Goal: Task Accomplishment & Management: Manage account settings

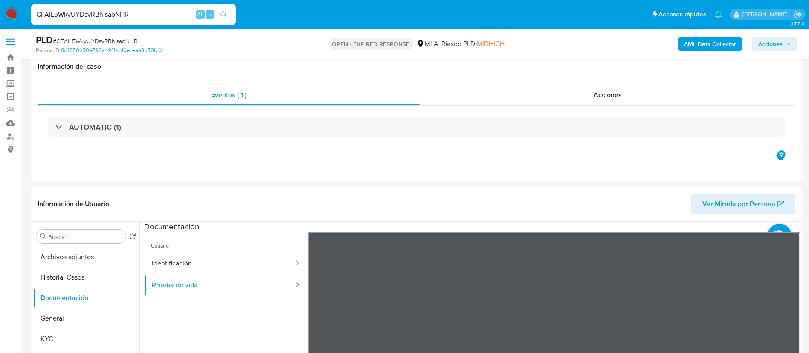
select select "10"
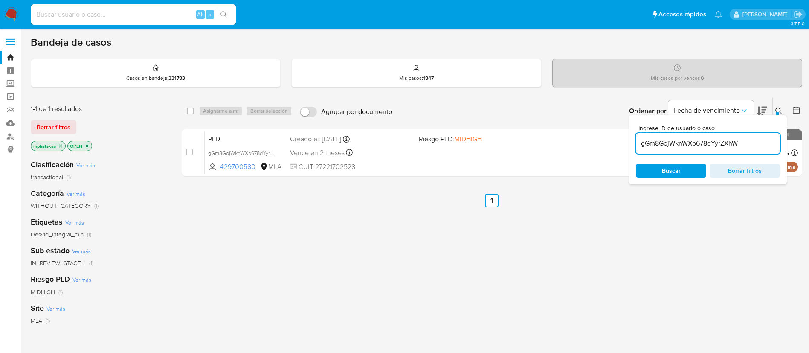
click at [707, 146] on input "gGm8GojWknWXp678dYyrZXhW" at bounding box center [708, 143] width 144 height 11
paste input "GFAlL5WkyUYDsvRBhisaoNHR"
type input "GFAlL5WkyUYDsvRBhisaoNHR"
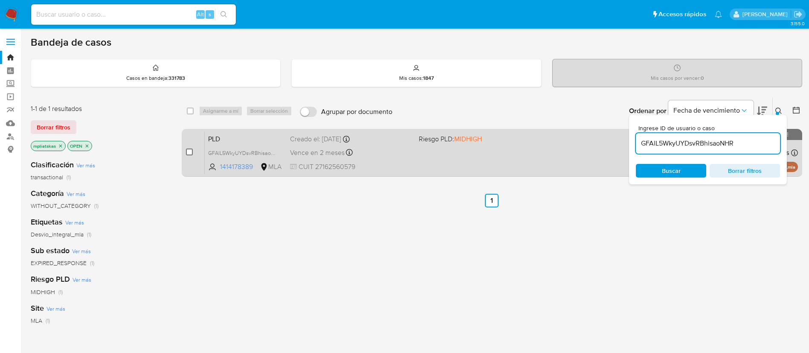
click at [190, 153] on input "checkbox" at bounding box center [189, 151] width 7 height 7
checkbox input "true"
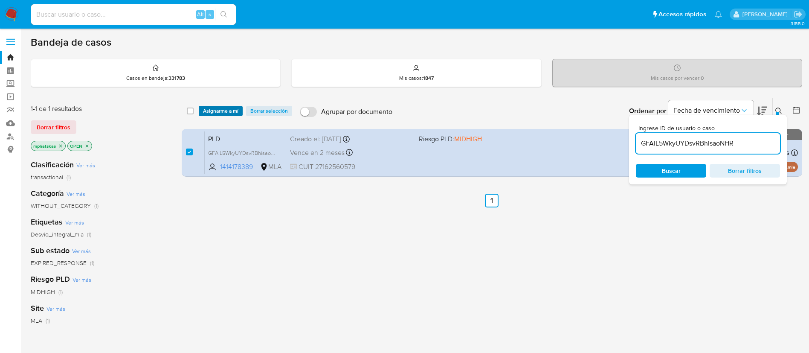
click at [215, 111] on span "Asignarme a mí" at bounding box center [220, 111] width 35 height 9
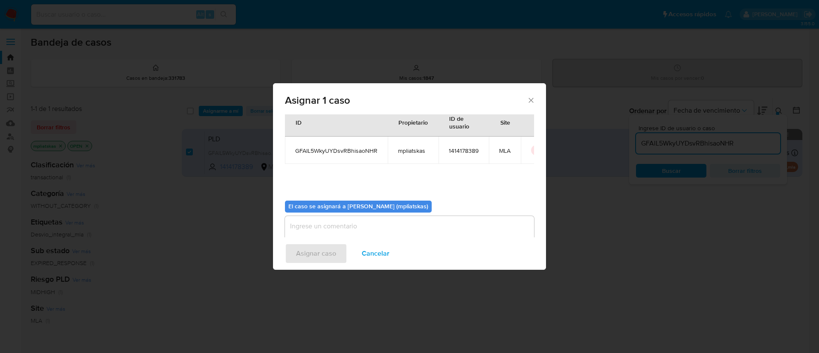
scroll to position [44, 0]
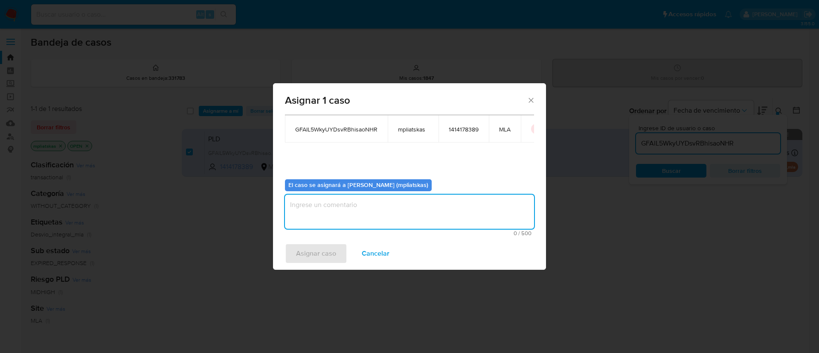
drag, startPoint x: 407, startPoint y: 226, endPoint x: 360, endPoint y: 242, distance: 49.9
click at [407, 226] on textarea "assign-modal" at bounding box center [409, 211] width 249 height 34
click at [339, 252] on button "Asignar caso" at bounding box center [316, 253] width 62 height 20
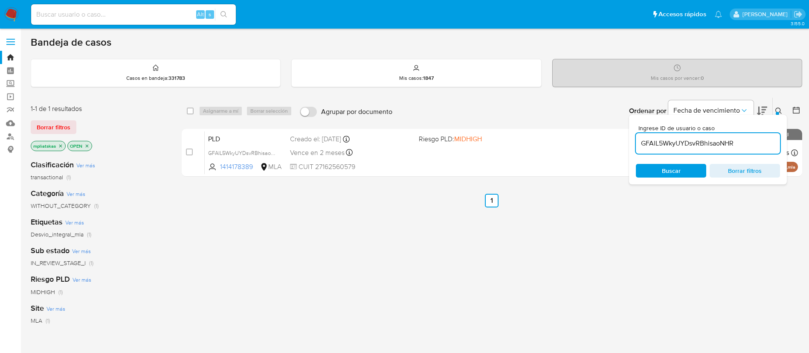
click at [673, 141] on input "GFAlL5WkyUYDsvRBhisaoNHR" at bounding box center [708, 143] width 144 height 11
paste input "3mrXD8u2wpoDYYMib1Nlo1Za"
type input "3mrXD8u2wpoDYYMib1Nlo1Za"
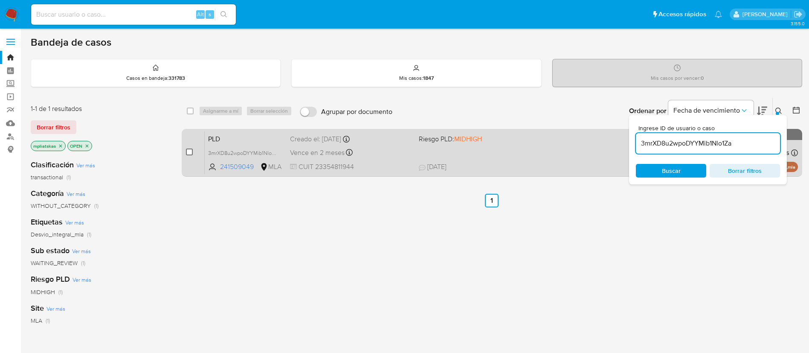
click at [189, 151] on input "checkbox" at bounding box center [189, 151] width 7 height 7
checkbox input "true"
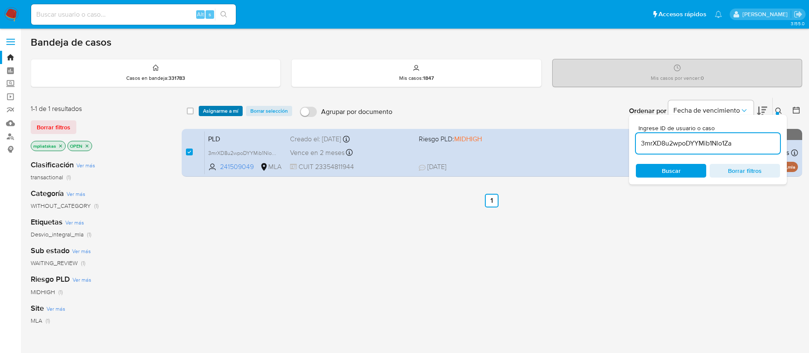
click at [210, 108] on span "Asignarme a mí" at bounding box center [220, 111] width 35 height 9
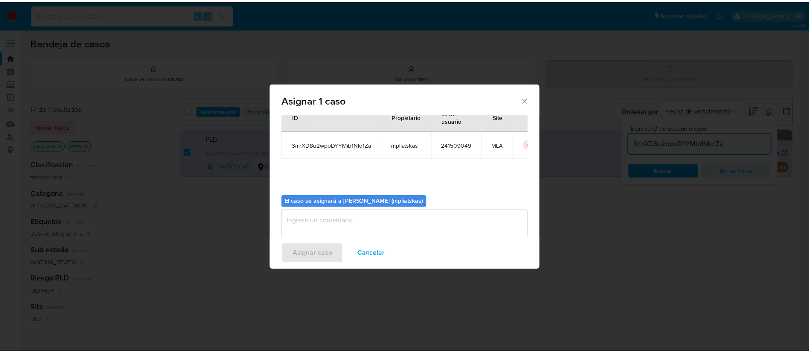
scroll to position [44, 0]
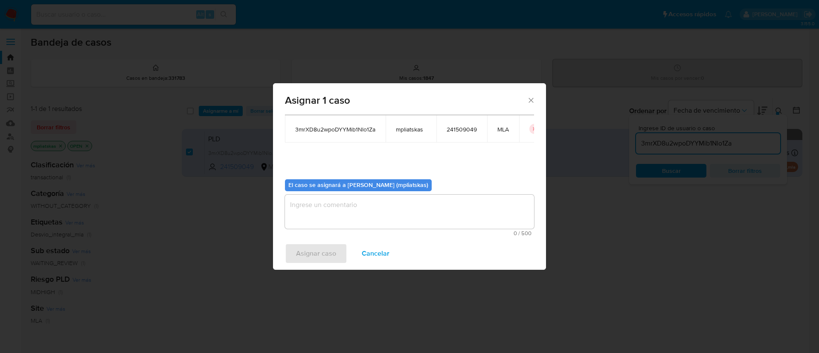
click at [358, 217] on textarea "assign-modal" at bounding box center [409, 211] width 249 height 34
click at [328, 249] on span "Asignar caso" at bounding box center [316, 253] width 40 height 19
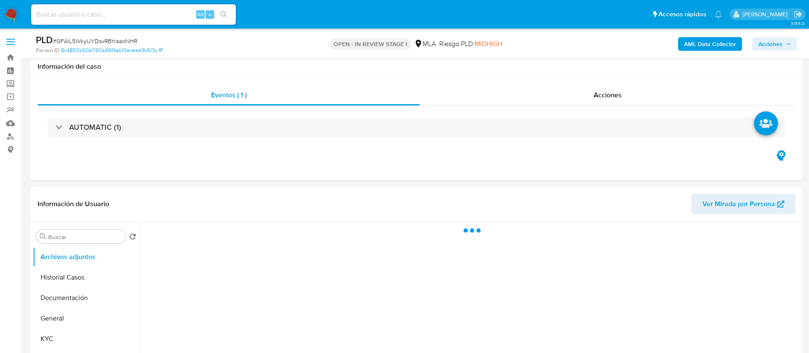
scroll to position [64, 0]
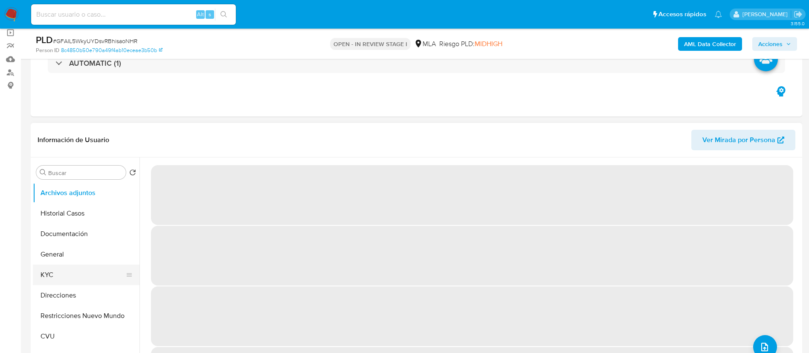
click at [56, 271] on button "KYC" at bounding box center [83, 274] width 100 height 20
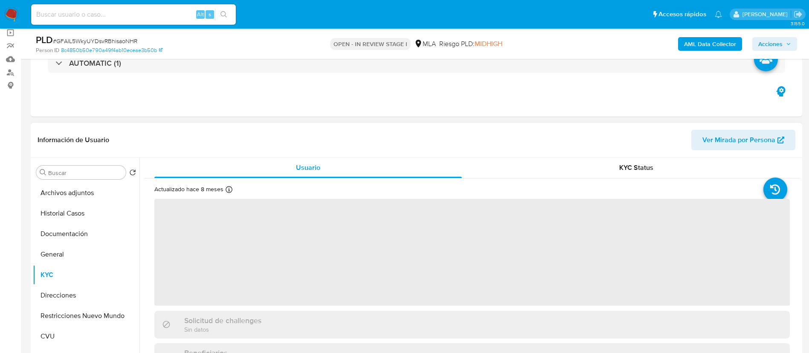
select select "10"
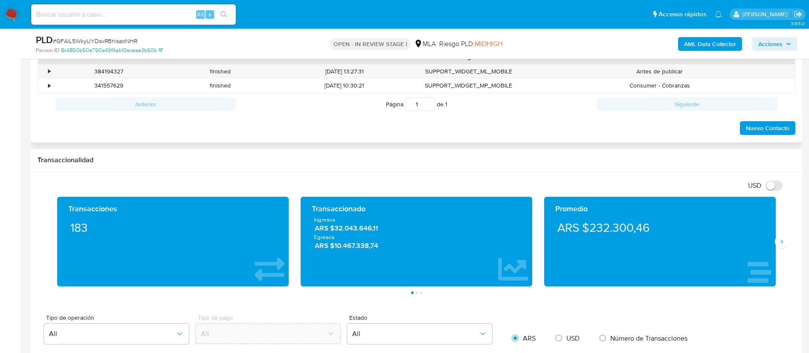
scroll to position [384, 0]
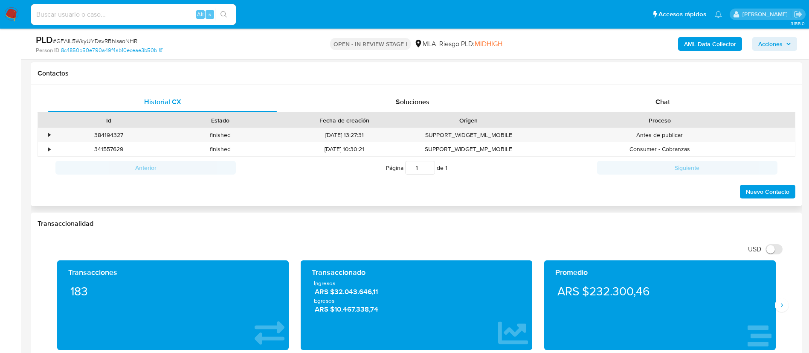
click at [654, 89] on div "Historial CX Soluciones Chat Id Estado Fecha de creación Origen Proceso • 38419…" at bounding box center [416, 146] width 771 height 122
click at [656, 99] on span "Chat" at bounding box center [662, 102] width 14 height 10
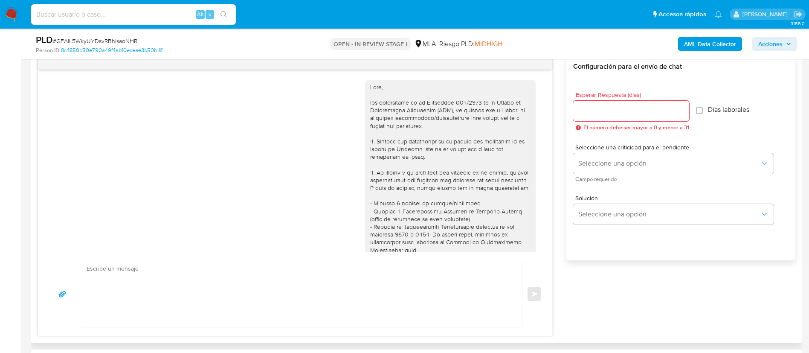
scroll to position [489, 0]
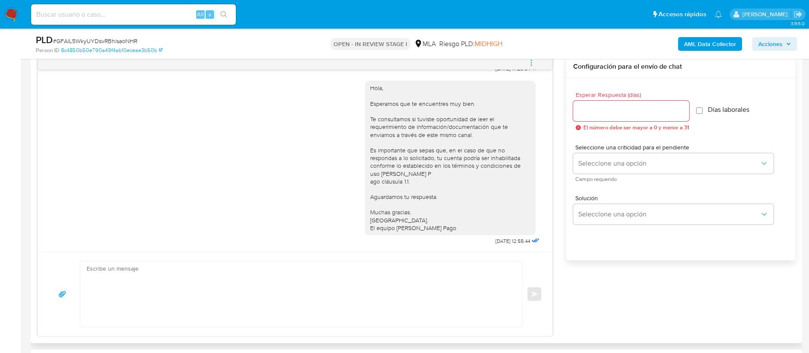
click at [393, 280] on textarea at bounding box center [299, 294] width 425 height 66
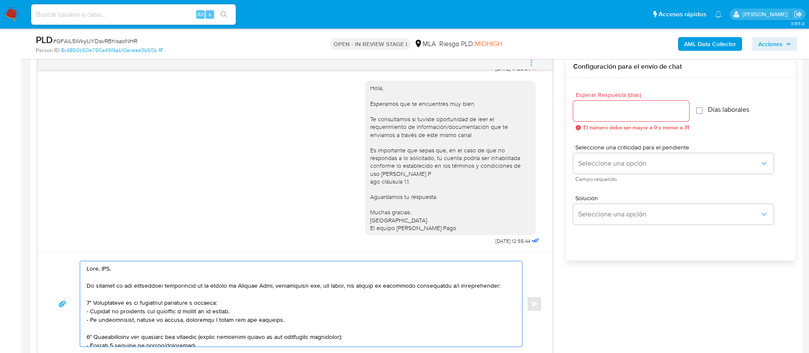
click at [110, 266] on textarea at bounding box center [299, 303] width 425 height 85
click at [102, 319] on textarea at bounding box center [299, 303] width 425 height 85
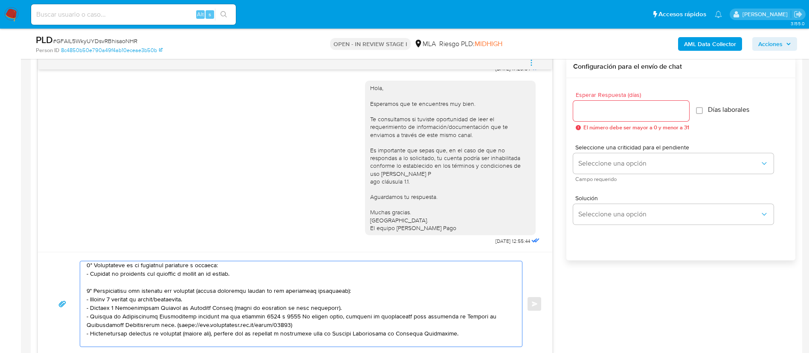
scroll to position [64, 0]
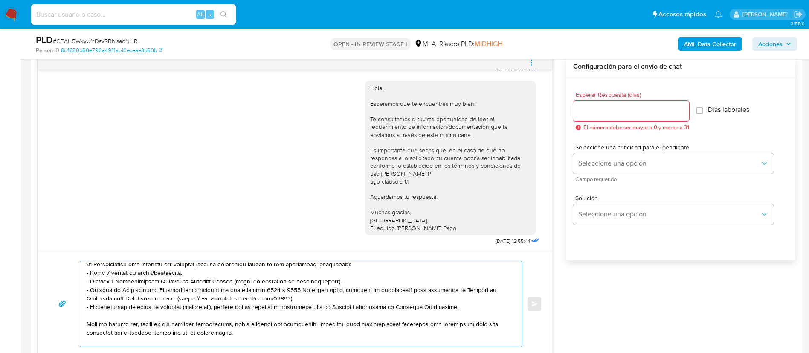
click at [134, 278] on textarea at bounding box center [299, 303] width 425 height 85
click at [132, 273] on textarea at bounding box center [299, 303] width 425 height 85
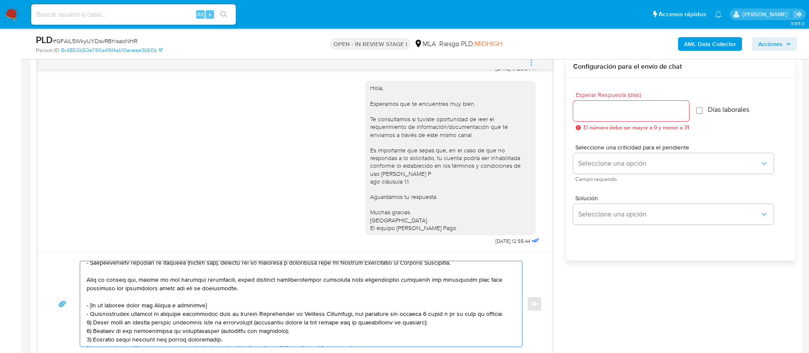
scroll to position [128, 0]
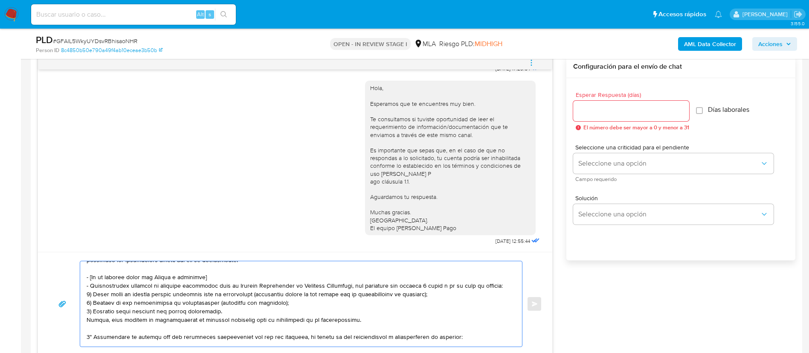
drag, startPoint x: 87, startPoint y: 276, endPoint x: 354, endPoint y: 319, distance: 270.0
click at [354, 319] on textarea at bounding box center [299, 303] width 425 height 85
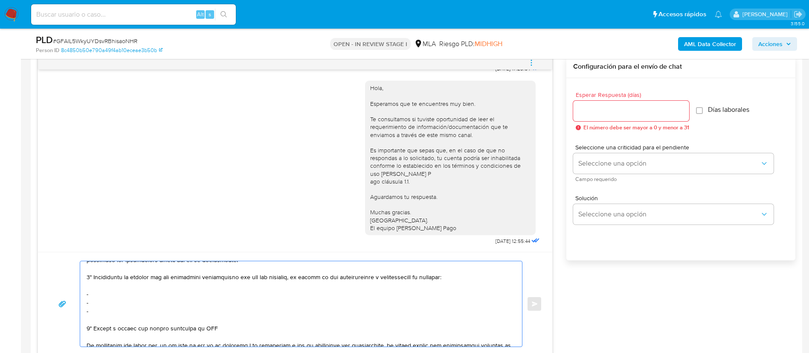
scroll to position [119, 0]
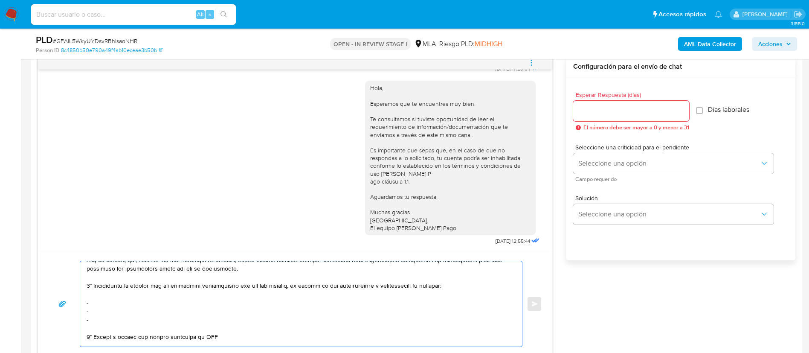
click at [145, 306] on textarea at bounding box center [299, 303] width 425 height 85
paste textarea "Adriana Beatriz Sanchez - CUIT 27291008998"
click at [101, 313] on textarea at bounding box center [299, 303] width 425 height 85
paste textarea "Sun Plaza Mendoza - CUIT 30708073519"
click at [128, 319] on textarea at bounding box center [299, 303] width 425 height 85
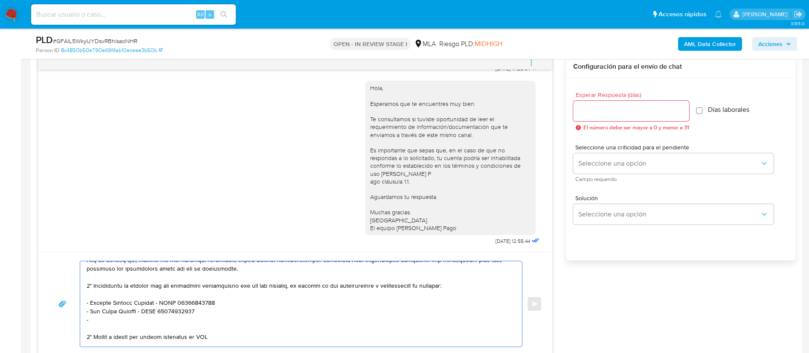
paste textarea "Luis Gabriel Angel - CUIT 20147956755"
click at [122, 337] on textarea at bounding box center [299, 303] width 425 height 85
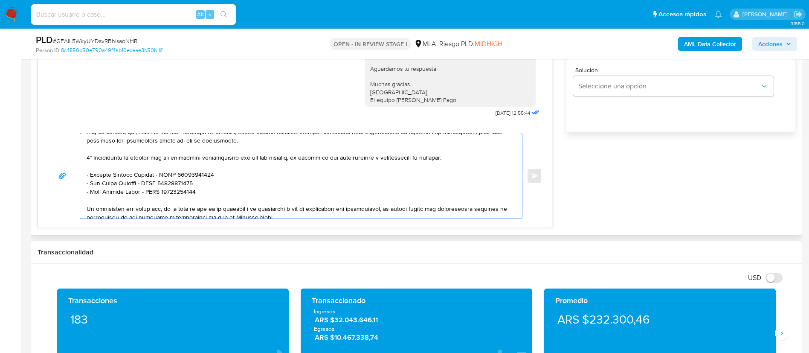
scroll to position [183, 0]
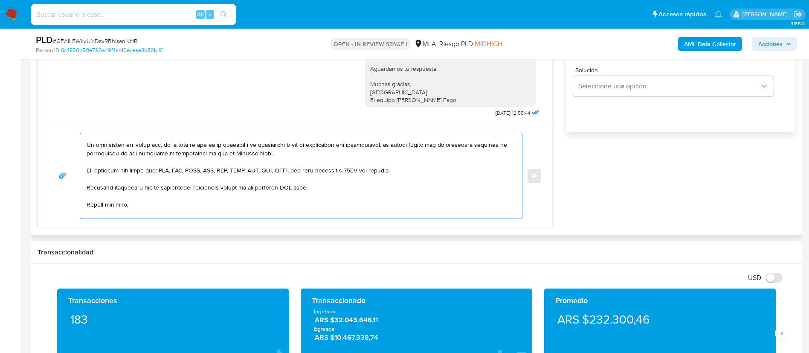
click at [291, 187] on textarea at bounding box center [299, 175] width 425 height 85
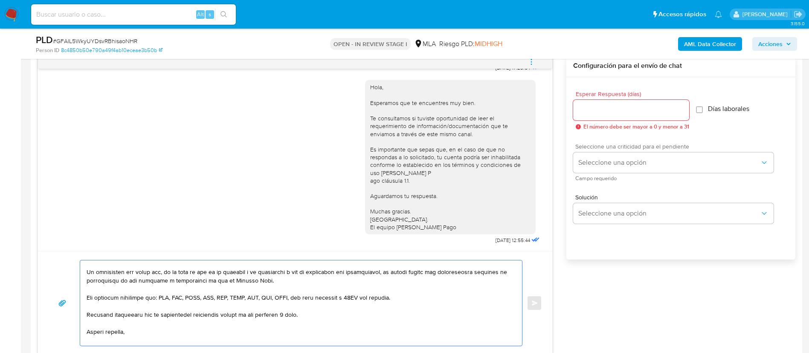
scroll to position [448, 0]
type textarea "Hola, Rosa. En función de las operaciones registradas en tu cuenta de Mercado P…"
click at [612, 109] on input "Esperar Respuesta (días)" at bounding box center [631, 110] width 116 height 11
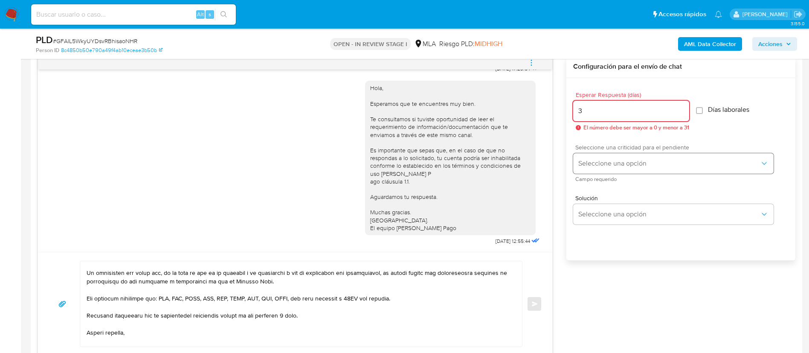
type input "3"
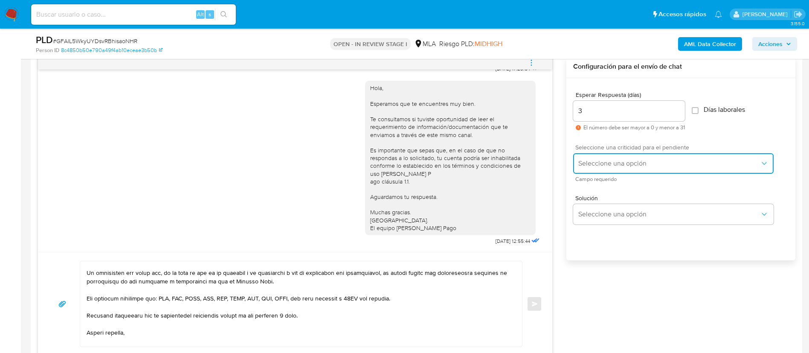
click at [600, 165] on span "Seleccione una opción" at bounding box center [669, 163] width 182 height 9
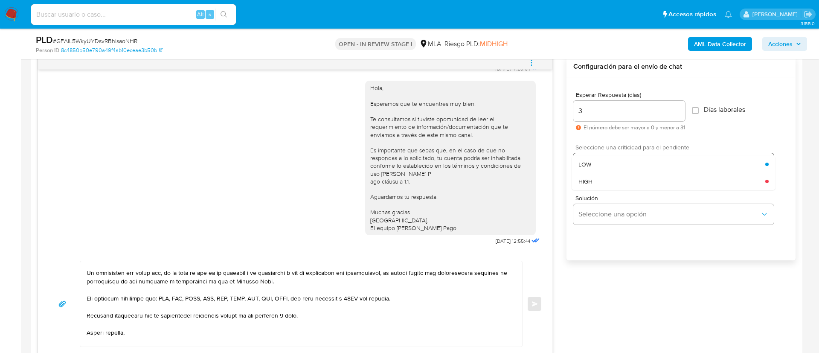
click at [600, 165] on div "LOW" at bounding box center [671, 164] width 187 height 17
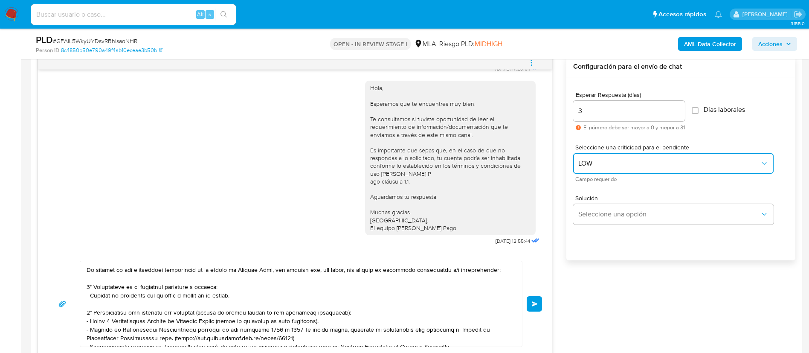
scroll to position [0, 0]
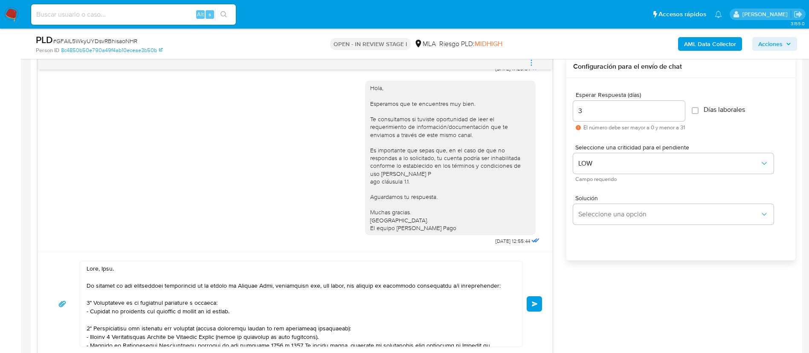
click at [540, 304] on button "Enviar" at bounding box center [534, 303] width 15 height 15
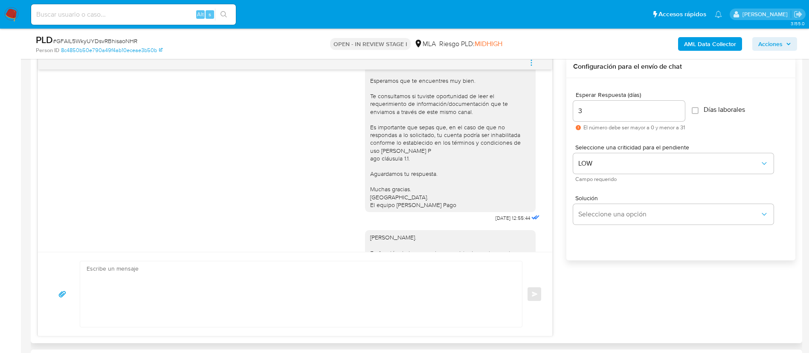
scroll to position [894, 0]
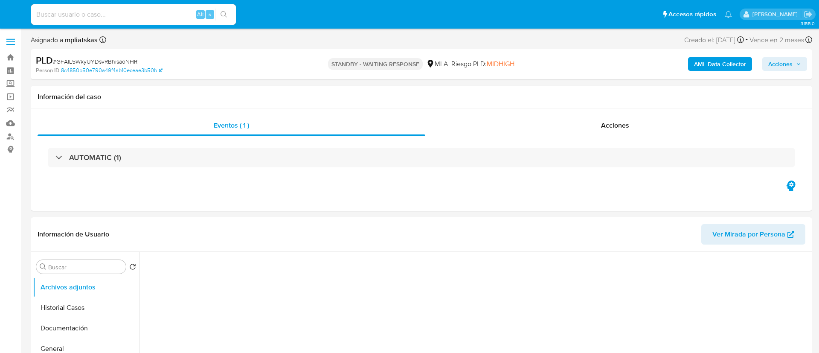
select select "10"
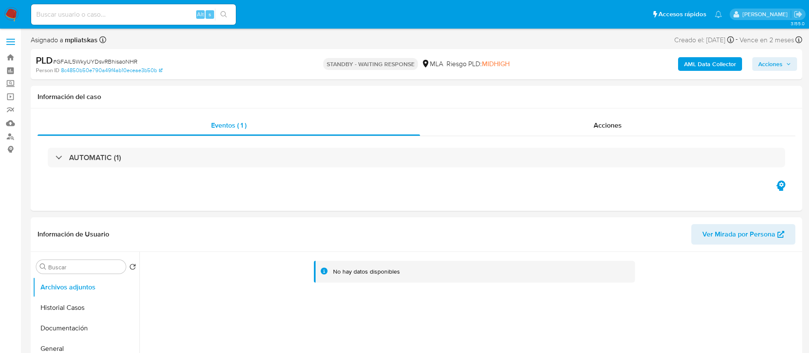
click at [186, 7] on div "Alt s" at bounding box center [133, 14] width 205 height 20
drag, startPoint x: 161, startPoint y: 19, endPoint x: 166, endPoint y: 19, distance: 4.7
click at [166, 19] on input at bounding box center [133, 14] width 205 height 11
paste input "3mrXD8u2wpoDYYMib1Nlo1Za"
type input "3mrXD8u2wpoDYYMib1Nlo1Za"
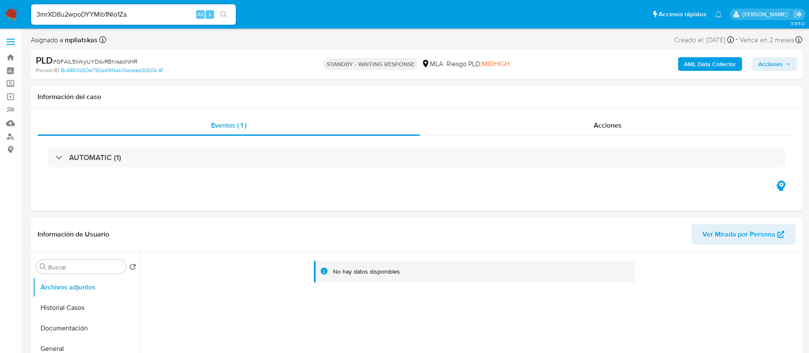
click at [225, 21] on div "3mrXD8u2wpoDYYMib1Nlo1Za Alt s" at bounding box center [133, 14] width 205 height 20
click at [223, 17] on icon "search-icon" at bounding box center [223, 14] width 7 height 7
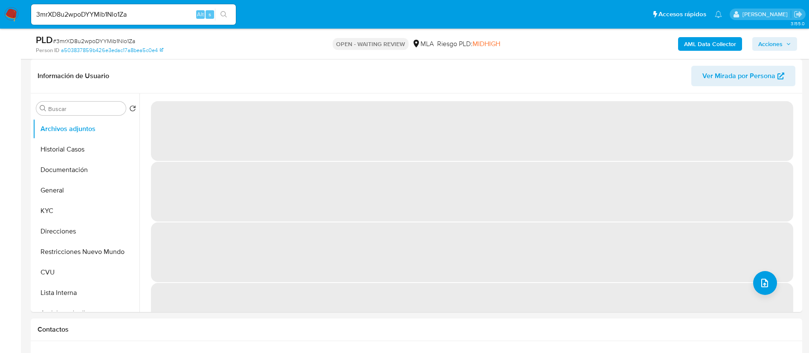
select select "10"
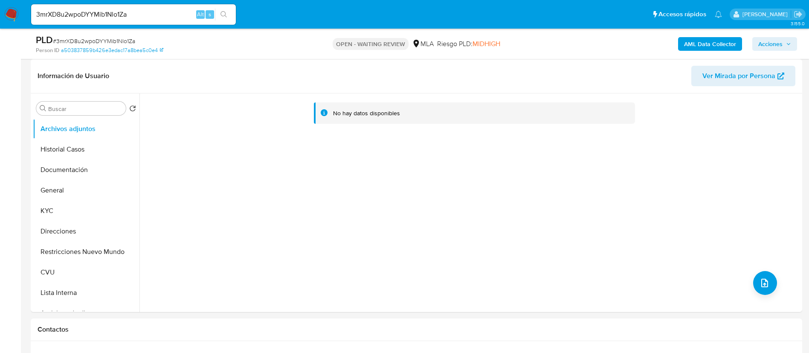
scroll to position [384, 0]
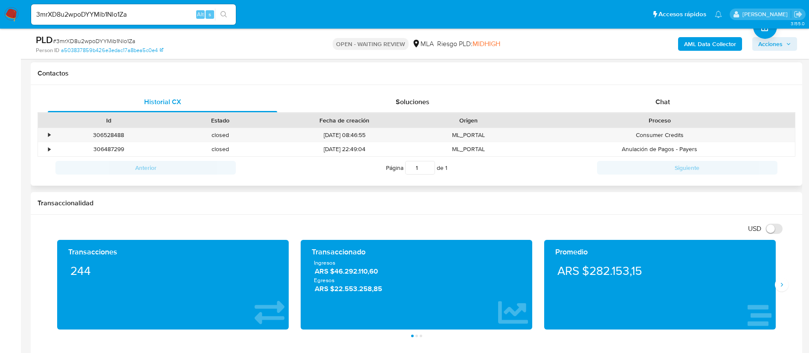
click at [652, 117] on div "Proceso" at bounding box center [659, 120] width 258 height 9
click at [650, 113] on div "Id Estado Fecha de creación Origen Proceso" at bounding box center [417, 120] width 758 height 15
click at [646, 109] on div "Chat" at bounding box center [662, 102] width 229 height 20
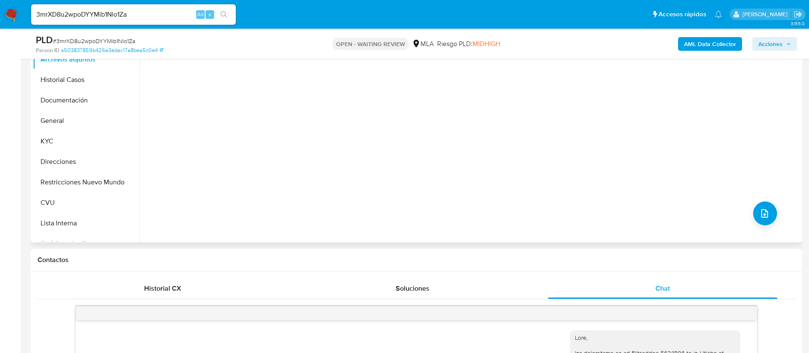
scroll to position [128, 0]
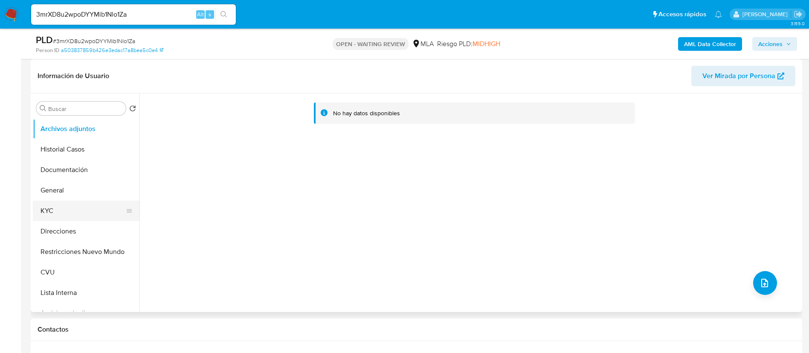
click at [78, 211] on button "KYC" at bounding box center [83, 210] width 100 height 20
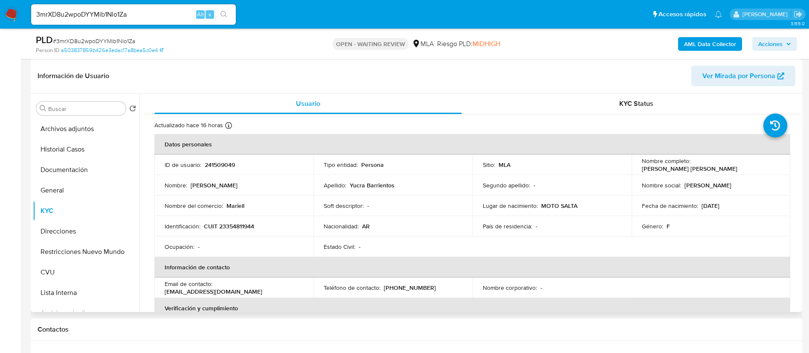
click at [205, 165] on p "241509049" at bounding box center [220, 165] width 30 height 8
copy p "241509049"
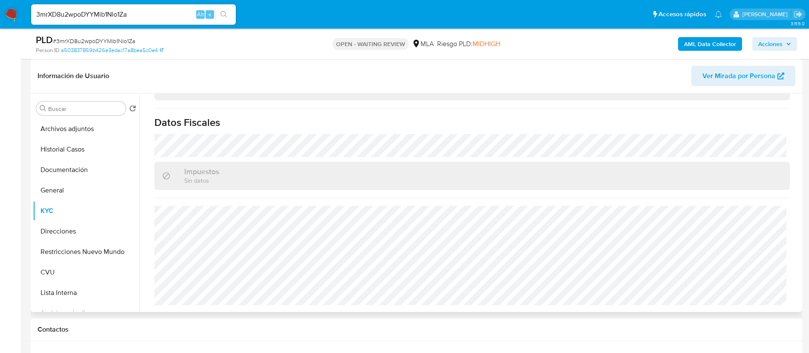
scroll to position [81, 0]
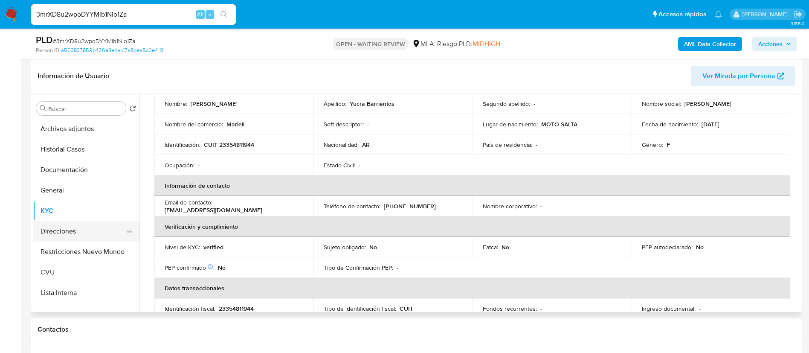
click at [87, 228] on button "Direcciones" at bounding box center [83, 231] width 100 height 20
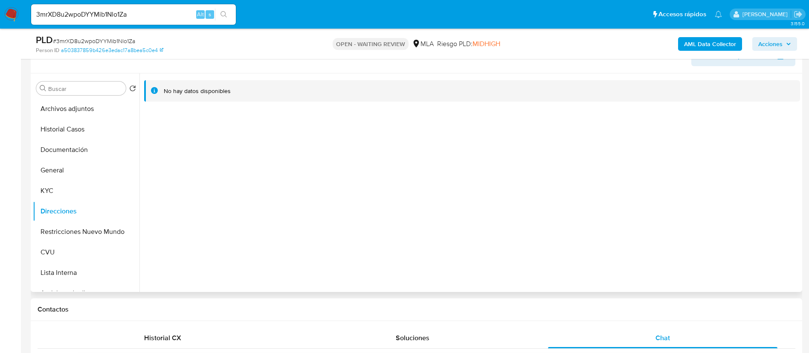
scroll to position [128, 0]
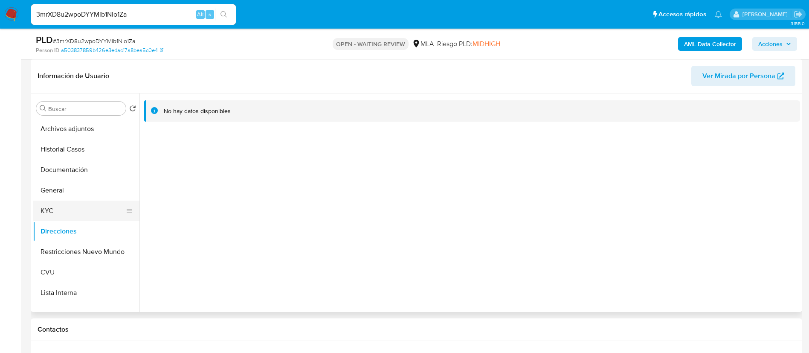
click at [53, 214] on button "KYC" at bounding box center [83, 210] width 100 height 20
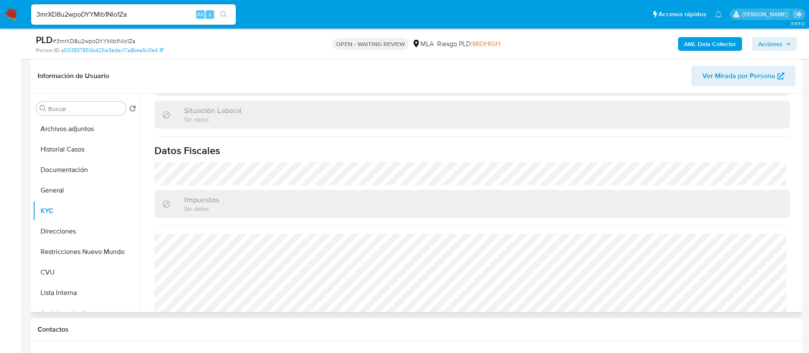
scroll to position [448, 0]
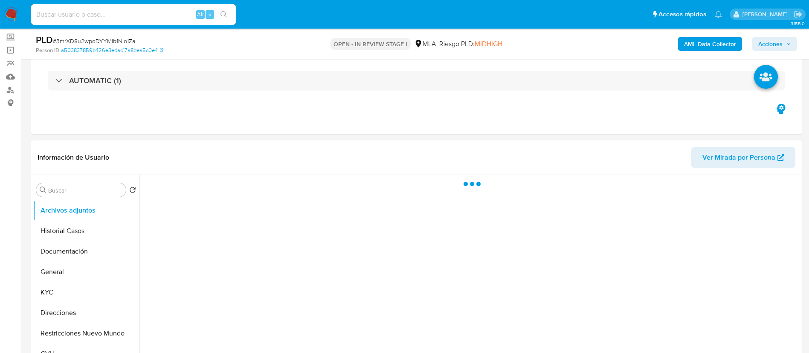
scroll to position [192, 0]
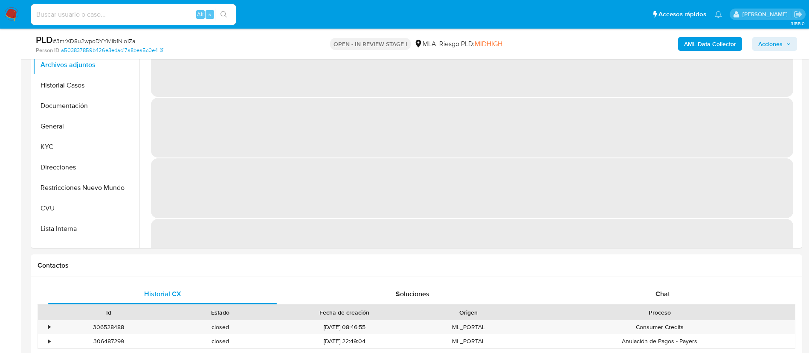
select select "10"
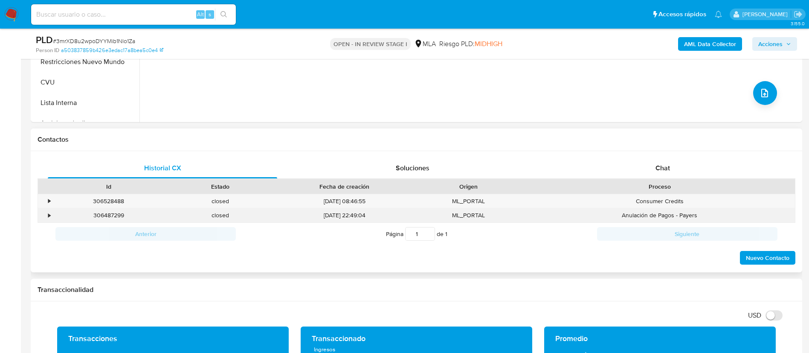
scroll to position [320, 0]
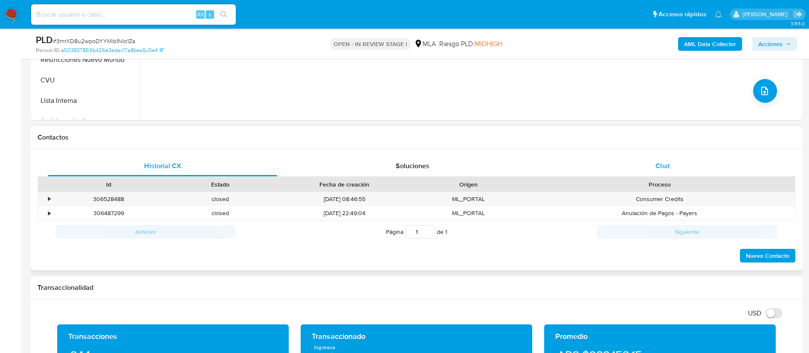
click at [602, 169] on div "Chat" at bounding box center [662, 166] width 229 height 20
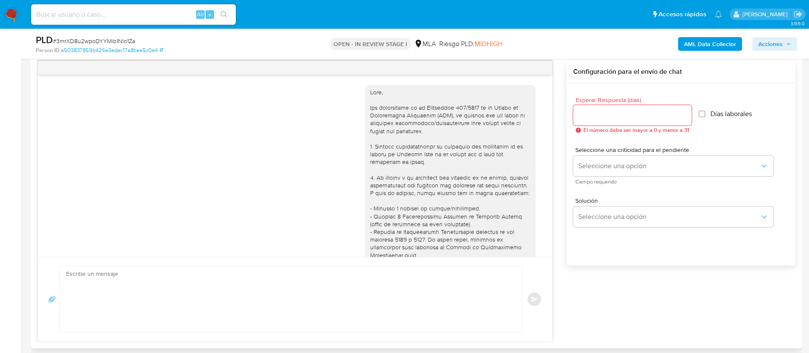
scroll to position [448, 0]
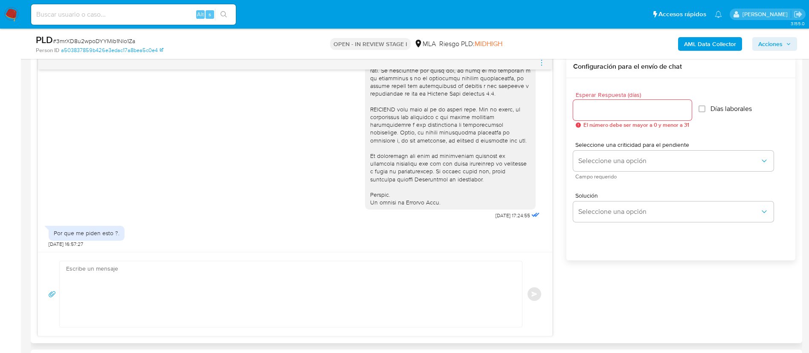
click at [293, 295] on textarea at bounding box center [288, 294] width 445 height 66
paste textarea "Queremos asegurarte que la información y documentación que nos proporciones no …"
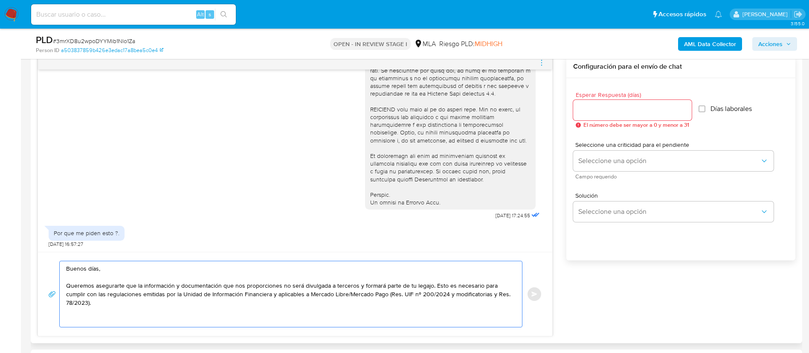
click at [299, 301] on textarea "Buenos días, Queremos asegurarte que la información y documentación que nos pro…" at bounding box center [288, 294] width 445 height 66
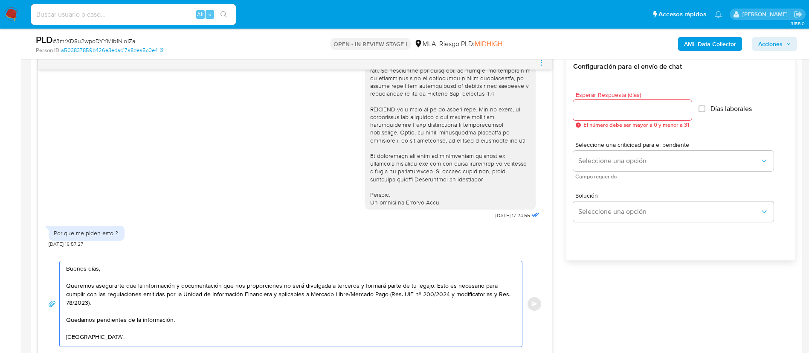
type textarea "Buenos días, Queremos asegurarte que la información y documentación que nos pro…"
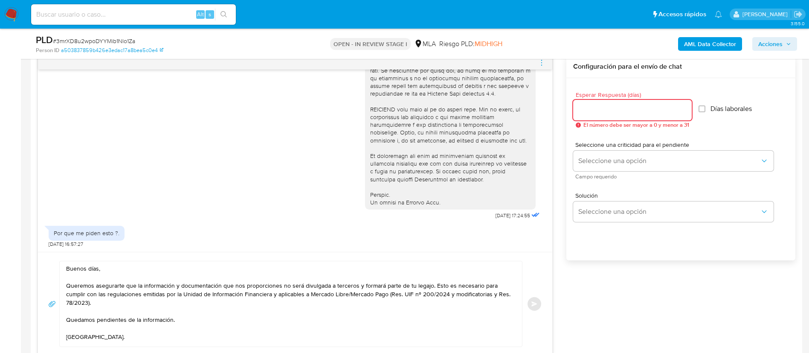
click at [610, 115] on div at bounding box center [632, 110] width 119 height 20
type input "0"
type input "3"
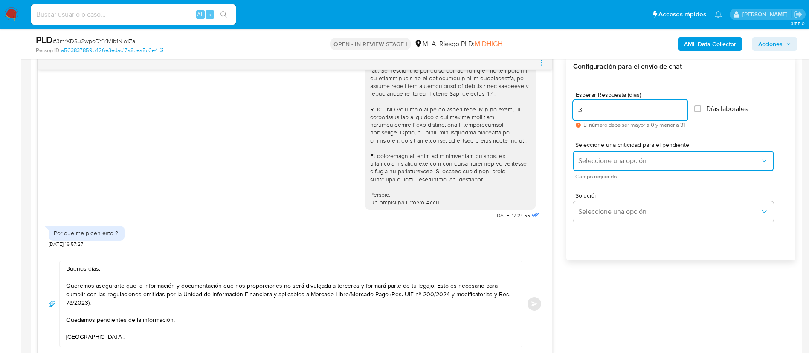
click at [608, 163] on span "Seleccione una opción" at bounding box center [669, 161] width 182 height 9
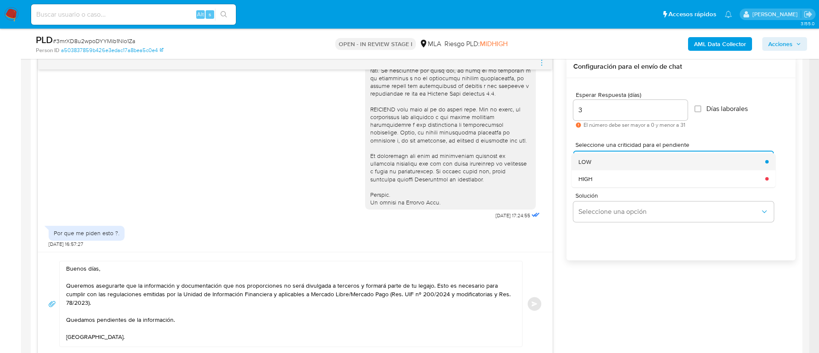
click at [604, 164] on div "LOW" at bounding box center [669, 161] width 182 height 17
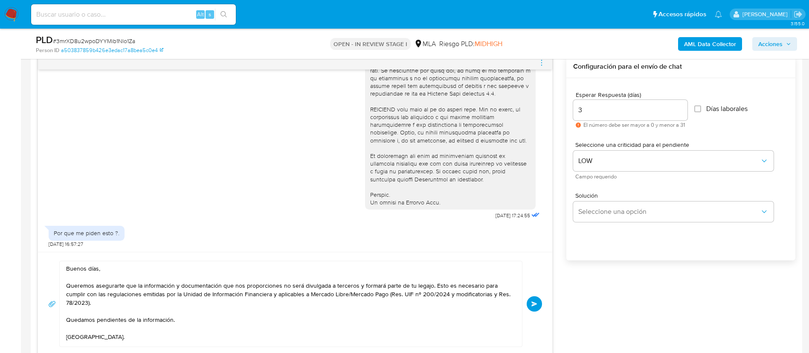
click at [536, 301] on span "Enviar" at bounding box center [534, 303] width 6 height 5
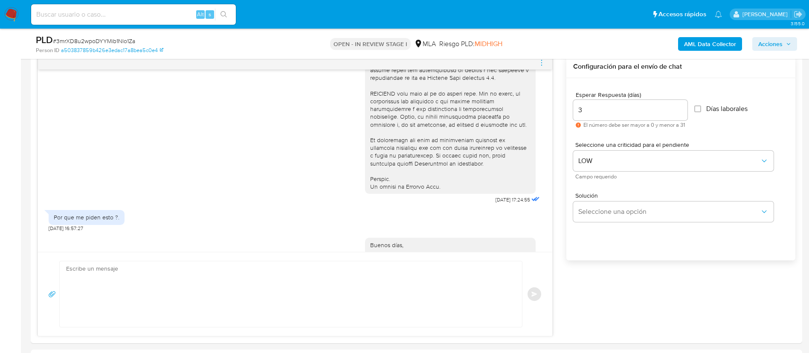
scroll to position [452, 0]
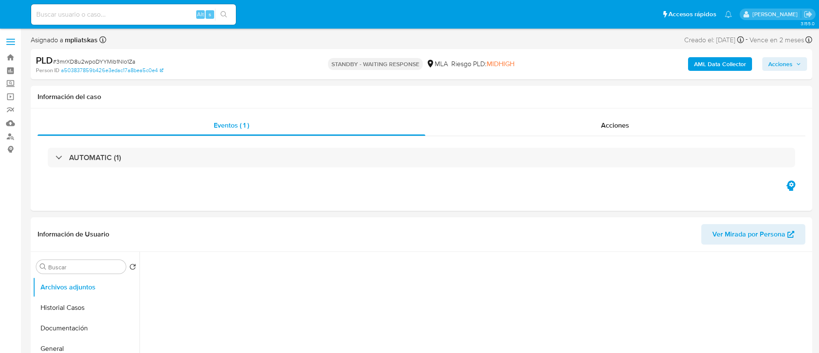
select select "10"
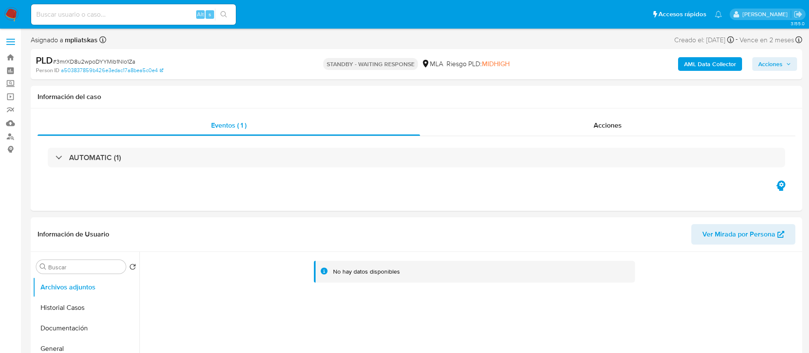
click at [164, 14] on input at bounding box center [133, 14] width 205 height 11
paste input "qzsBGJUEQnThZkPavJ2u7Xqx"
type input "qzsBGJUEQnThZkPavJ2u7Xqx"
click at [239, 20] on ul "Pausado Ver notificaciones qzsBGJUEQnThZkPavJ2u7Xqx Alt s Accesos rápidos Presi…" at bounding box center [376, 13] width 699 height 21
click at [223, 12] on icon "search-icon" at bounding box center [223, 14] width 7 height 7
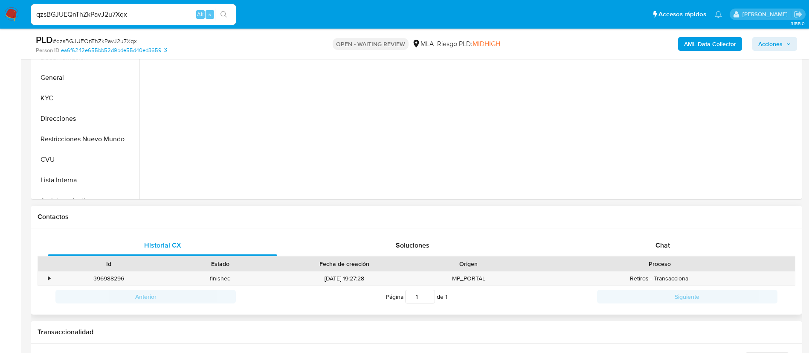
scroll to position [256, 0]
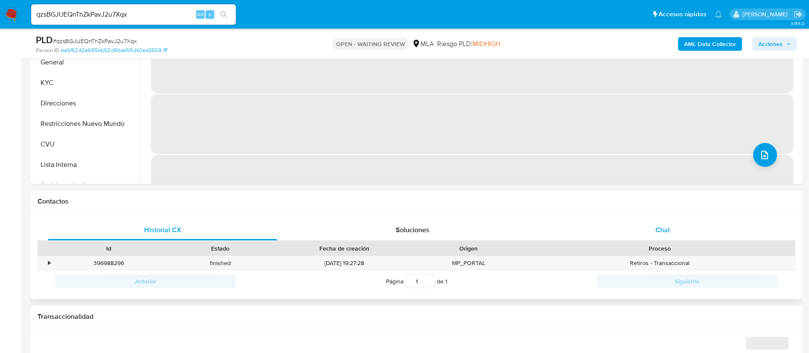
select select "10"
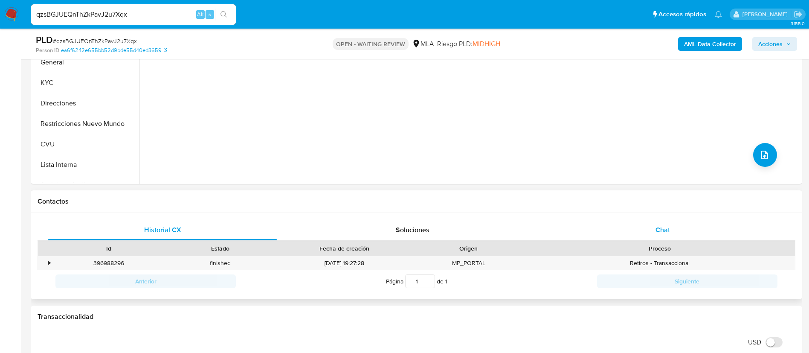
click at [571, 223] on div "Chat" at bounding box center [662, 230] width 229 height 20
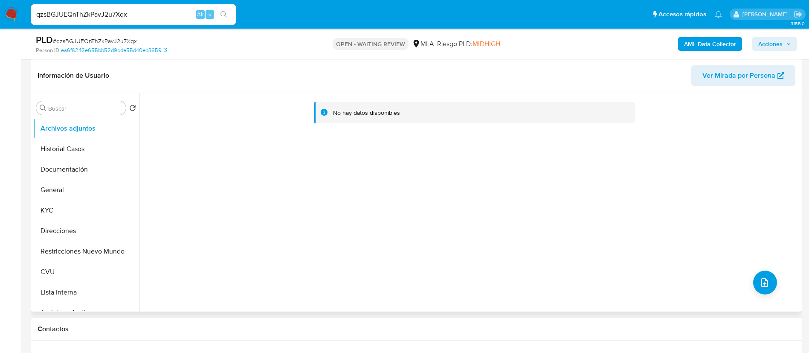
scroll to position [128, 0]
click at [44, 213] on button "KYC" at bounding box center [83, 210] width 100 height 20
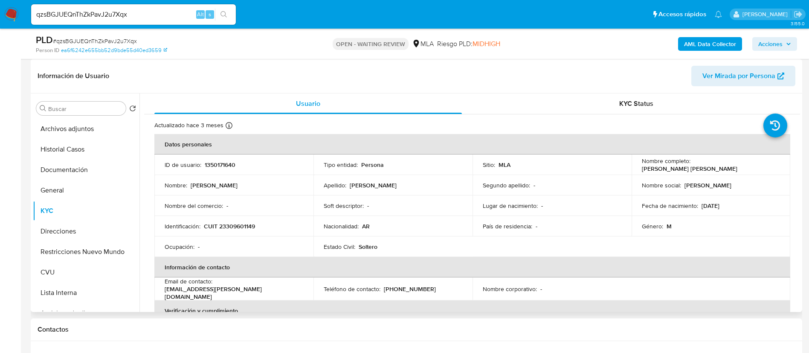
click at [211, 159] on td "ID de usuario : 1350171640" at bounding box center [233, 164] width 159 height 20
copy p "1350171640"
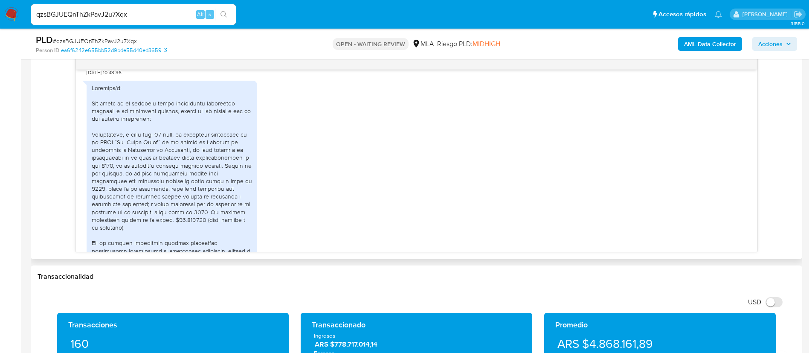
scroll to position [390, 0]
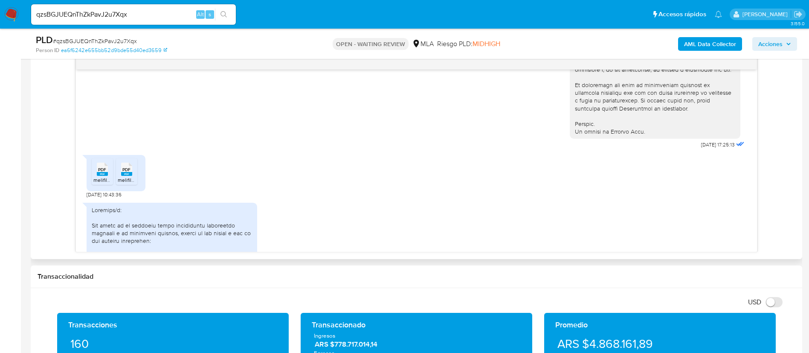
click at [101, 177] on icon "PDF" at bounding box center [102, 169] width 11 height 15
click at [119, 177] on div "PDF PDF" at bounding box center [127, 168] width 18 height 17
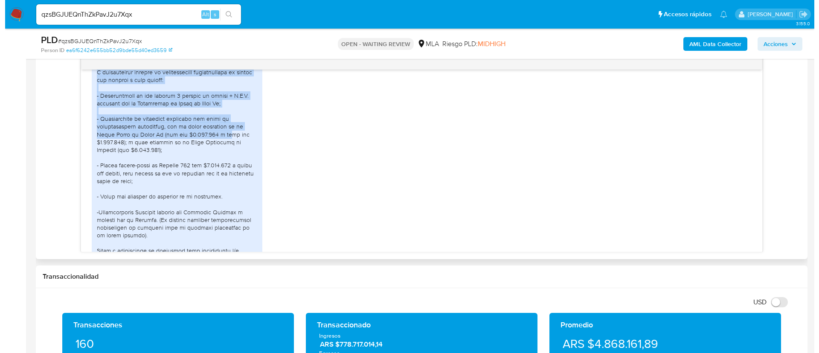
scroll to position [902, 0]
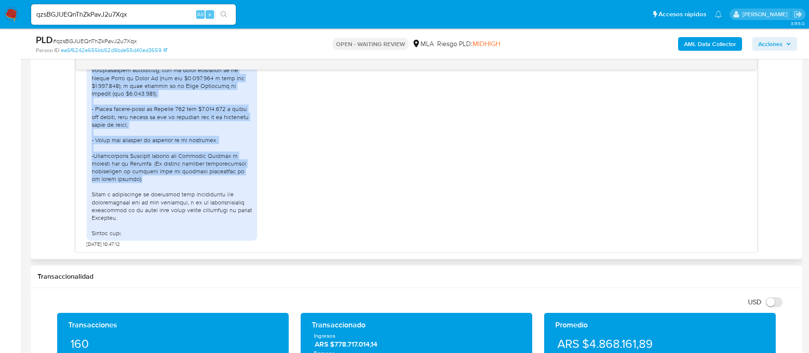
drag, startPoint x: 92, startPoint y: 209, endPoint x: 219, endPoint y: 180, distance: 130.4
copy div "Actualmente, y desde hace 16 años, me encuentro trabajando en el CRSM “Dr. Agud…"
click at [703, 44] on b "AML Data Collector" at bounding box center [710, 44] width 52 height 14
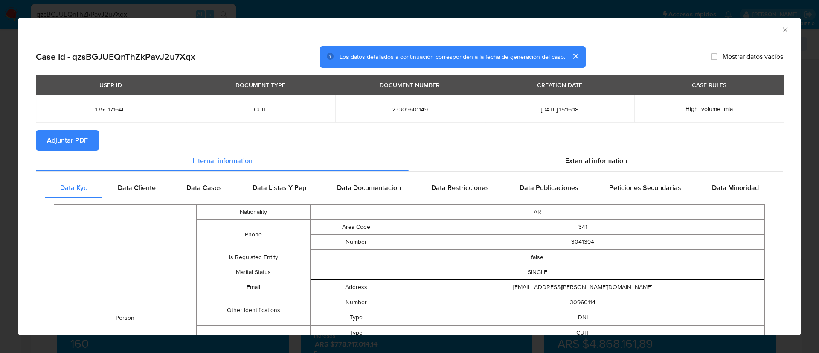
click at [84, 145] on span "Adjuntar PDF" at bounding box center [67, 140] width 41 height 19
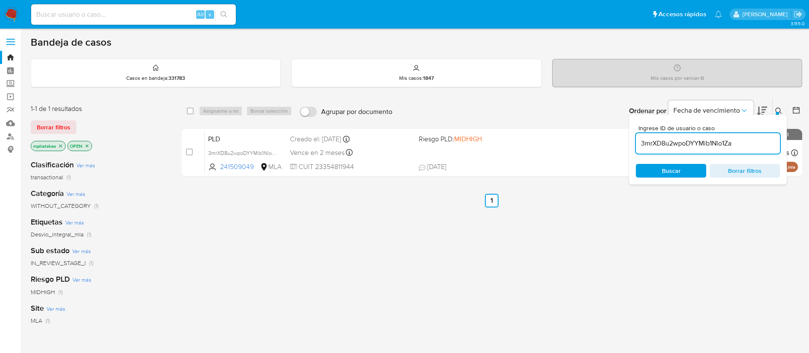
click at [681, 142] on input "3mrXD8u2wpoDYYMib1Nlo1Za" at bounding box center [708, 143] width 144 height 11
paste input "qzsBGJUEQnThZkPavJ2u7Xqx"
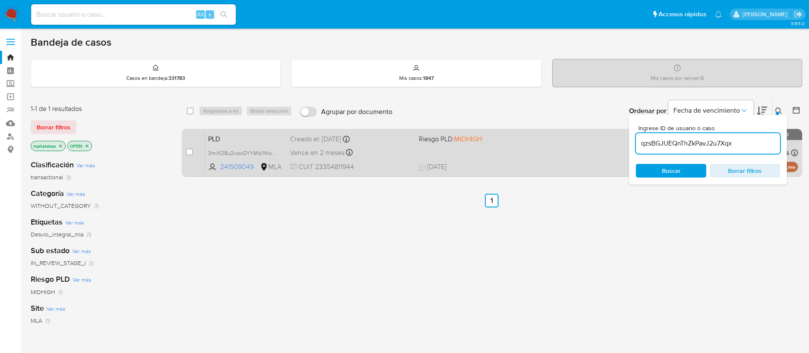
type input "qzsBGJUEQnThZkPavJ2u7Xqx"
click at [188, 150] on input "checkbox" at bounding box center [189, 151] width 7 height 7
checkbox input "true"
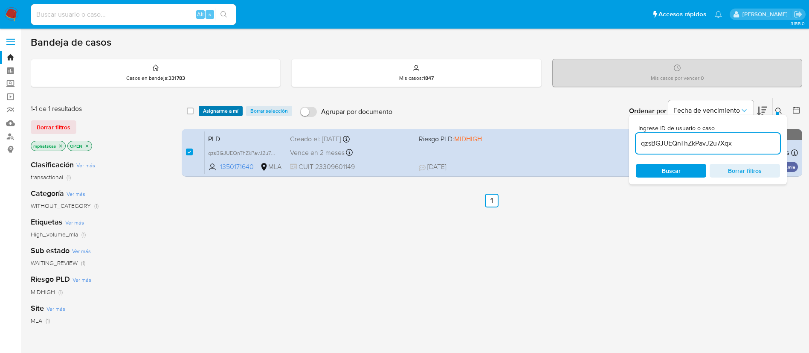
click at [213, 112] on span "Asignarme a mí" at bounding box center [220, 111] width 35 height 9
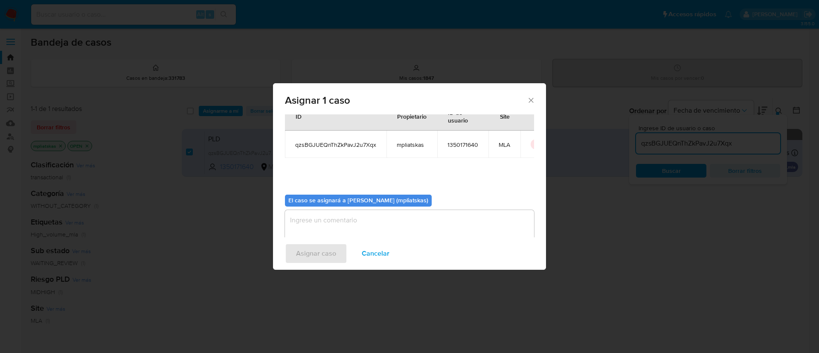
scroll to position [44, 0]
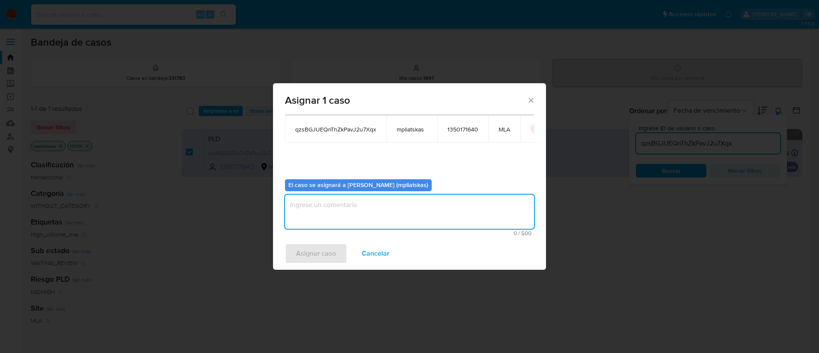
click at [351, 220] on textarea "assign-modal" at bounding box center [409, 211] width 249 height 34
click at [320, 249] on span "Asignar caso" at bounding box center [316, 253] width 40 height 19
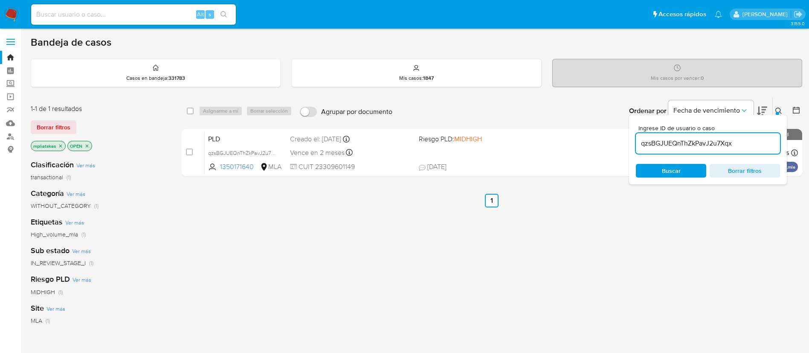
click at [701, 143] on input "qzsBGJUEQnThZkPavJ2u7Xqx" at bounding box center [708, 143] width 144 height 11
paste input "7eiw6FABPyazO7vkk8j4n1AV"
type input "7eiw6FABPyazO7vkk8j4n1AV"
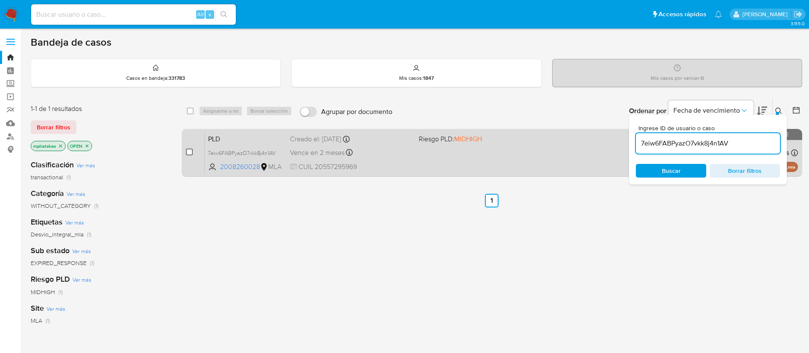
click at [186, 153] on input "checkbox" at bounding box center [189, 151] width 7 height 7
checkbox input "true"
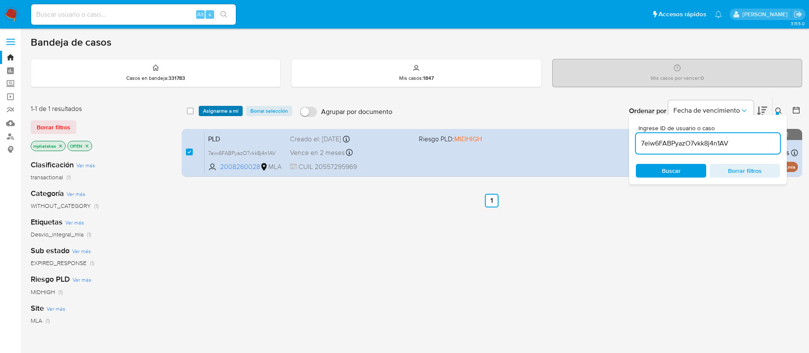
click at [211, 114] on span "Asignarme a mí" at bounding box center [220, 111] width 35 height 9
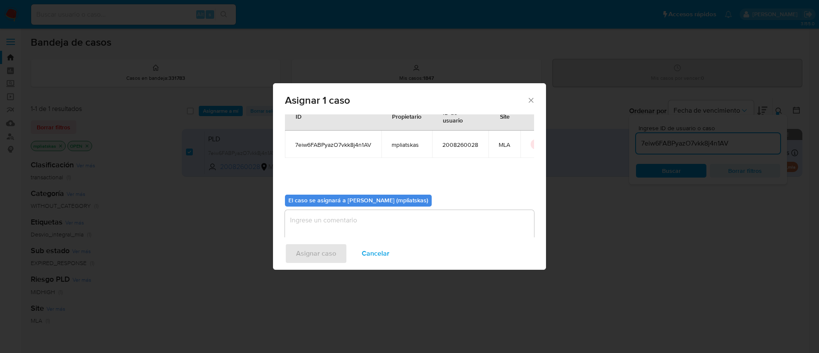
scroll to position [44, 0]
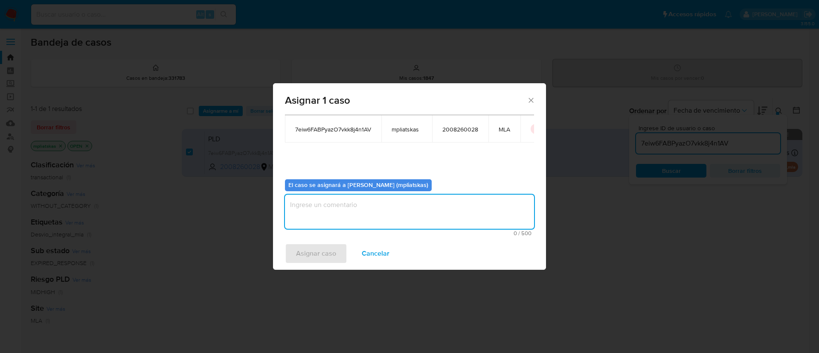
click at [353, 222] on textarea "assign-modal" at bounding box center [409, 211] width 249 height 34
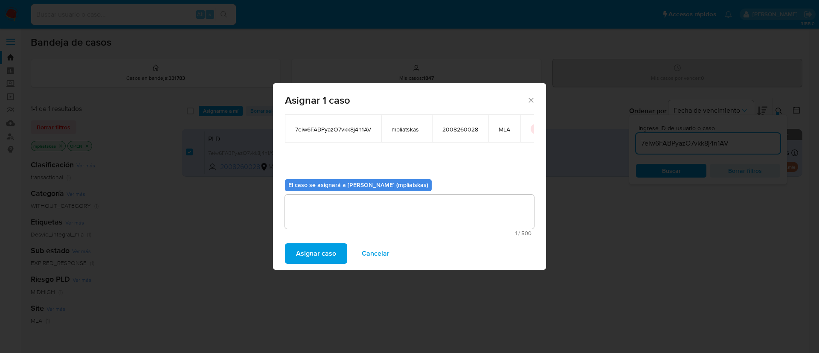
click at [323, 256] on span "Asignar caso" at bounding box center [316, 253] width 40 height 19
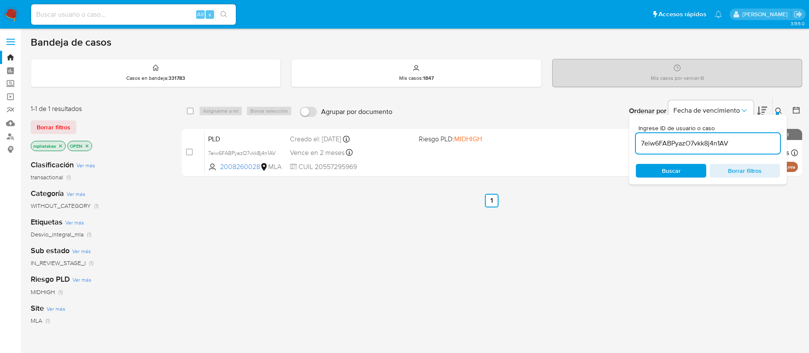
click at [693, 146] on input "7eiw6FABPyazO7vkk8j4n1AV" at bounding box center [708, 143] width 144 height 11
click at [694, 146] on input "7eiw6FABPyazO7vkk8j4n1AV" at bounding box center [708, 143] width 144 height 11
paste input "PVyFC46PG50G6RTmfofK8zkn"
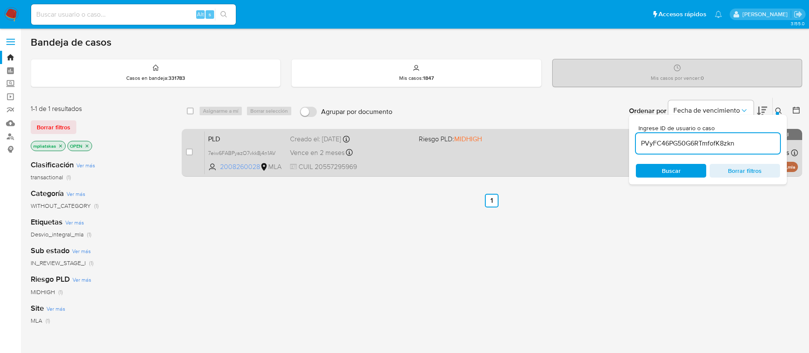
type input "PVyFC46PG50G6RTmfofK8zkn"
drag, startPoint x: 193, startPoint y: 154, endPoint x: 196, endPoint y: 149, distance: 5.6
click at [193, 153] on div "case-item-checkbox No es posible asignar el caso" at bounding box center [195, 152] width 19 height 43
click at [192, 151] on input "checkbox" at bounding box center [189, 151] width 7 height 7
checkbox input "true"
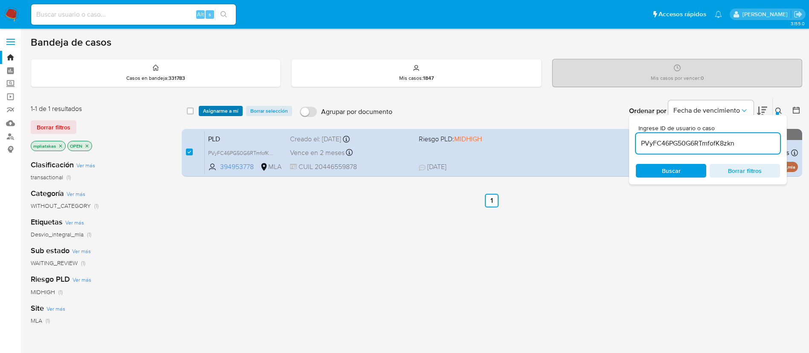
click at [221, 107] on span "Asignarme a mí" at bounding box center [220, 111] width 35 height 9
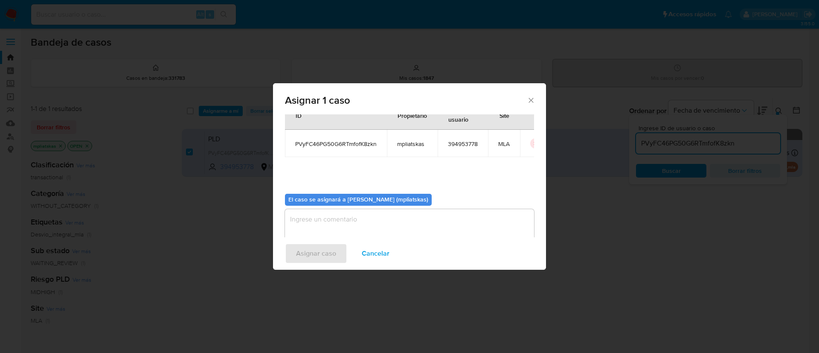
scroll to position [44, 0]
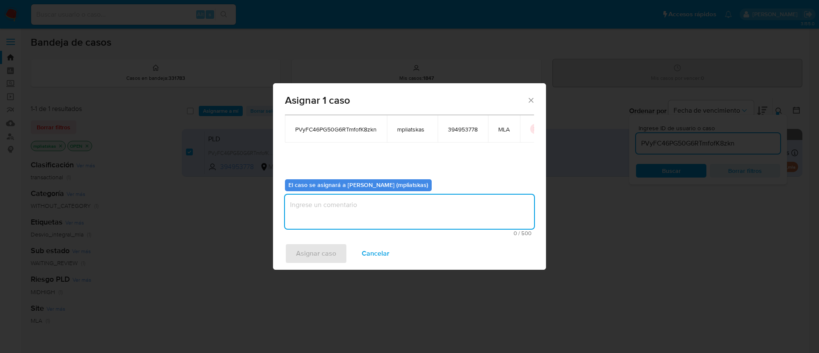
click at [396, 196] on textarea "assign-modal" at bounding box center [409, 211] width 249 height 34
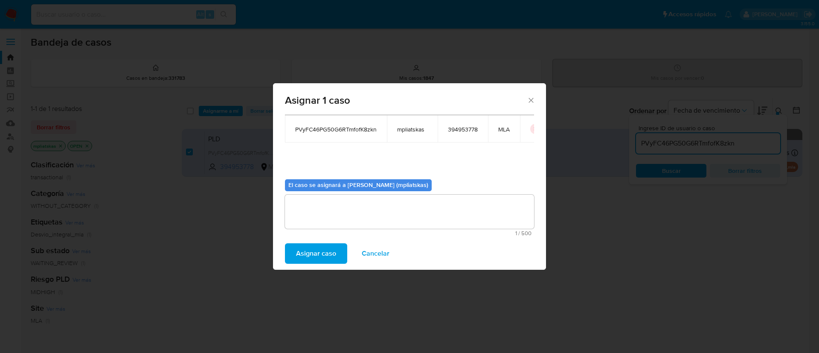
click at [324, 249] on span "Asignar caso" at bounding box center [316, 253] width 40 height 19
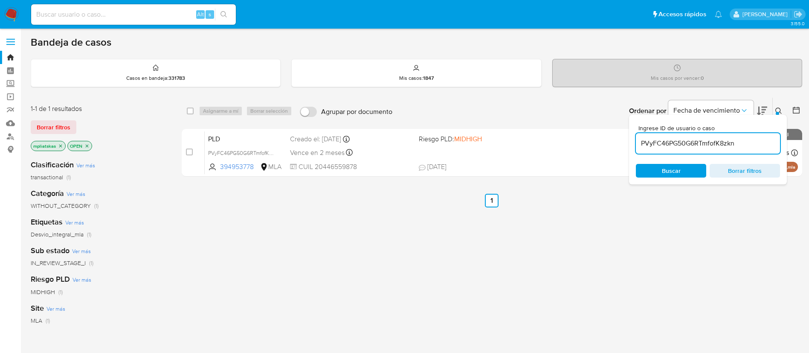
click at [666, 145] on input "PVyFC46PG50G6RTmfofK8zkn" at bounding box center [708, 143] width 144 height 11
click at [666, 144] on input "PVyFC46PG50G6RTmfofK8zkn" at bounding box center [708, 143] width 144 height 11
paste input "i4cOkg6p0fa6vM1MkOGIA0WA"
type input "i4cOkg6p0fa6vM1MkOGIA0WA"
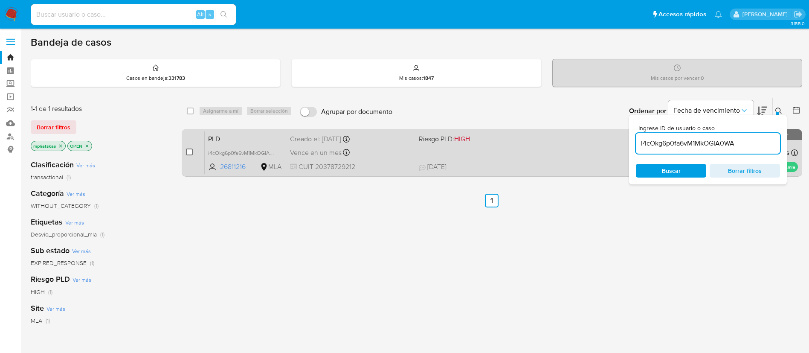
click at [191, 150] on input "checkbox" at bounding box center [189, 151] width 7 height 7
checkbox input "true"
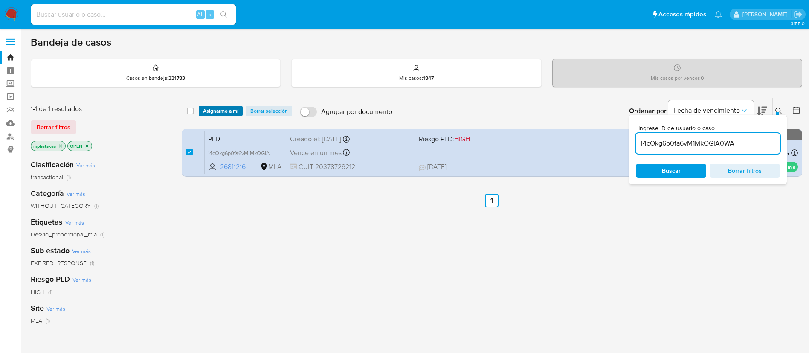
click at [202, 111] on button "Asignarme a mí" at bounding box center [221, 111] width 44 height 10
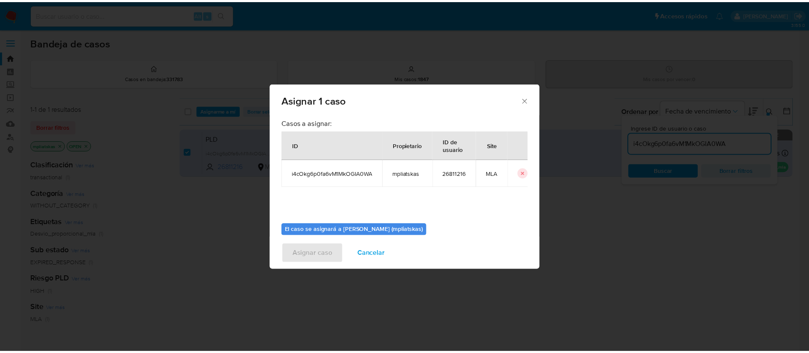
scroll to position [44, 0]
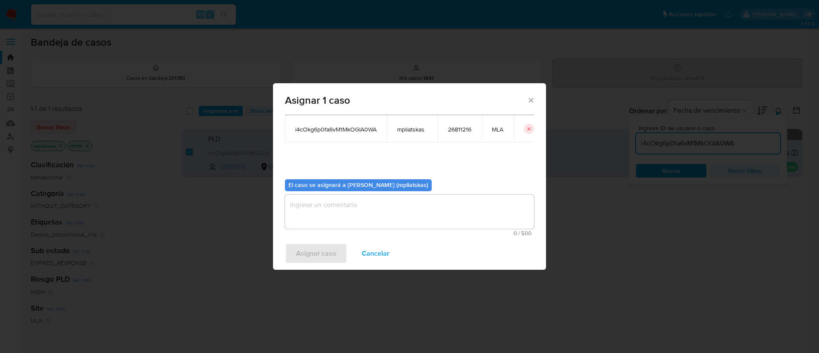
click at [347, 231] on span "0 / 500" at bounding box center [409, 233] width 244 height 6
click at [344, 223] on textarea "assign-modal" at bounding box center [409, 211] width 249 height 34
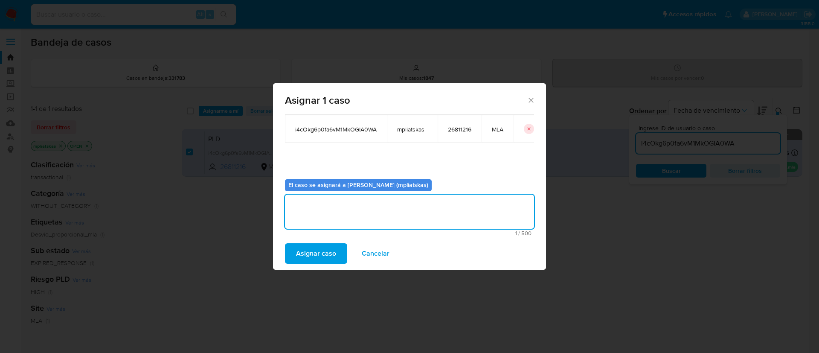
click at [323, 249] on span "Asignar caso" at bounding box center [316, 253] width 40 height 19
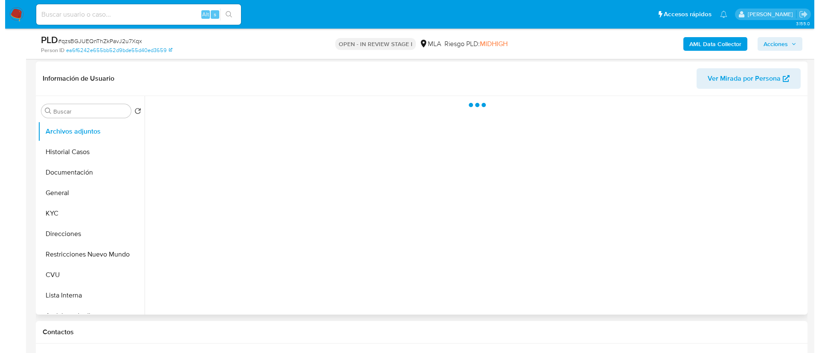
scroll to position [128, 0]
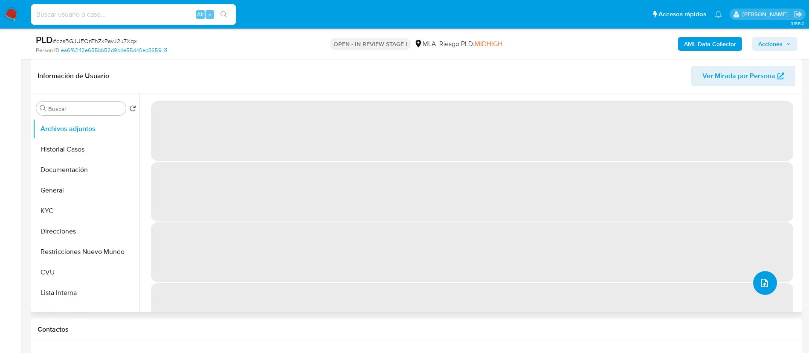
click at [766, 282] on icon "upload-file" at bounding box center [764, 283] width 10 height 10
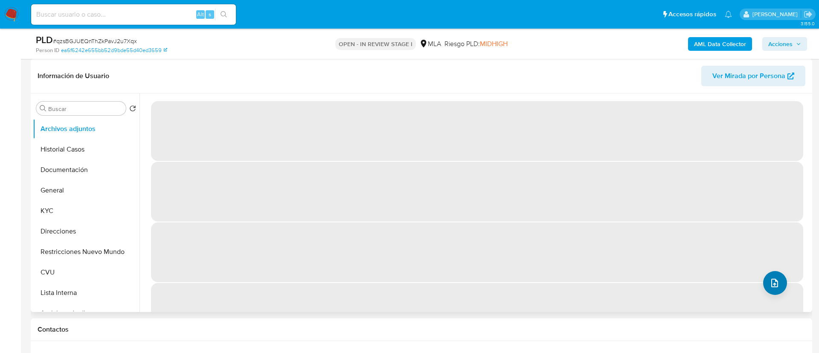
select select "10"
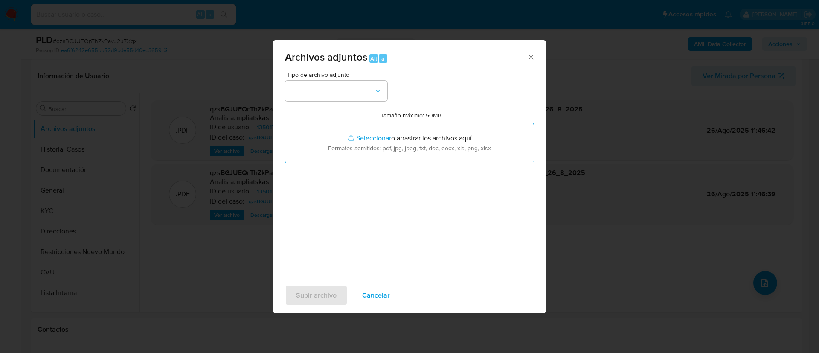
drag, startPoint x: 352, startPoint y: 120, endPoint x: 342, endPoint y: 109, distance: 15.1
click at [348, 116] on div "Tamaño máximo: 50MB Seleccionar archivos Seleccionar o arrastrar los archivos a…" at bounding box center [409, 137] width 249 height 52
click at [333, 91] on button "button" at bounding box center [336, 91] width 102 height 20
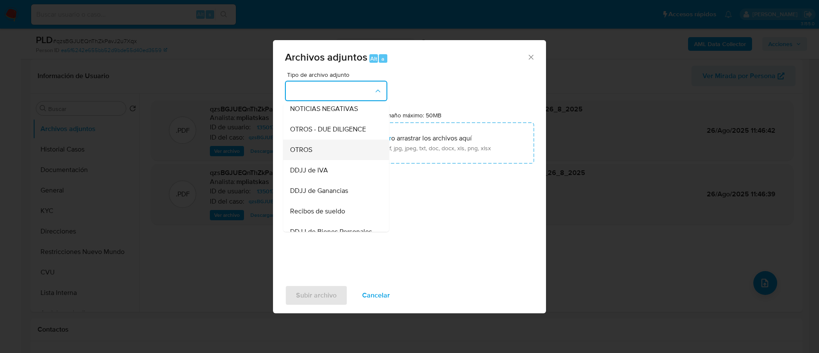
click at [330, 155] on div "OTROS" at bounding box center [333, 149] width 87 height 20
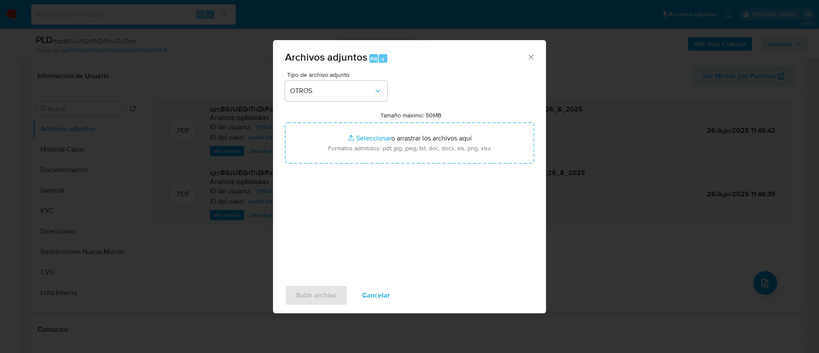
click at [330, 155] on input "Tamaño máximo: 50MB Seleccionar archivos" at bounding box center [409, 142] width 249 height 41
type input "C:\fakepath\1350171640 Movimientos.xlsx"
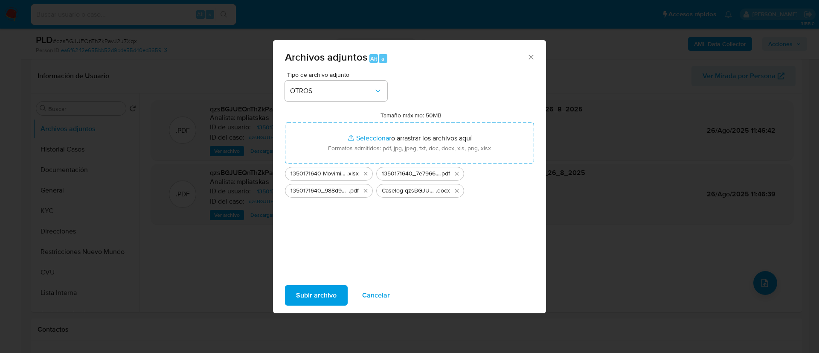
click at [303, 295] on span "Subir archivo" at bounding box center [316, 295] width 41 height 19
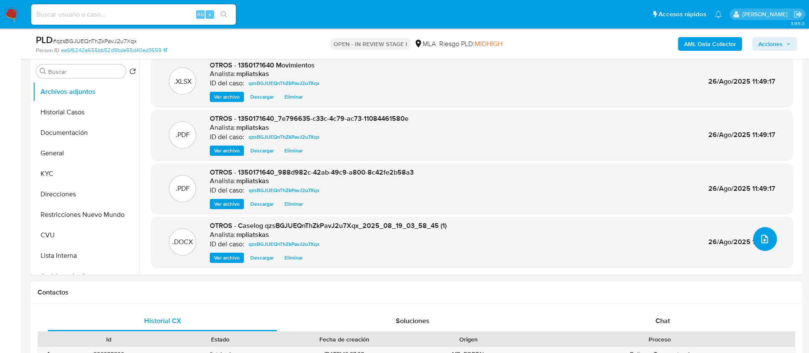
scroll to position [192, 0]
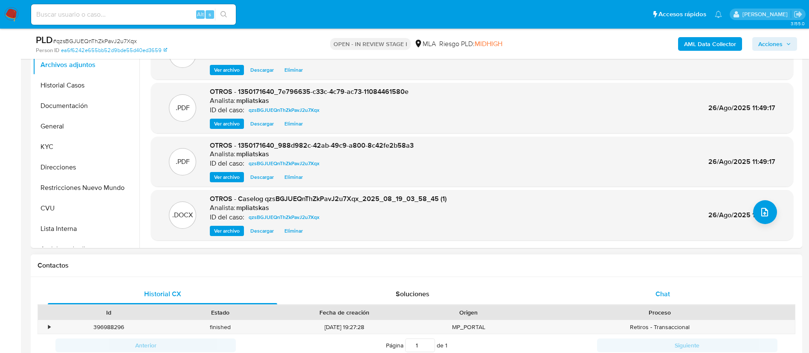
click at [725, 293] on div "Chat" at bounding box center [662, 294] width 229 height 20
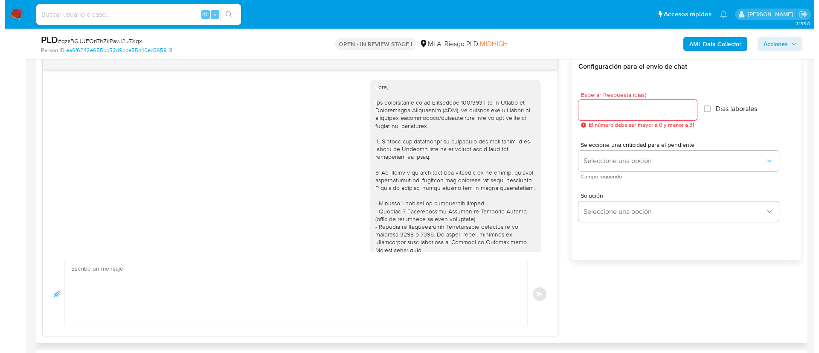
scroll to position [902, 0]
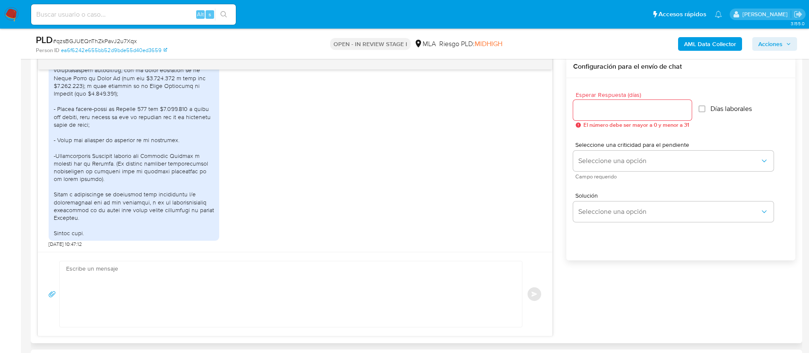
click at [364, 288] on textarea at bounding box center [288, 294] width 445 height 66
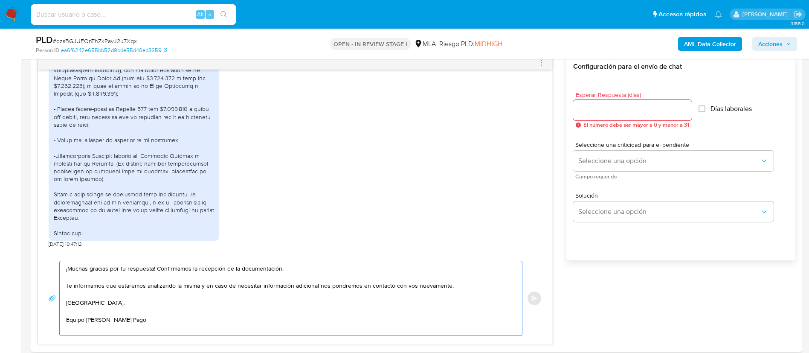
type textarea "¡Muchas gracias por tu respuesta! Confirmamos la recepción de la documentación.…"
click at [583, 109] on input "Esperar Respuesta (días)" at bounding box center [632, 109] width 119 height 11
type input "9"
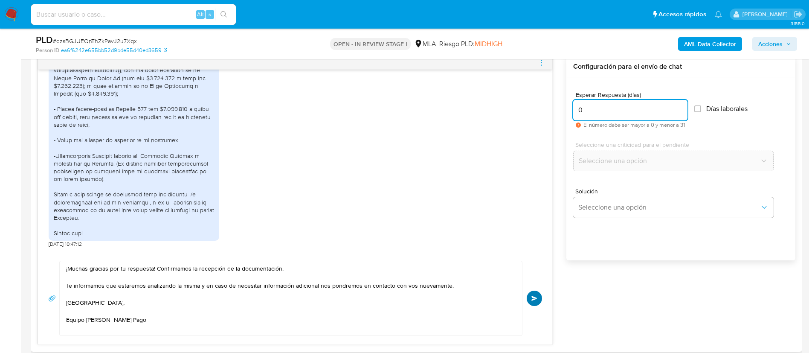
type input "0"
click at [535, 300] on span "Enviar" at bounding box center [534, 298] width 6 height 5
click at [541, 61] on icon "menu-action" at bounding box center [542, 63] width 8 height 8
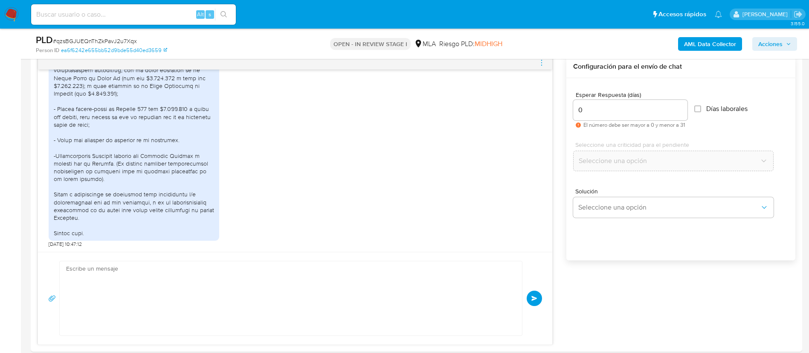
scroll to position [1004, 0]
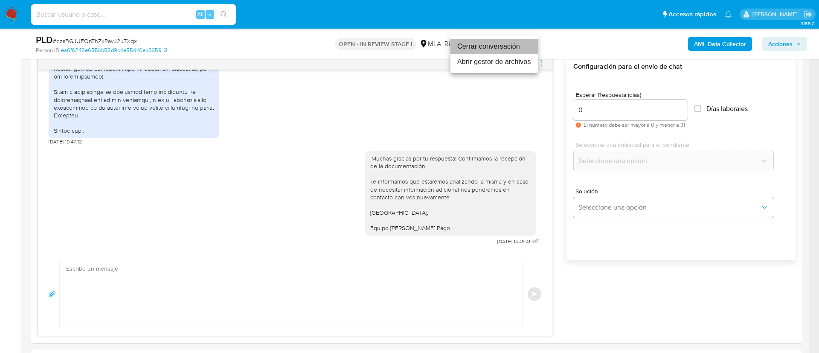
click at [478, 49] on li "Cerrar conversación" at bounding box center [493, 46] width 87 height 15
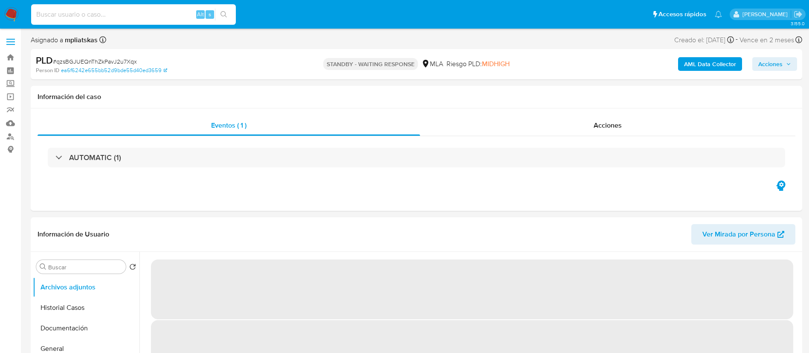
click at [173, 19] on input at bounding box center [133, 14] width 205 height 11
paste input "7eiw6FABPyazO7vkk8j4n1AV"
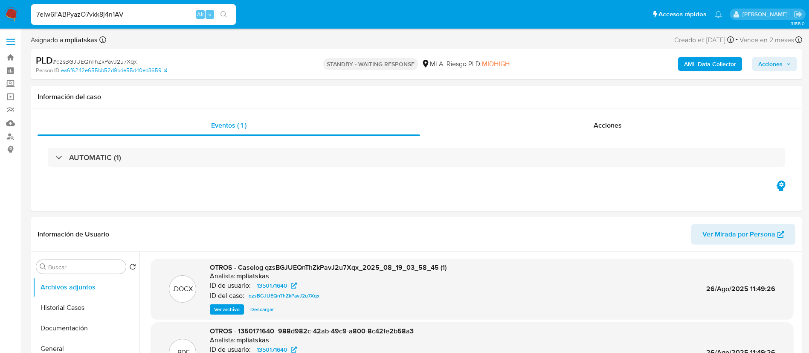
type input "7eiw6FABPyazO7vkk8j4n1AV"
select select "10"
click at [225, 17] on icon "search-icon" at bounding box center [223, 14] width 7 height 7
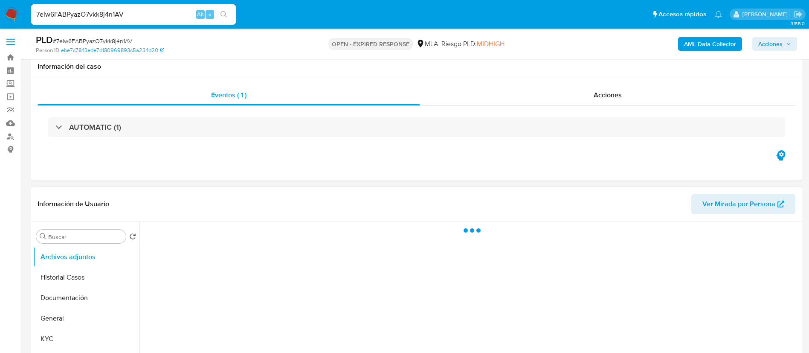
scroll to position [64, 0]
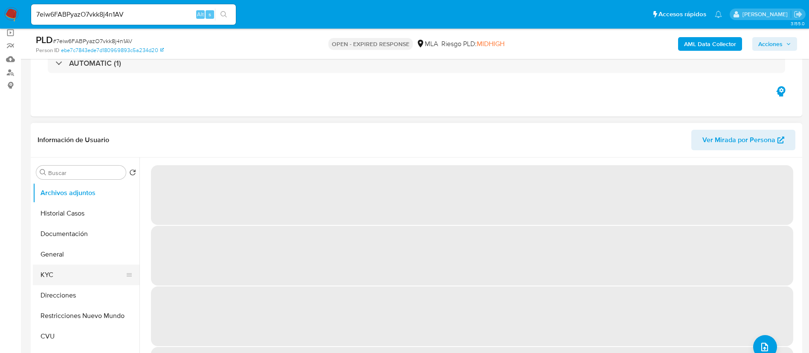
click at [96, 266] on button "KYC" at bounding box center [83, 274] width 100 height 20
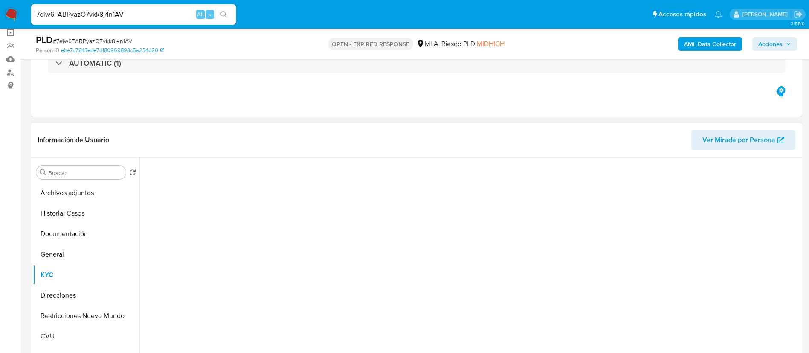
select select "10"
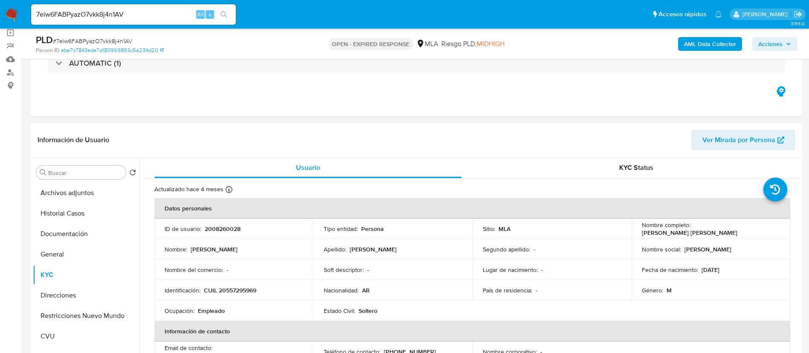
click at [208, 229] on p "2008260028" at bounding box center [223, 229] width 36 height 8
copy p "2008260028"
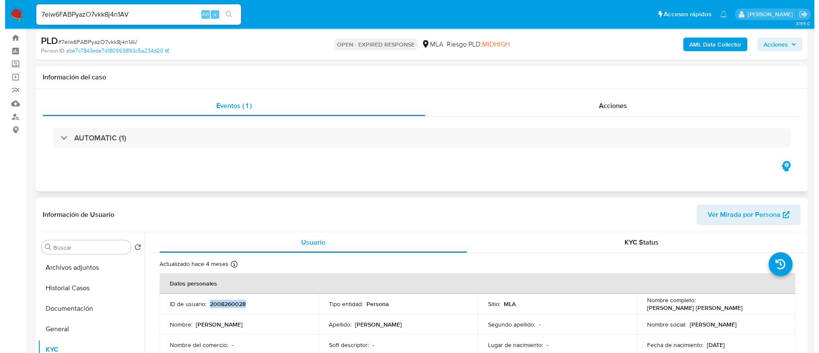
scroll to position [0, 0]
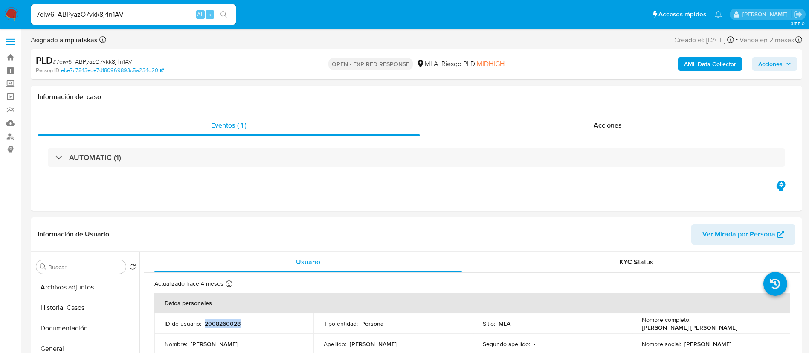
click at [696, 67] on b "AML Data Collector" at bounding box center [710, 64] width 52 height 14
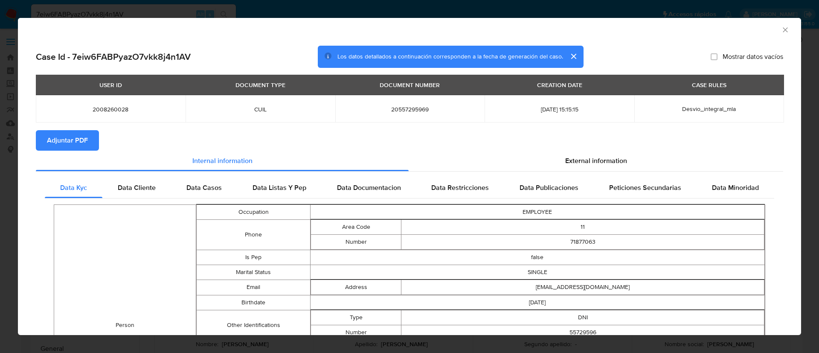
click at [80, 146] on span "Adjuntar PDF" at bounding box center [67, 140] width 41 height 19
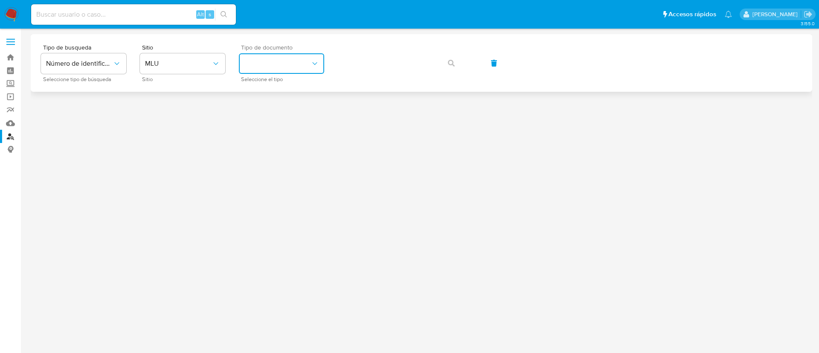
click at [276, 65] on button "identificationType" at bounding box center [281, 63] width 85 height 20
click at [208, 63] on span "MLU" at bounding box center [178, 63] width 67 height 9
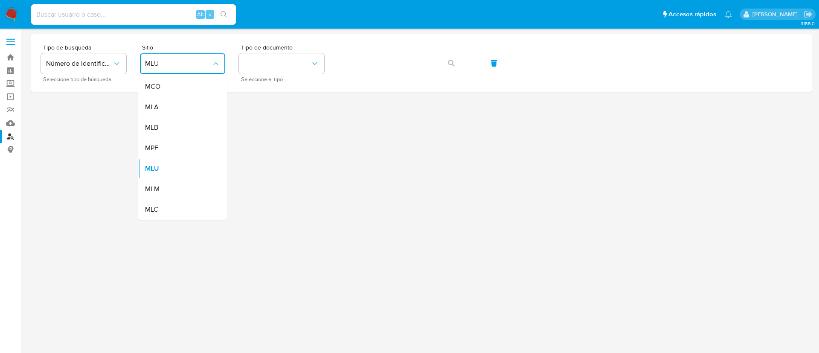
drag, startPoint x: 192, startPoint y: 112, endPoint x: 223, endPoint y: 101, distance: 32.4
click at [192, 111] on div "MLA" at bounding box center [180, 107] width 70 height 20
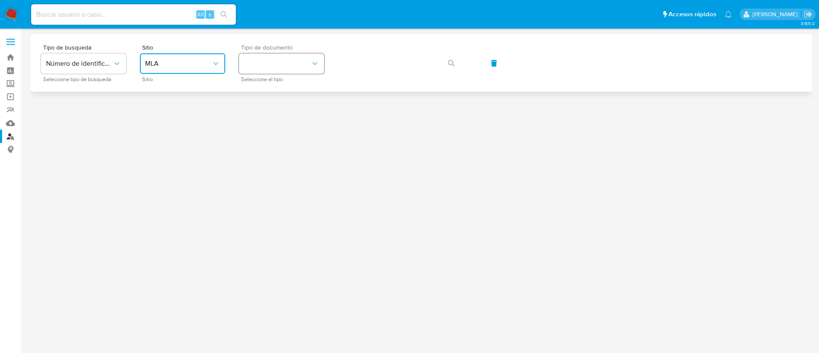
click at [299, 56] on button "identificationType" at bounding box center [281, 63] width 85 height 20
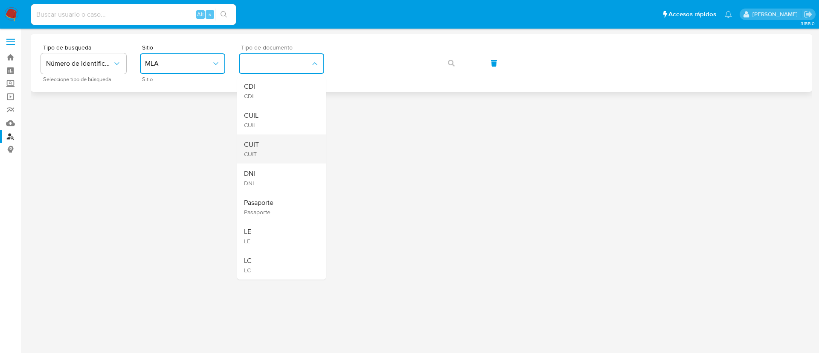
click at [264, 137] on div "CUIT CUIT" at bounding box center [279, 148] width 70 height 29
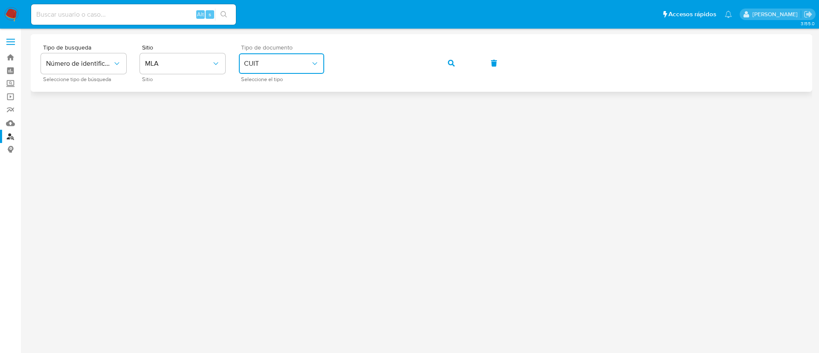
click at [449, 63] on icon "button" at bounding box center [451, 63] width 7 height 7
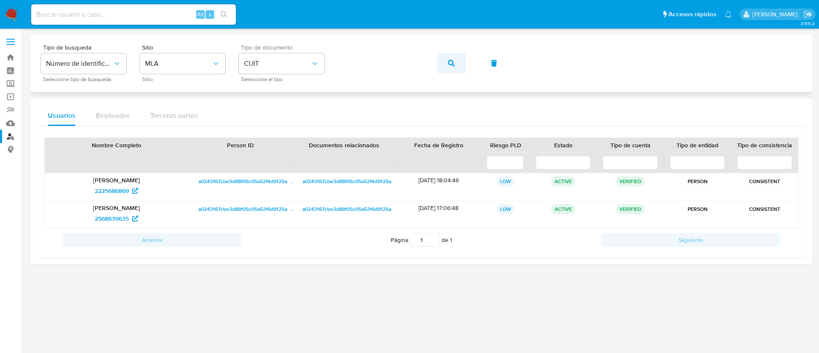
click at [450, 62] on icon "button" at bounding box center [451, 63] width 7 height 7
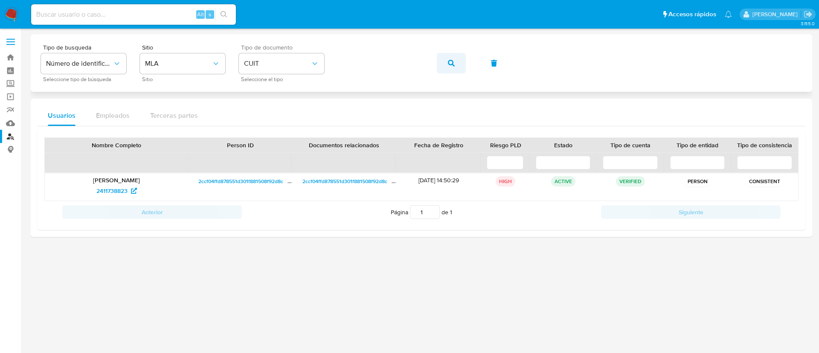
click at [461, 64] on button "button" at bounding box center [451, 63] width 29 height 20
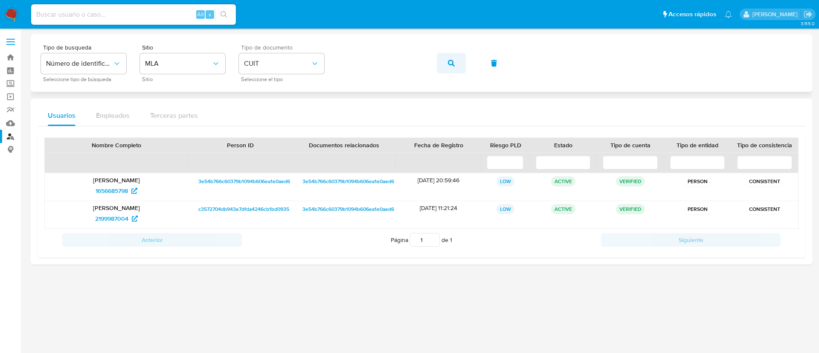
click at [451, 56] on span "button" at bounding box center [451, 63] width 7 height 19
click at [442, 64] on button "button" at bounding box center [451, 63] width 29 height 20
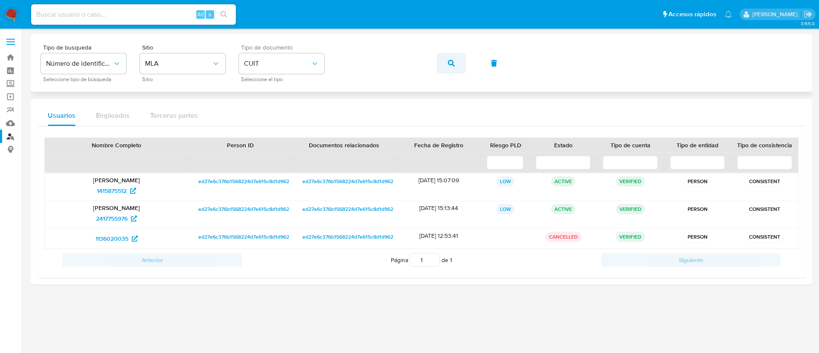
click at [450, 70] on span "button" at bounding box center [451, 63] width 7 height 19
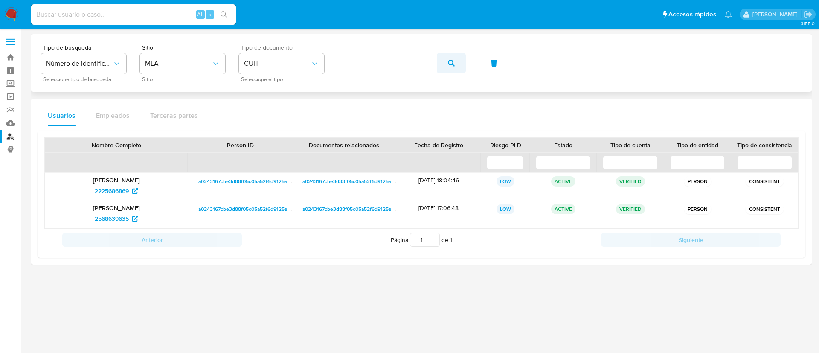
click at [441, 53] on button "button" at bounding box center [451, 63] width 29 height 20
click at [459, 53] on button "button" at bounding box center [451, 63] width 29 height 20
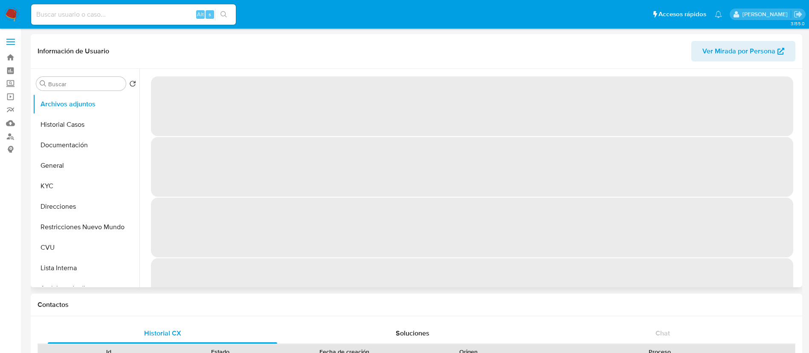
select select "10"
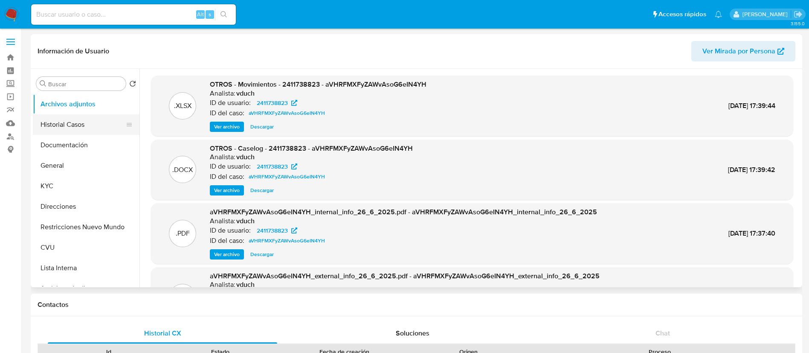
click at [68, 122] on button "Historial Casos" at bounding box center [83, 124] width 100 height 20
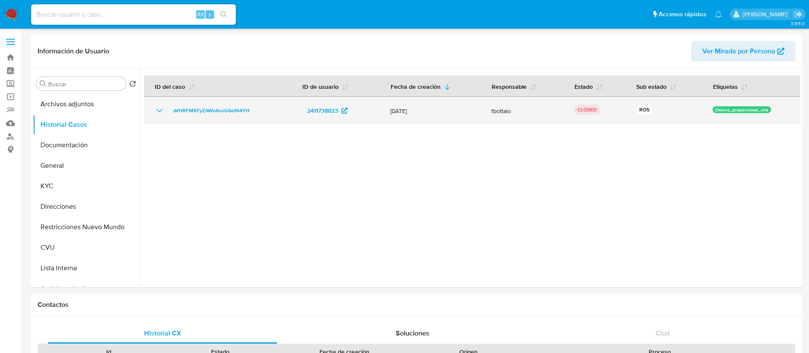
click at [155, 109] on icon "Mostrar/Ocultar" at bounding box center [159, 110] width 10 height 10
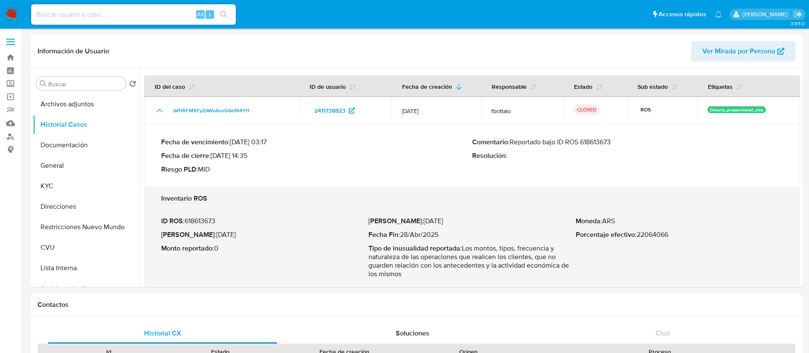
click at [594, 141] on p "Comentario : Reportado bajo ID ROS 618613673" at bounding box center [627, 142] width 311 height 9
click at [594, 140] on p "Comentario : Reportado bajo ID ROS 618613673" at bounding box center [627, 142] width 311 height 9
click at [98, 207] on button "Direcciones" at bounding box center [83, 206] width 100 height 20
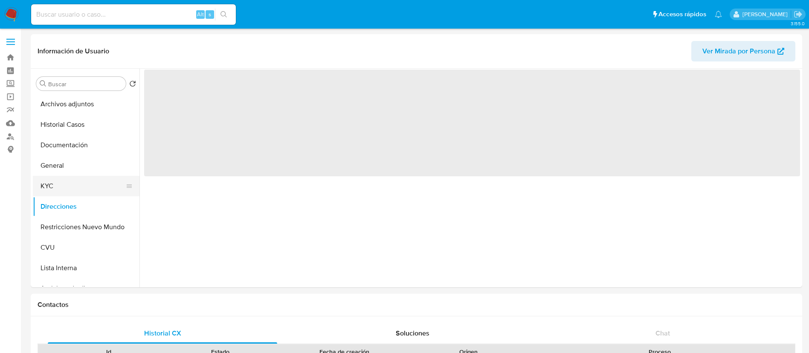
click at [83, 183] on button "KYC" at bounding box center [83, 186] width 100 height 20
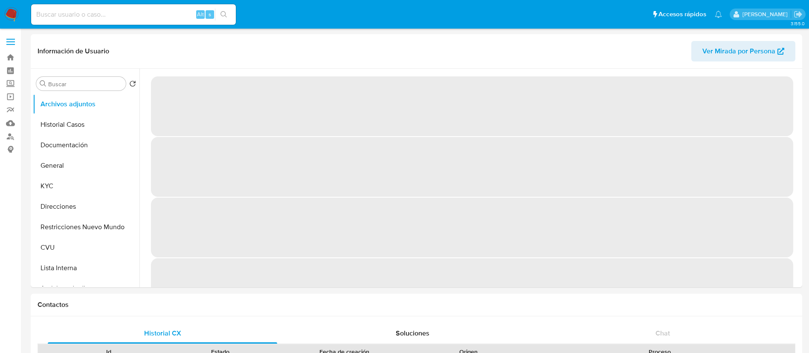
select select "10"
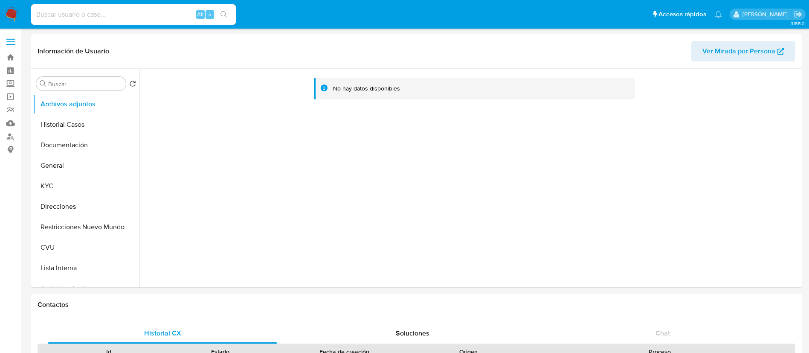
select select "10"
click at [86, 128] on button "Historial Casos" at bounding box center [83, 124] width 100 height 20
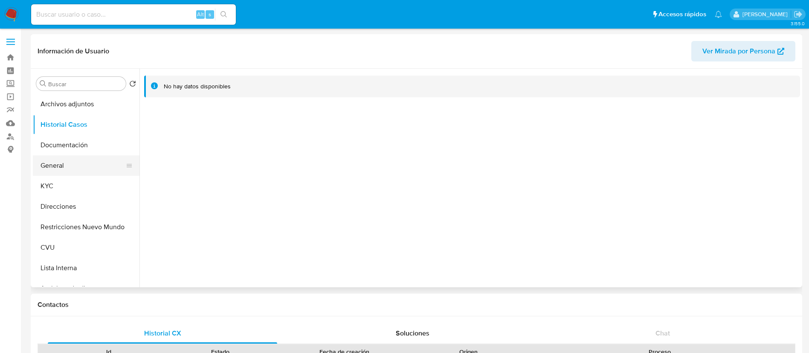
click at [72, 174] on button "General" at bounding box center [83, 165] width 100 height 20
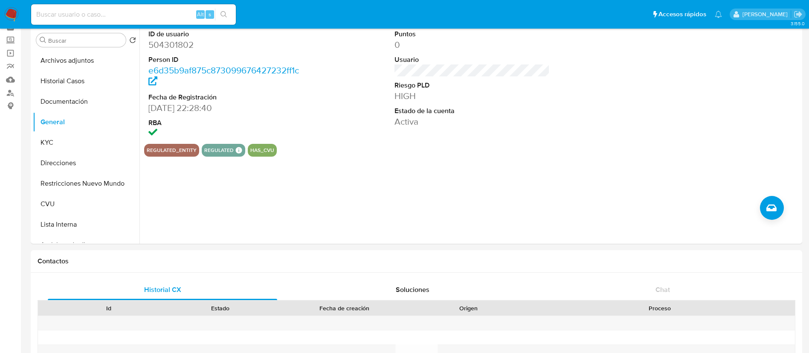
scroll to position [3, 0]
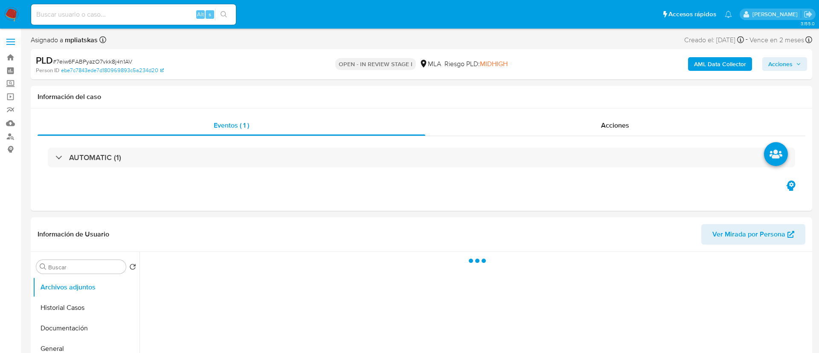
select select "10"
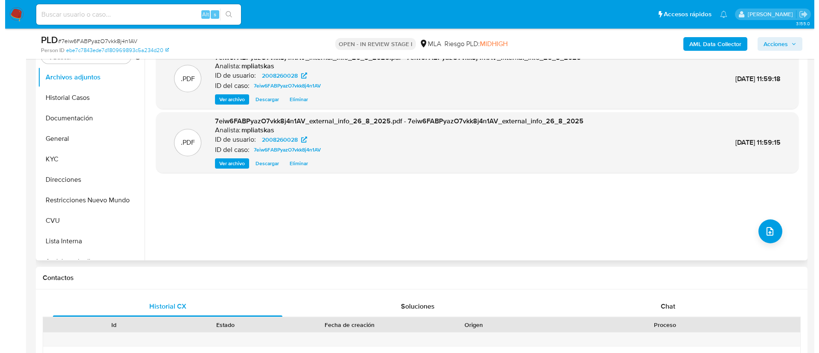
scroll to position [192, 0]
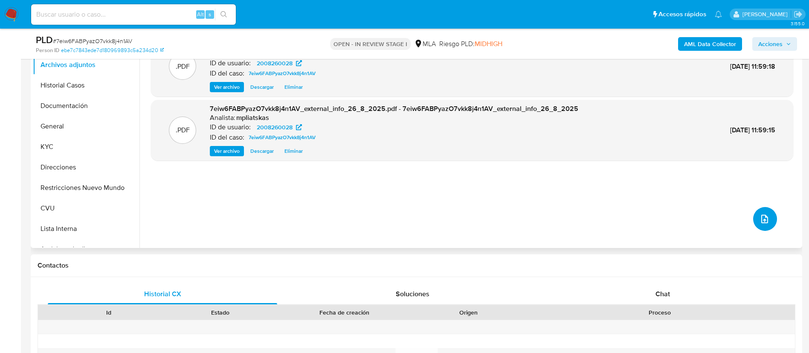
click at [771, 213] on button "upload-file" at bounding box center [765, 219] width 24 height 24
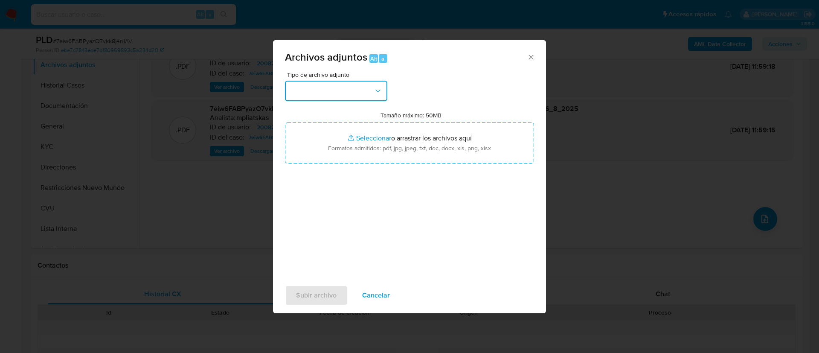
click at [367, 89] on button "button" at bounding box center [336, 91] width 102 height 20
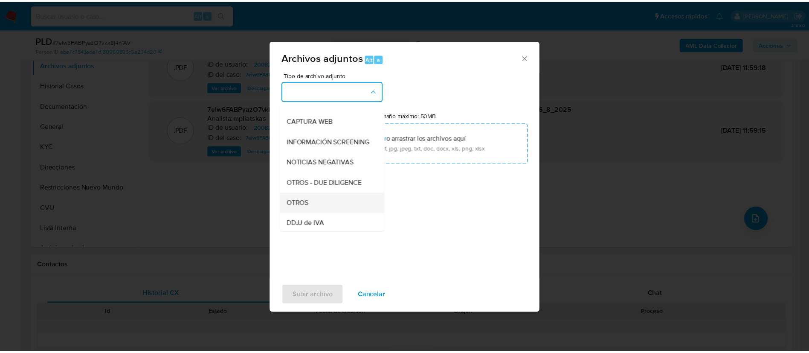
scroll to position [128, 0]
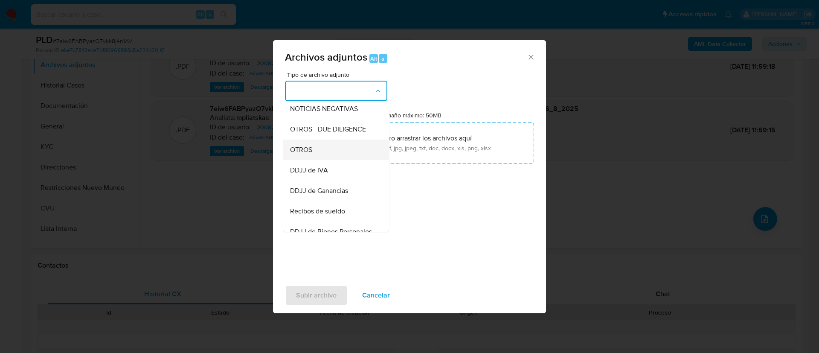
click at [341, 160] on div "OTROS" at bounding box center [333, 149] width 87 height 20
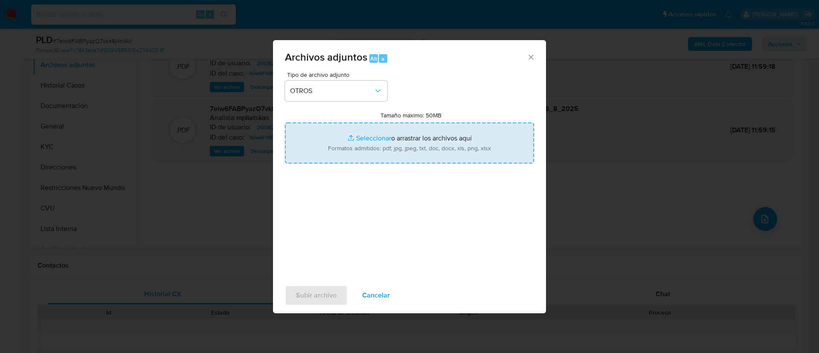
click at [371, 142] on input "Tamaño máximo: 50MB Seleccionar archivos" at bounding box center [409, 142] width 249 height 41
type input "C:\fakepath\2008260028 Movimientos.xlsx"
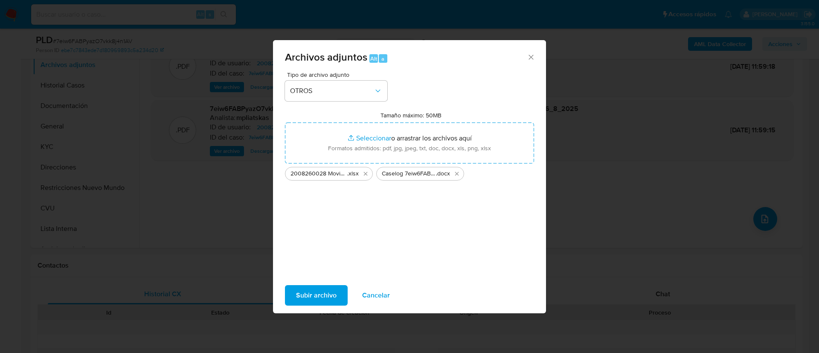
click at [294, 284] on div "Subir archivo Cancelar" at bounding box center [409, 295] width 273 height 32
click at [301, 295] on span "Subir archivo" at bounding box center [316, 295] width 41 height 19
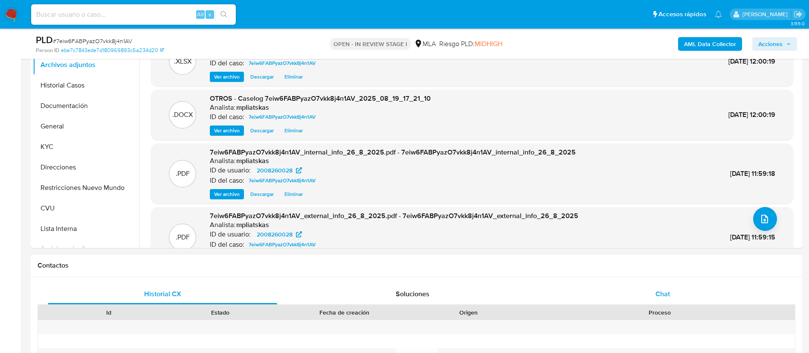
click at [578, 290] on div "Chat" at bounding box center [662, 294] width 229 height 20
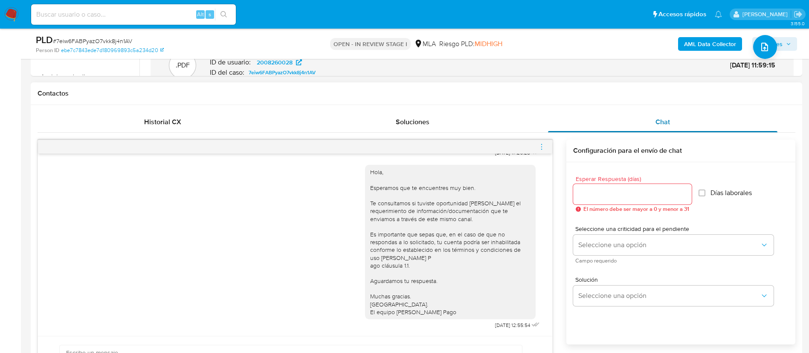
scroll to position [384, 0]
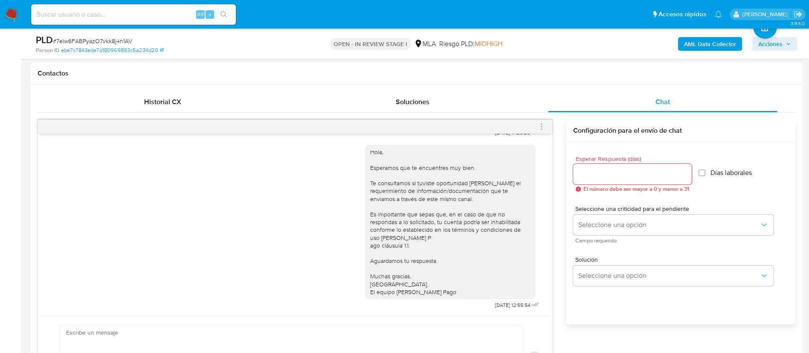
click at [542, 126] on icon "menu-action" at bounding box center [541, 126] width 1 height 1
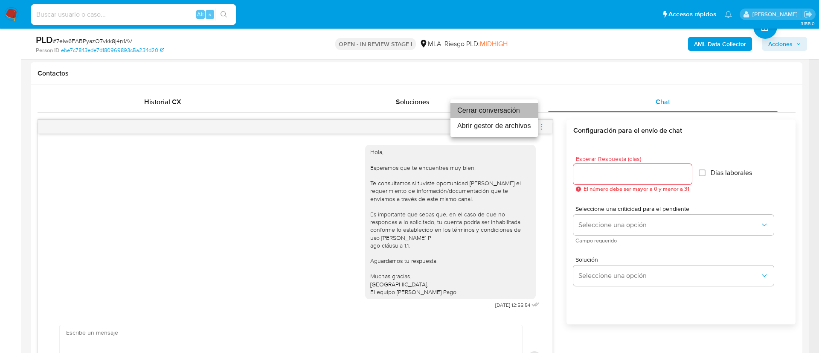
click at [511, 115] on li "Cerrar conversación" at bounding box center [493, 110] width 87 height 15
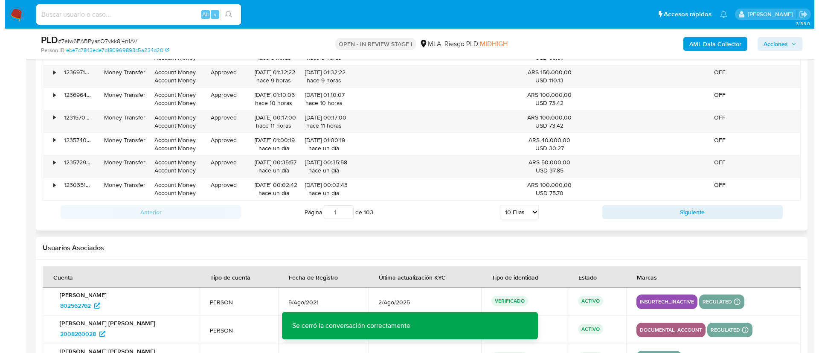
scroll to position [1584, 0]
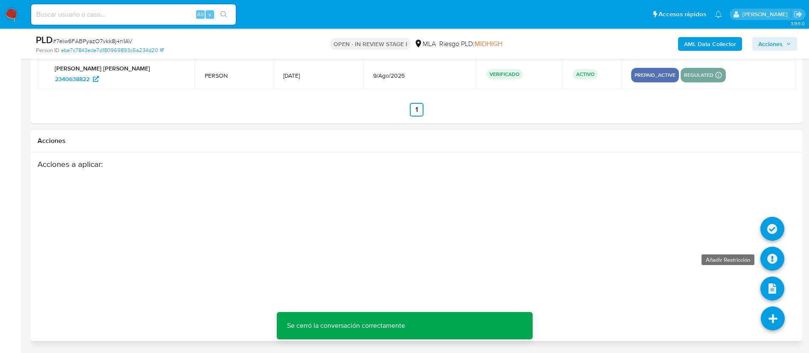
click at [780, 257] on icon at bounding box center [772, 258] width 24 height 24
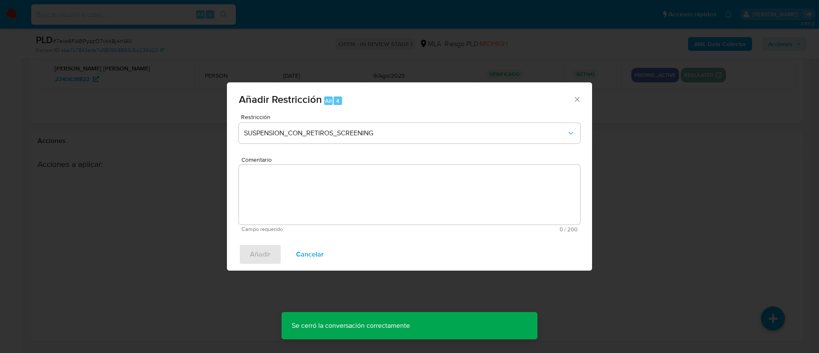
click at [352, 143] on div "Restricción SUSPENSION_CON_RETIROS_SCREENING" at bounding box center [409, 134] width 341 height 41
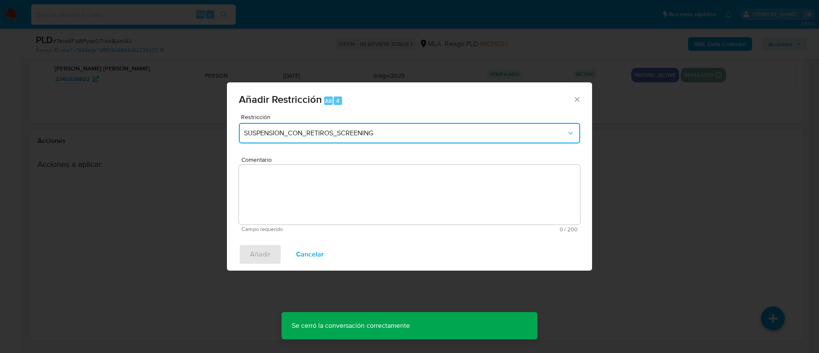
click at [349, 138] on button "SUSPENSION_CON_RETIROS_SCREENING" at bounding box center [409, 133] width 341 height 20
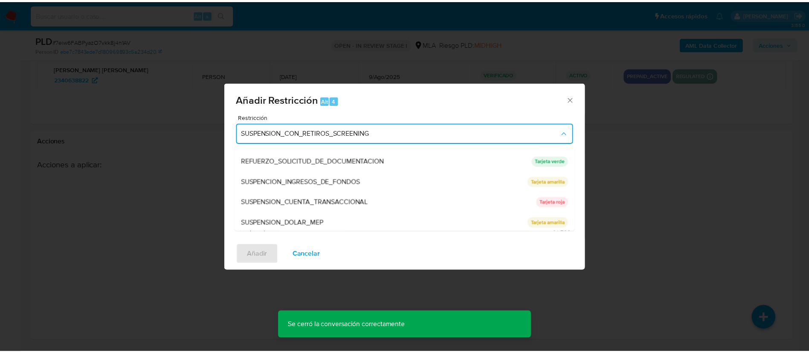
scroll to position [181, 0]
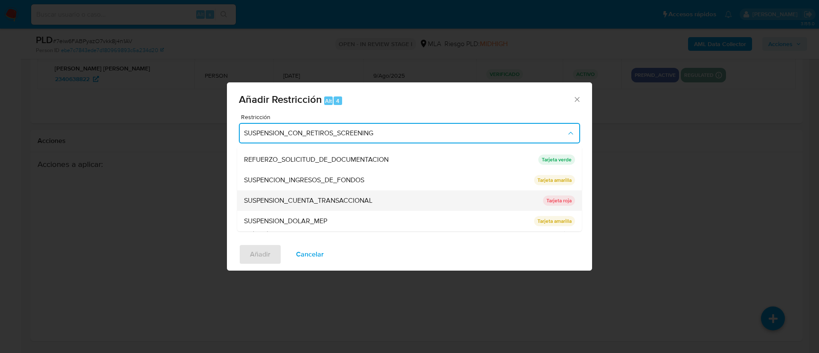
click at [343, 199] on span "SUSPENSION_CUENTA_TRANSACCIONAL" at bounding box center [308, 200] width 128 height 9
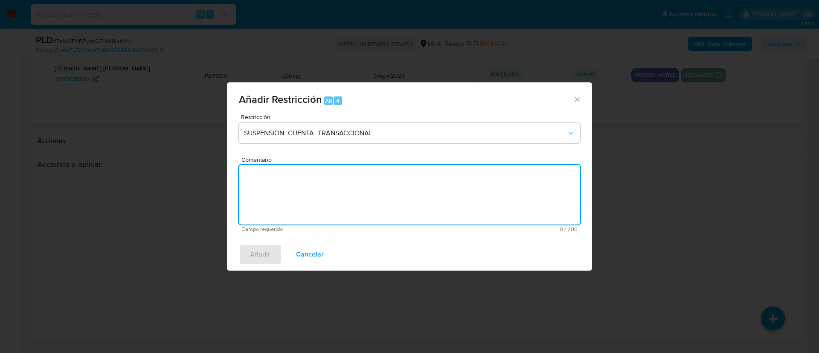
click at [343, 199] on textarea "Comentario" at bounding box center [409, 195] width 341 height 60
type textarea "AML"
click at [262, 258] on span "Añadir" at bounding box center [260, 254] width 20 height 19
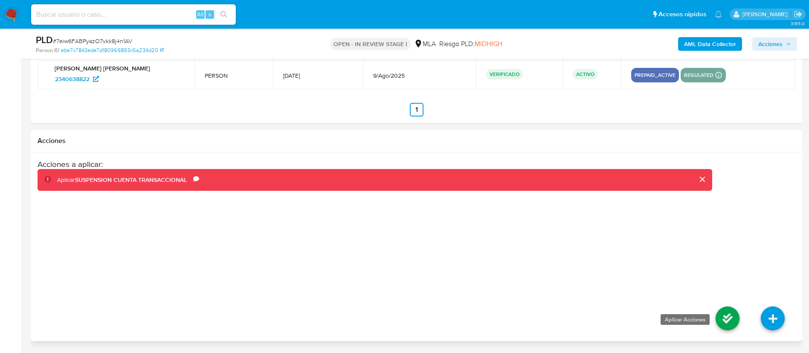
click at [730, 320] on icon at bounding box center [728, 318] width 24 height 24
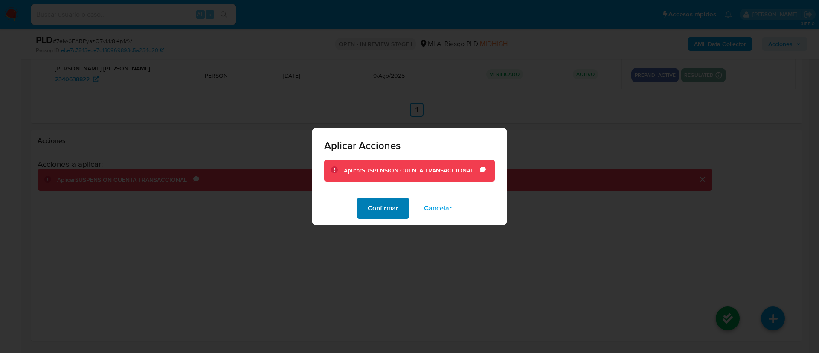
click at [371, 214] on span "Confirmar" at bounding box center [383, 208] width 31 height 19
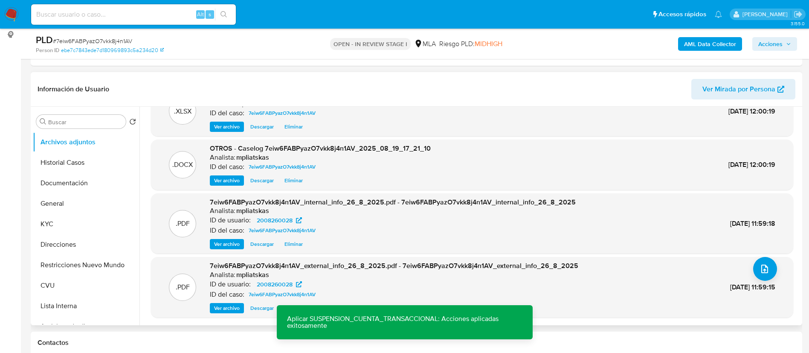
scroll to position [113, 0]
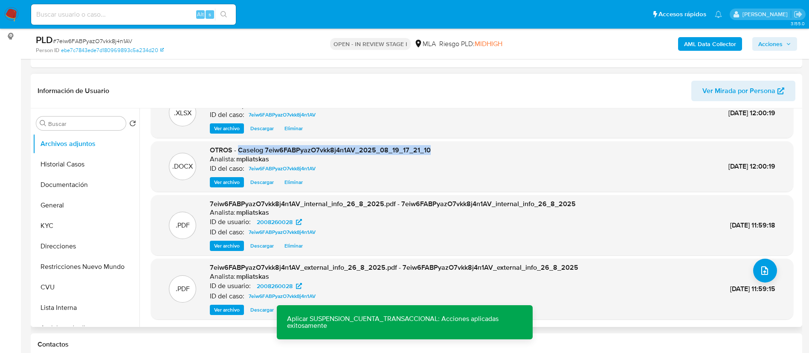
drag, startPoint x: 238, startPoint y: 151, endPoint x: 433, endPoint y: 147, distance: 195.3
click at [433, 147] on div ".DOCX OTROS - Caselog 7eiw6FABPyazO7vkk8j4n1AV_2025_08_19_17_21_10 Analista: mp…" at bounding box center [472, 166] width 634 height 42
copy span "Caselog 7eiw6FABPyazO7vkk8j4n1AV_2025_08_19_17_21_10"
click at [766, 45] on span "Acciones" at bounding box center [770, 44] width 24 height 14
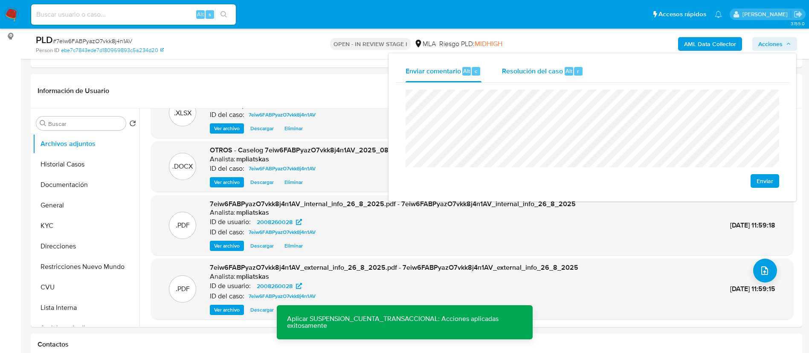
click at [512, 78] on div "Resolución del caso Alt r" at bounding box center [542, 71] width 81 height 22
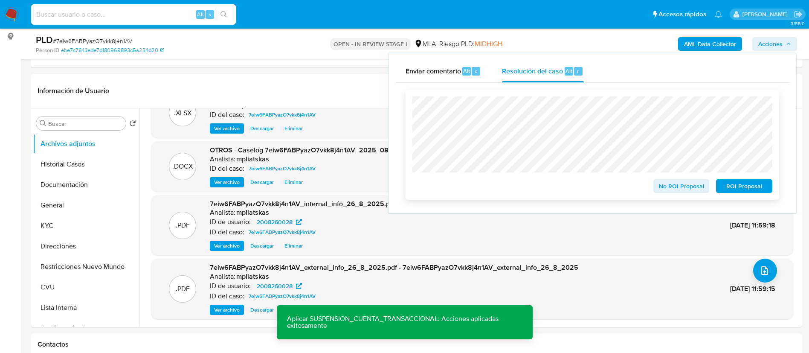
click at [720, 188] on button "ROI Proposal" at bounding box center [744, 186] width 56 height 14
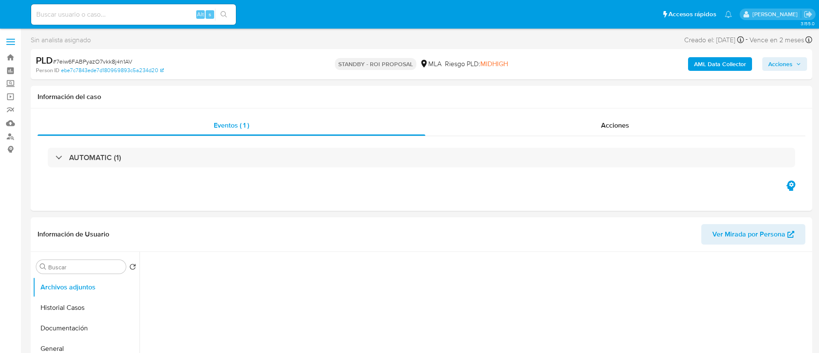
select select "10"
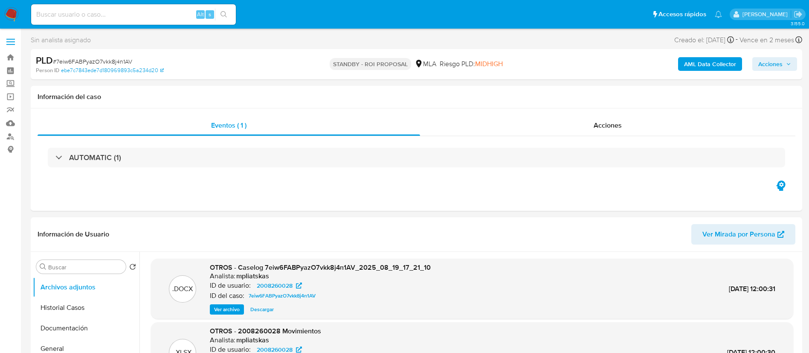
click at [186, 8] on div "Alt s" at bounding box center [133, 14] width 205 height 20
click at [185, 9] on input at bounding box center [133, 14] width 205 height 11
paste input "PVyFC46PG50G6RTmfofK8zkn"
type input "PVyFC46PG50G6RTmfofK8zkn"
click at [218, 17] on button "search-icon" at bounding box center [223, 15] width 17 height 12
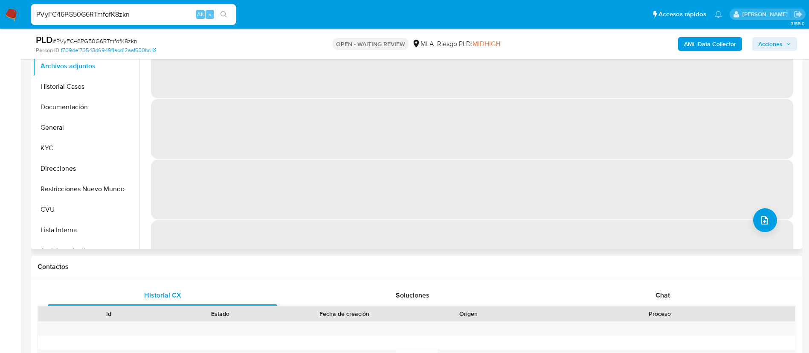
scroll to position [192, 0]
select select "10"
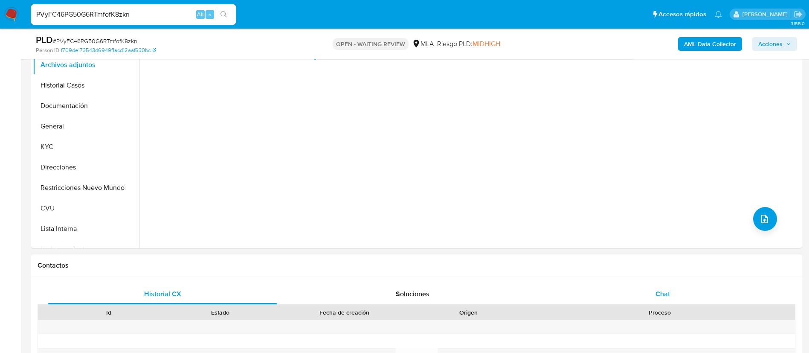
click at [649, 290] on div "Chat" at bounding box center [662, 294] width 229 height 20
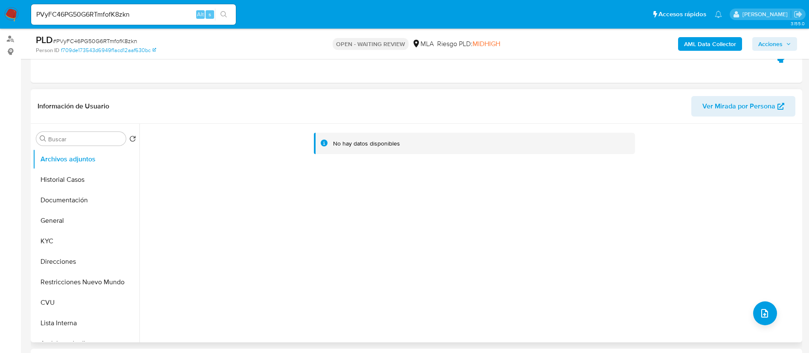
scroll to position [64, 0]
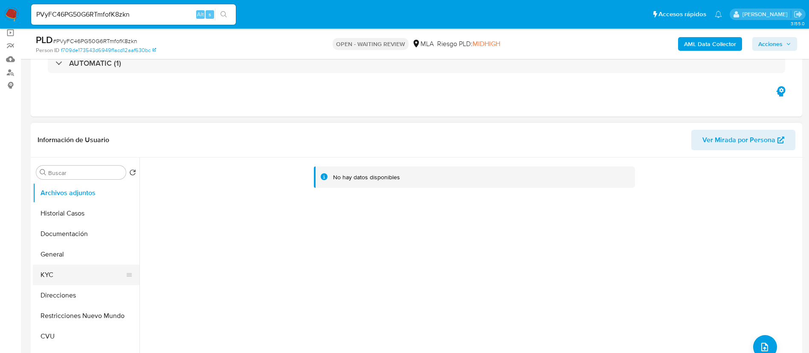
click at [52, 278] on button "KYC" at bounding box center [83, 274] width 100 height 20
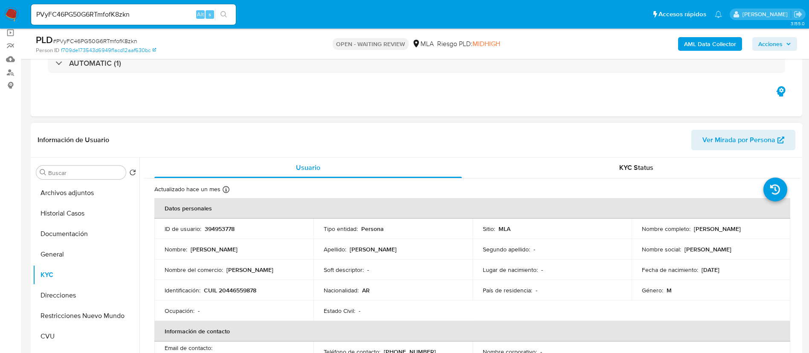
click at [222, 226] on p "394953778" at bounding box center [220, 229] width 30 height 8
copy p "394953778"
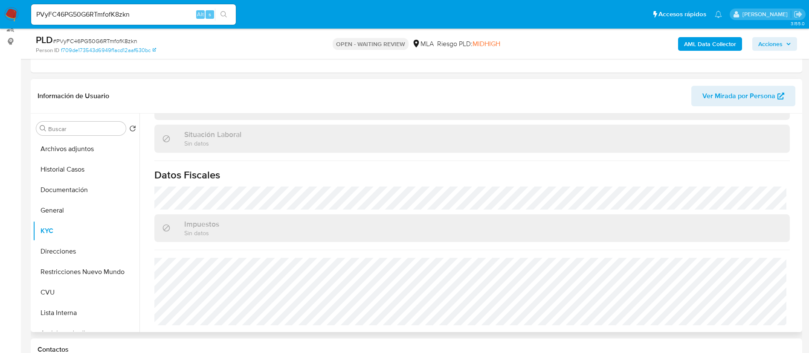
scroll to position [128, 0]
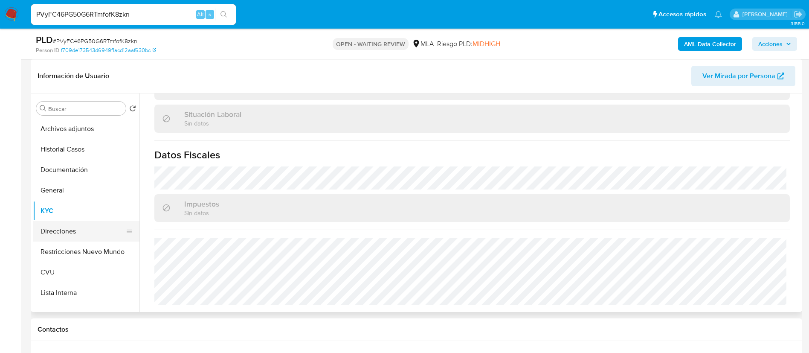
click at [69, 232] on button "Direcciones" at bounding box center [83, 231] width 100 height 20
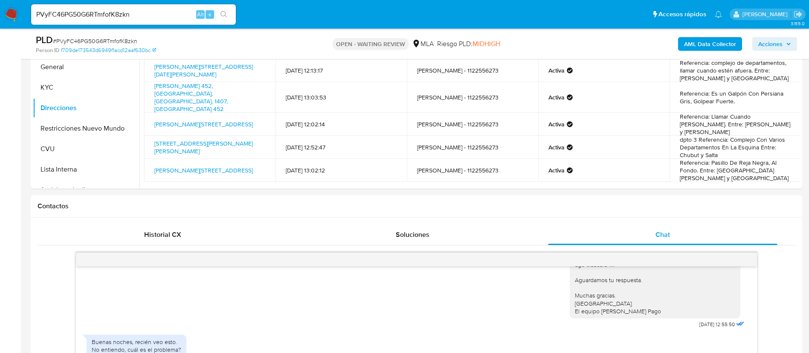
scroll to position [384, 0]
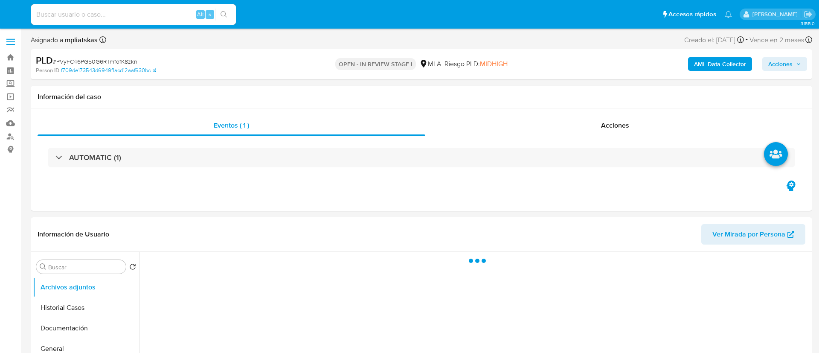
select select "10"
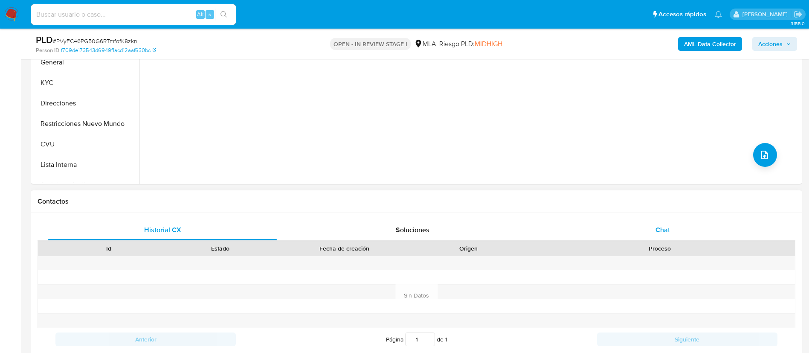
click at [648, 220] on div "Chat" at bounding box center [662, 230] width 229 height 20
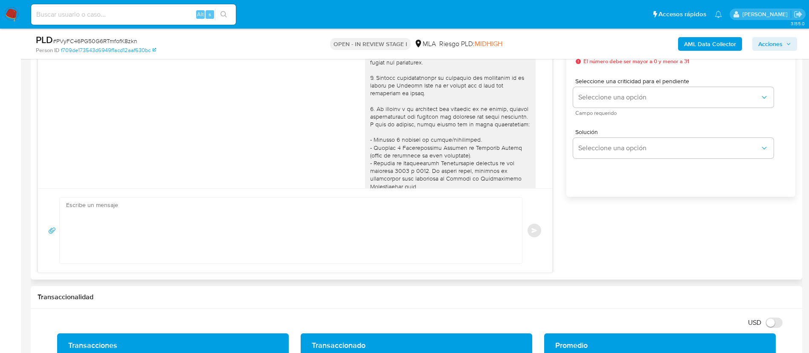
scroll to position [594, 0]
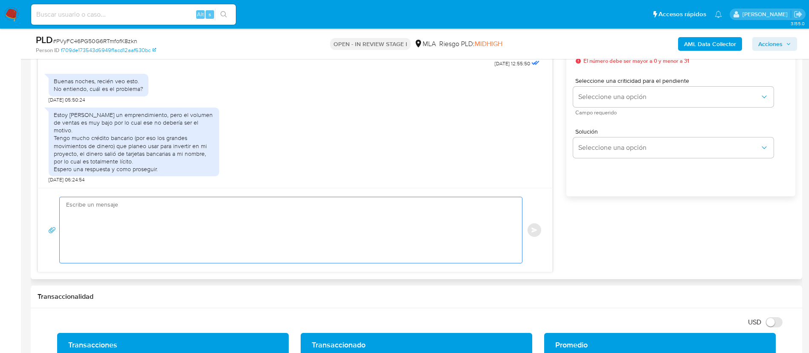
click at [316, 236] on textarea at bounding box center [288, 230] width 445 height 66
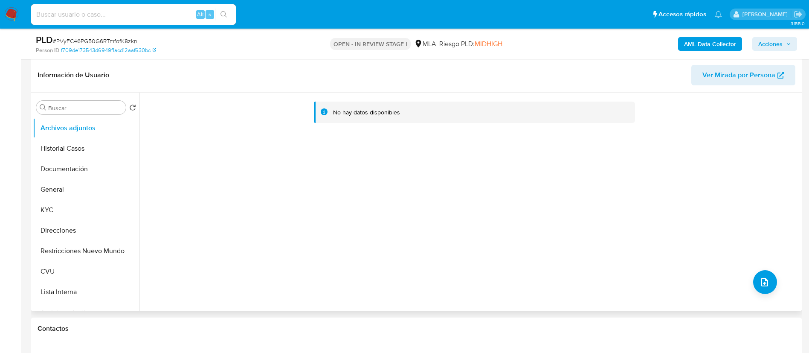
scroll to position [128, 0]
click at [60, 212] on button "KYC" at bounding box center [83, 210] width 100 height 20
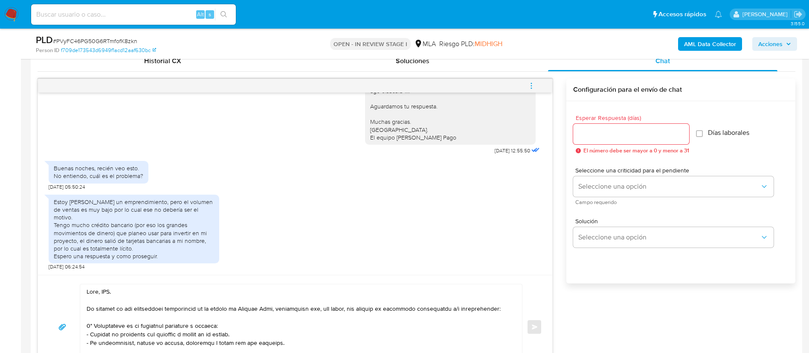
scroll to position [512, 0]
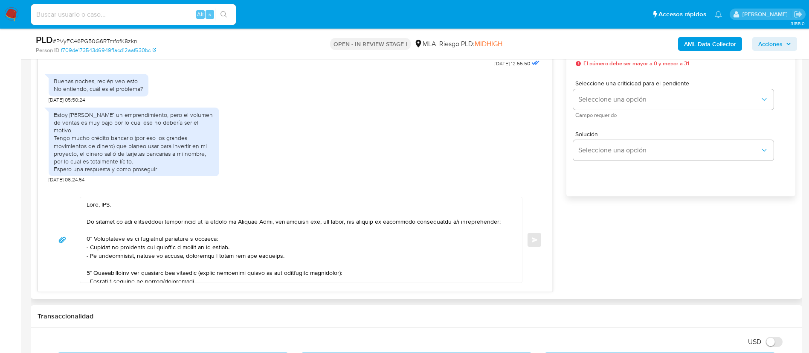
click at [105, 203] on textarea at bounding box center [299, 239] width 425 height 85
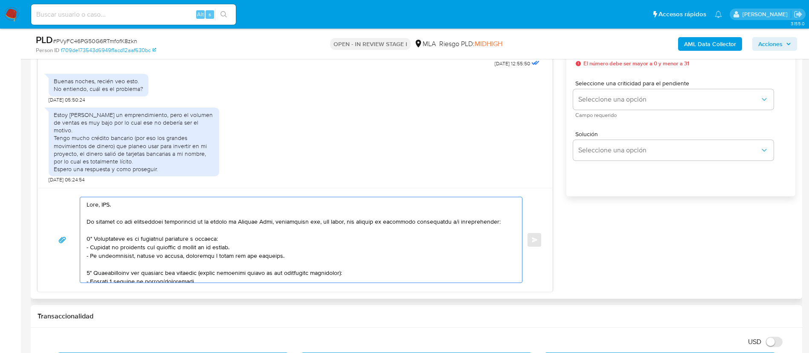
click at [105, 203] on textarea at bounding box center [299, 239] width 425 height 85
click at [120, 204] on textarea at bounding box center [299, 239] width 425 height 85
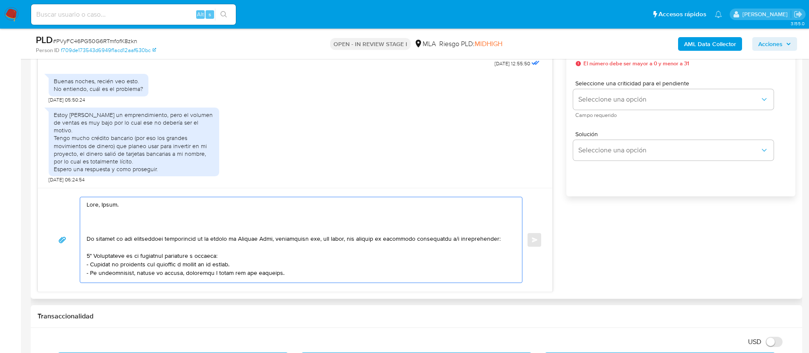
paste textarea "Queremos asegurarte que la información y documentación que nos proporciones no …"
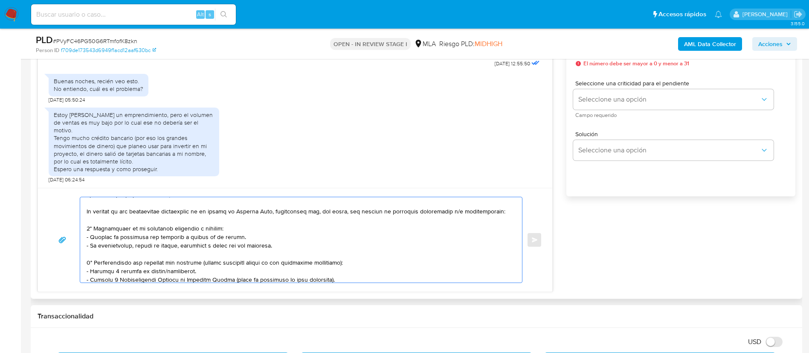
scroll to position [64, 0]
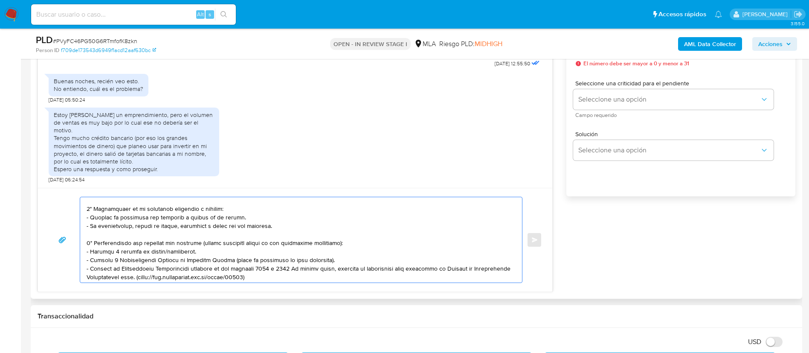
drag, startPoint x: 90, startPoint y: 249, endPoint x: 193, endPoint y: 250, distance: 103.6
click at [193, 250] on textarea at bounding box center [299, 239] width 425 height 85
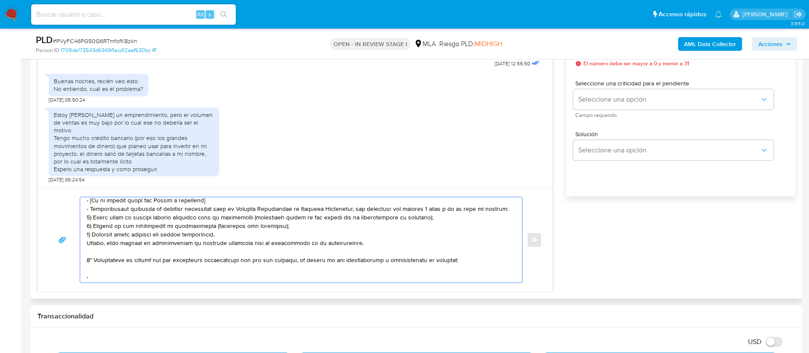
scroll to position [187, 0]
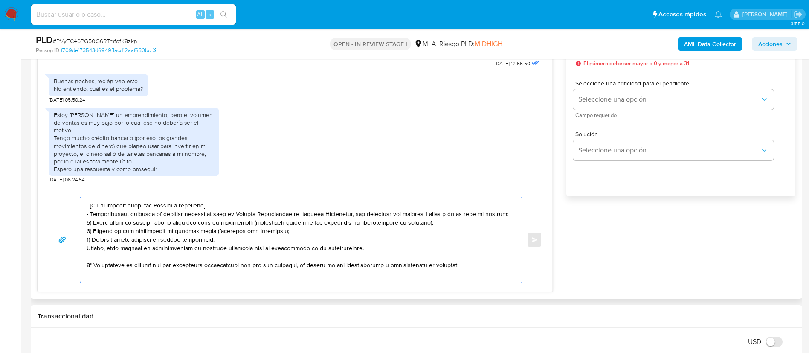
drag, startPoint x: 87, startPoint y: 199, endPoint x: 351, endPoint y: 250, distance: 268.8
click at [351, 250] on textarea at bounding box center [299, 239] width 425 height 85
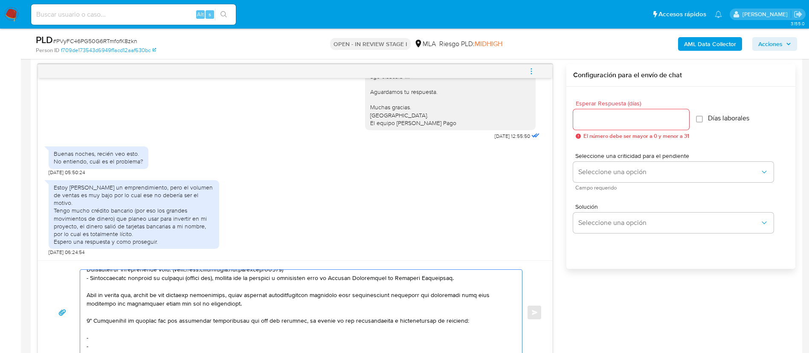
scroll to position [448, 0]
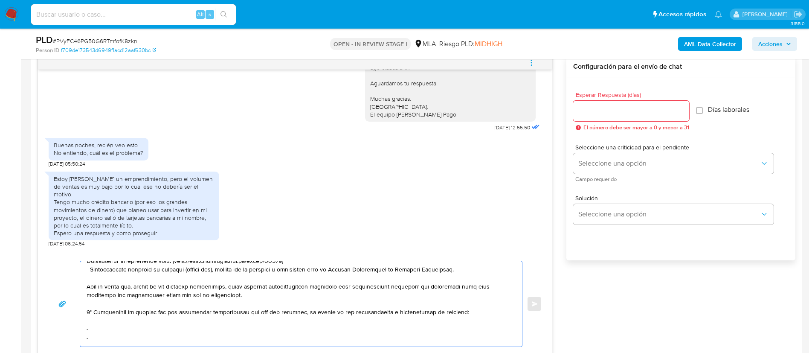
click at [109, 324] on textarea at bounding box center [299, 303] width 425 height 85
click at [111, 330] on textarea at bounding box center [299, 303] width 425 height 85
paste textarea "Lucas Chavez Echevarria - CUIL 20463599468"
click at [118, 338] on textarea at bounding box center [299, 303] width 425 height 85
paste textarea "Milagros Valentina Raffaele - CUIL 27494340939"
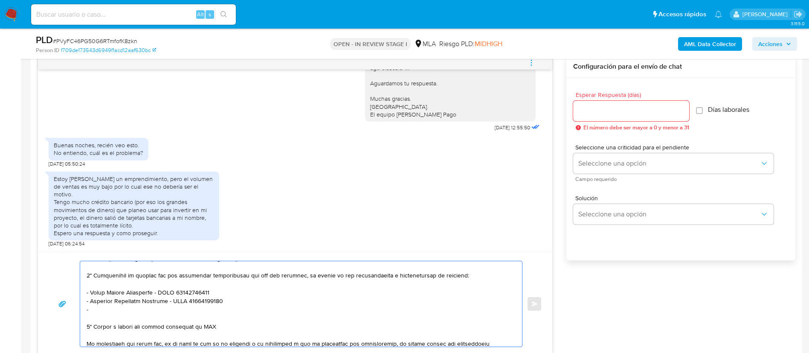
scroll to position [208, 0]
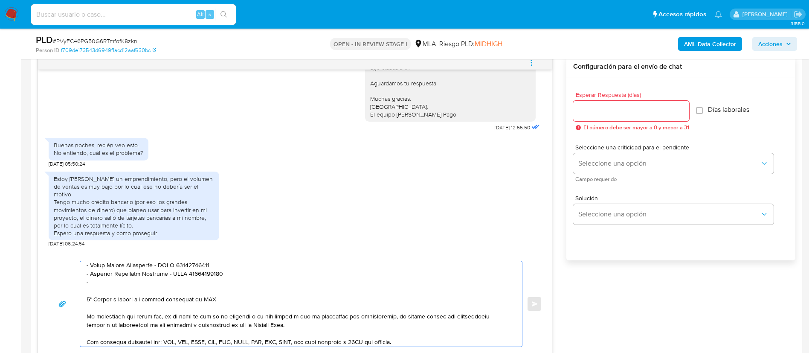
click at [170, 284] on textarea at bounding box center [299, 303] width 425 height 85
paste textarea "Matias Gabriel Nieto Hernandez - CUIT 24425456012"
click at [160, 306] on textarea at bounding box center [299, 303] width 425 height 85
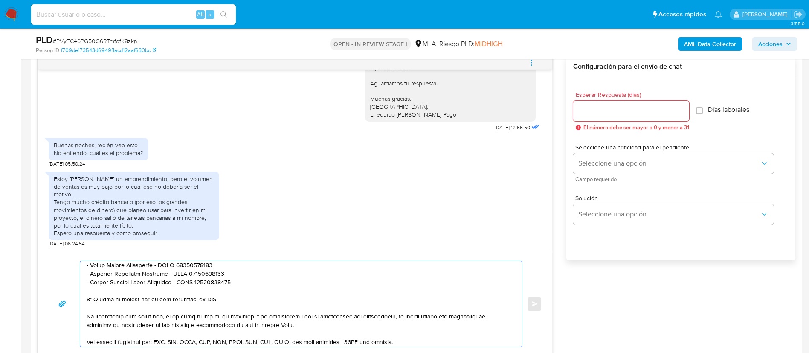
click at [158, 301] on textarea at bounding box center [299, 303] width 425 height 85
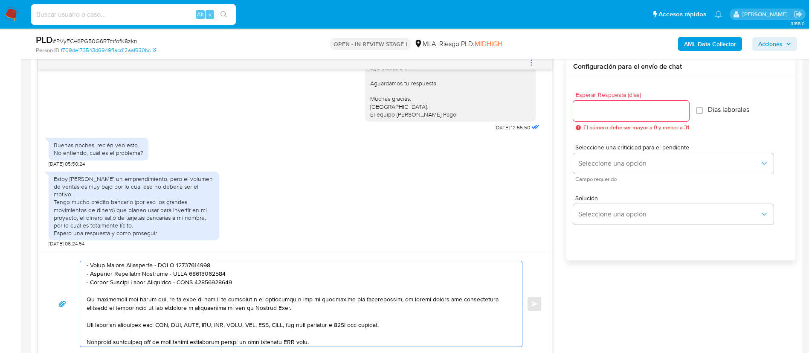
click at [288, 340] on textarea at bounding box center [299, 303] width 425 height 85
type textarea "Hola, Pedro. Queremos asegurarte que la información y documentación que nos pro…"
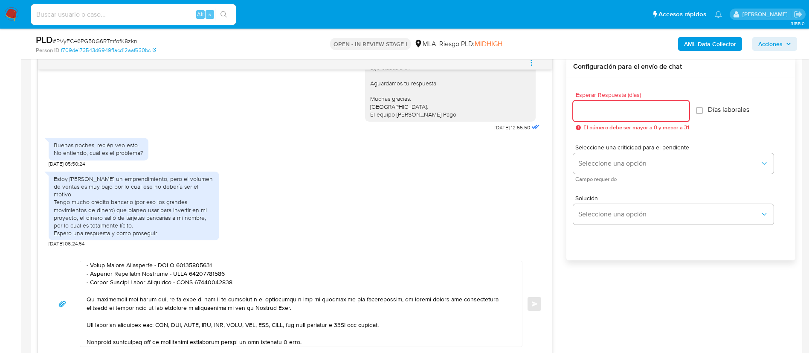
click at [599, 107] on input "Esperar Respuesta (días)" at bounding box center [631, 110] width 116 height 11
type input "3"
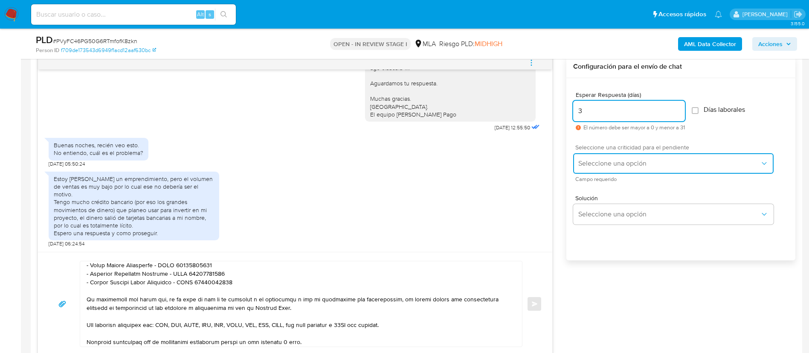
click at [594, 161] on span "Seleccione una opción" at bounding box center [669, 163] width 182 height 9
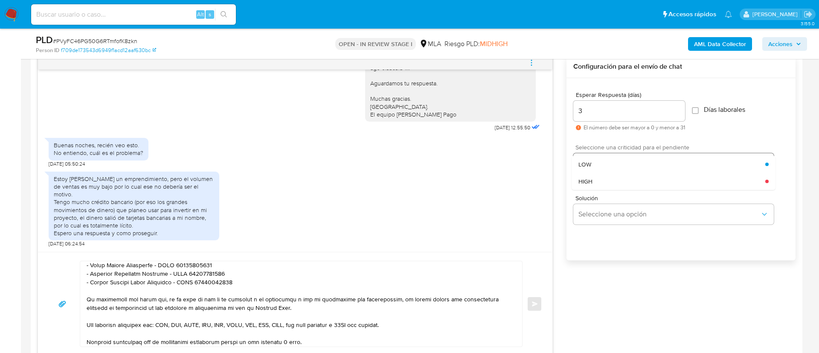
click at [593, 161] on div "LOW" at bounding box center [671, 164] width 187 height 17
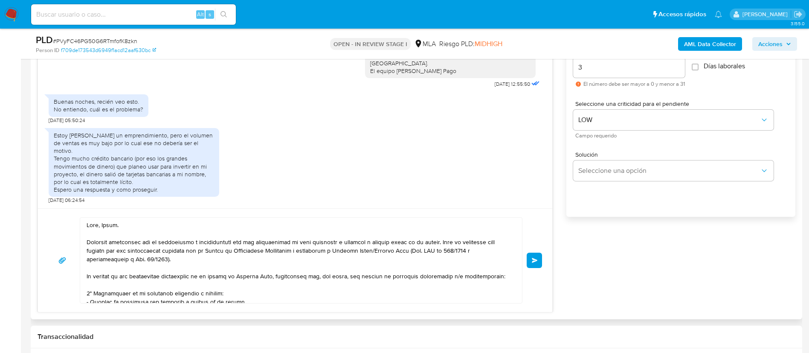
scroll to position [512, 0]
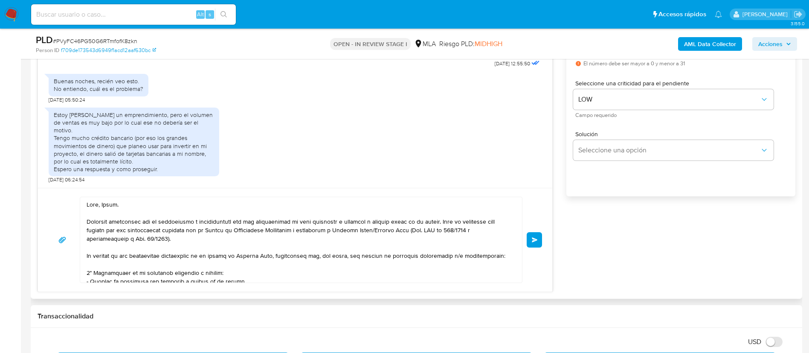
click at [536, 242] on span "Enviar" at bounding box center [535, 239] width 6 height 5
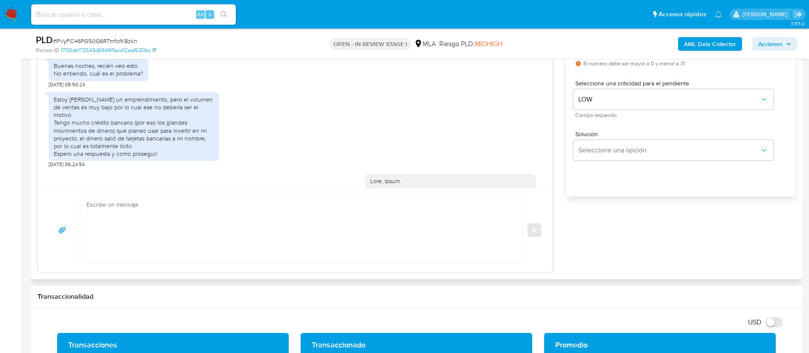
scroll to position [1077, 0]
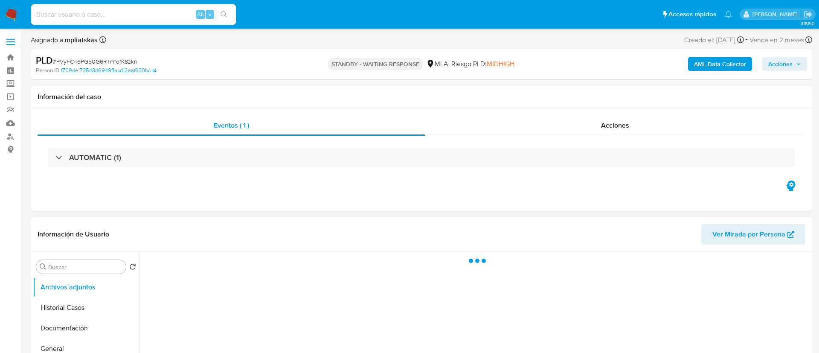
select select "10"
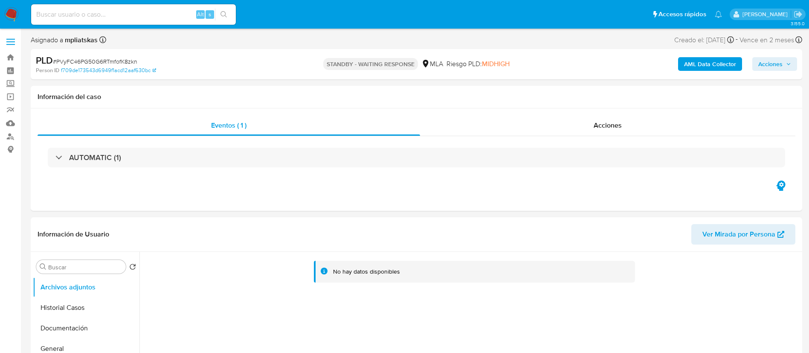
click at [145, 15] on input at bounding box center [133, 14] width 205 height 11
paste input "i4cOkg6p0fa6vM1MkOGIA0WA"
type input "i4cOkg6p0fa6vM1MkOGIA0WA"
click at [219, 13] on button "search-icon" at bounding box center [223, 15] width 17 height 12
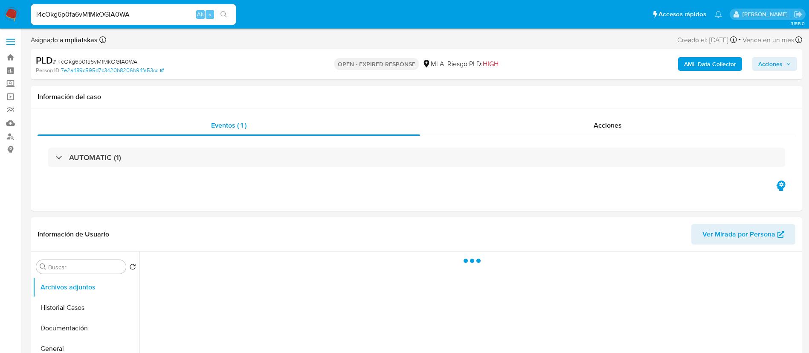
select select "10"
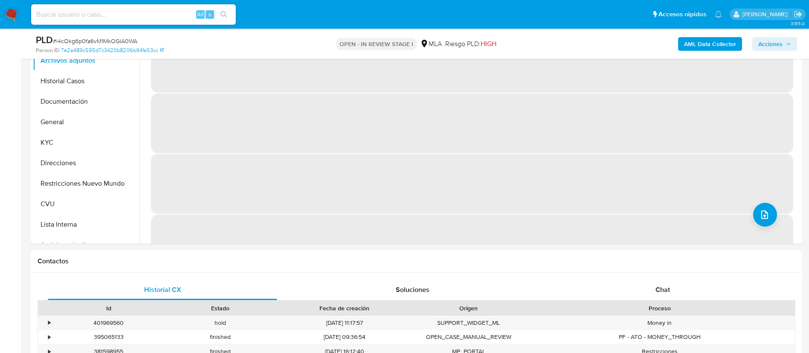
scroll to position [256, 0]
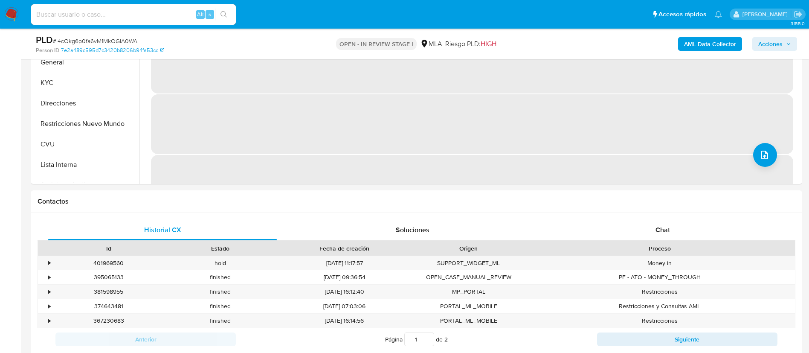
select select "10"
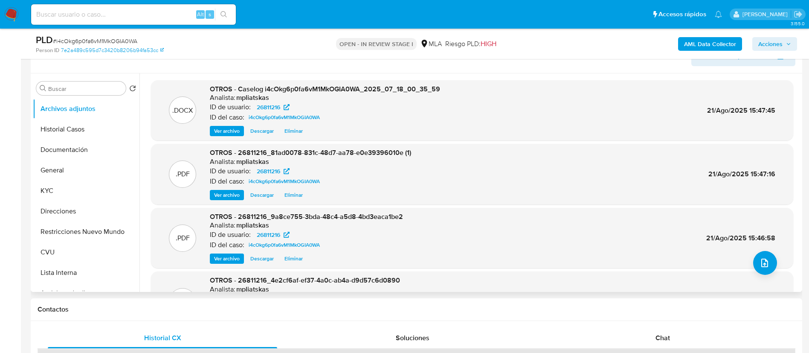
scroll to position [128, 0]
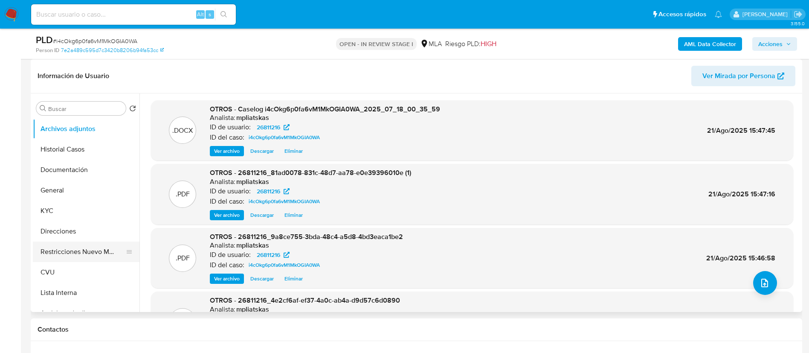
click at [75, 255] on button "Restricciones Nuevo Mundo" at bounding box center [83, 251] width 100 height 20
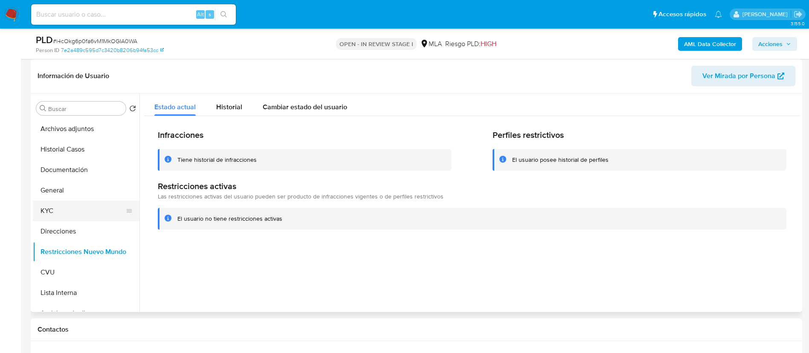
click at [87, 213] on button "KYC" at bounding box center [83, 210] width 100 height 20
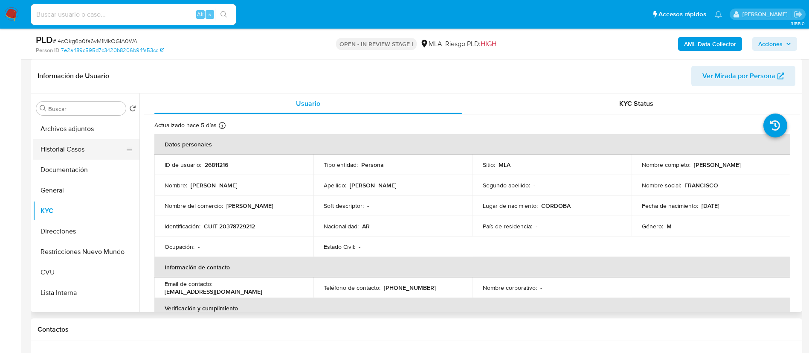
click at [88, 146] on button "Historial Casos" at bounding box center [83, 149] width 100 height 20
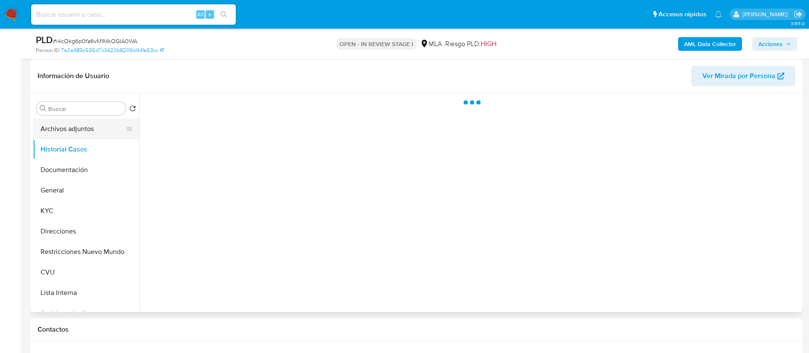
click at [86, 136] on button "Archivos adjuntos" at bounding box center [83, 129] width 100 height 20
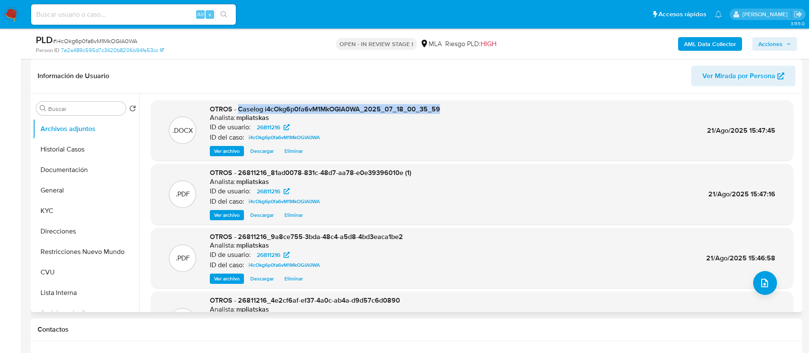
drag, startPoint x: 239, startPoint y: 110, endPoint x: 452, endPoint y: 107, distance: 212.8
click at [452, 107] on div ".DOCX OTROS - Caselog i4cOkg6p0fa6vM1MkOGIA0WA_2025_07_18_00_35_59 Analista: mp…" at bounding box center [472, 130] width 634 height 52
copy span "Caselog i4cOkg6p0fa6vM1MkOGIA0WA_2025_07_18_00_35_59"
click at [761, 45] on span "Acciones" at bounding box center [770, 44] width 24 height 14
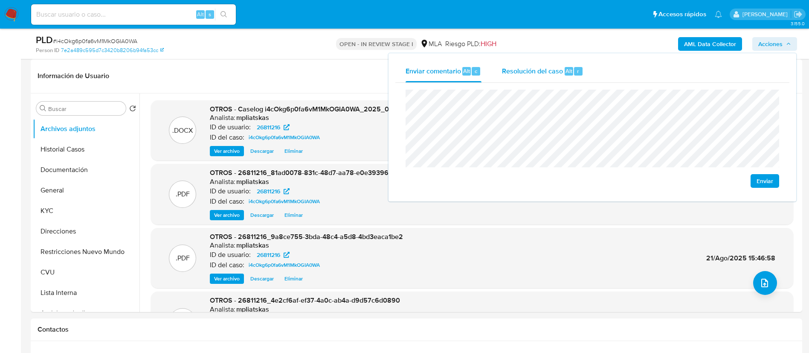
click at [541, 72] on span "Resolución del caso" at bounding box center [532, 71] width 61 height 10
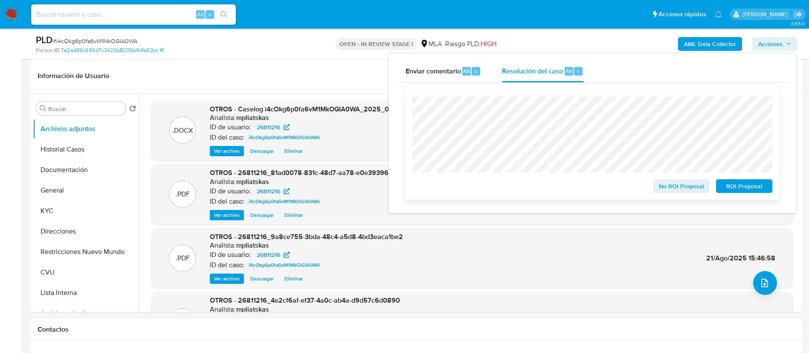
click at [664, 182] on span "No ROI Proposal" at bounding box center [681, 186] width 44 height 12
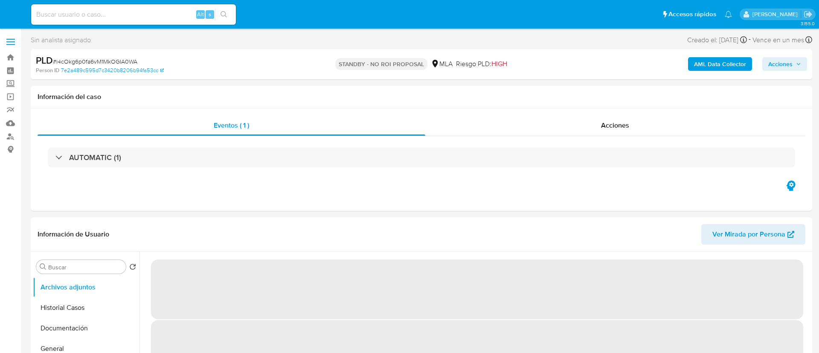
select select "10"
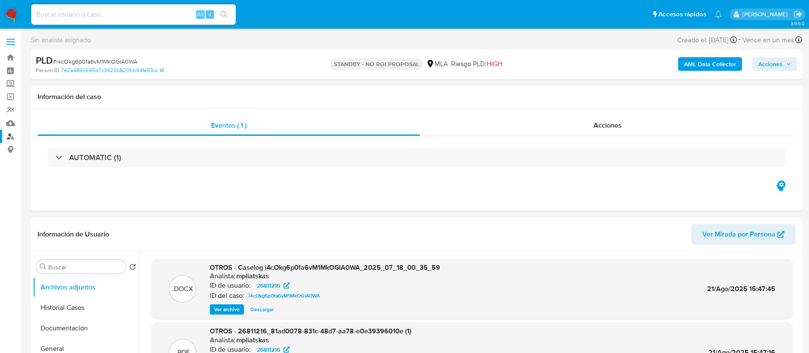
click at [4, 139] on link "Buscador de personas" at bounding box center [50, 136] width 101 height 13
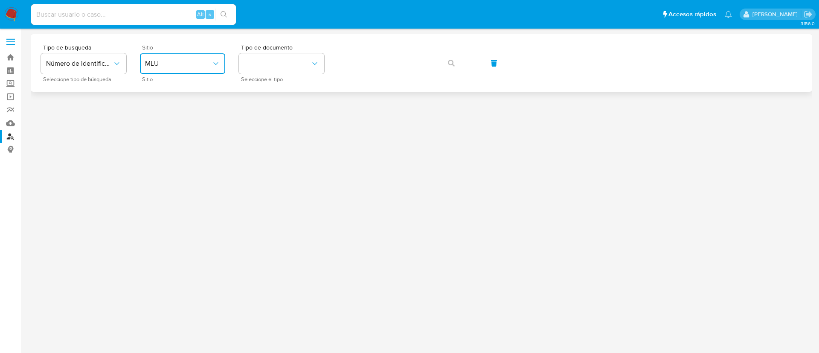
click at [204, 72] on button "MLU" at bounding box center [182, 63] width 85 height 20
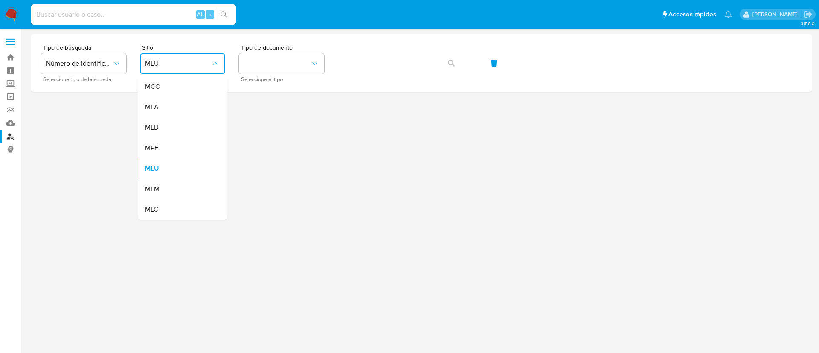
click at [191, 103] on div "MLA" at bounding box center [180, 107] width 70 height 20
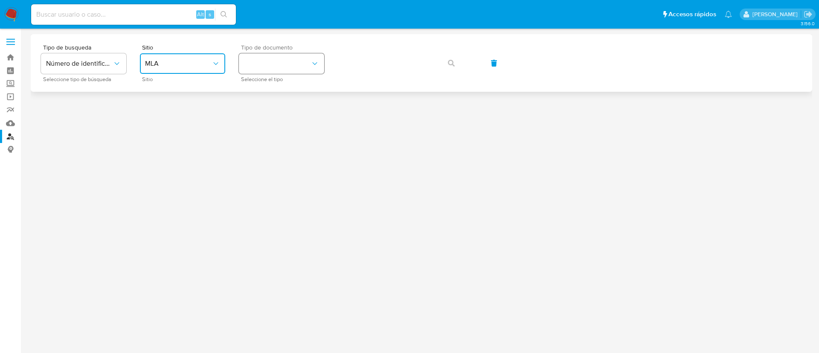
click at [276, 61] on button "identificationType" at bounding box center [281, 63] width 85 height 20
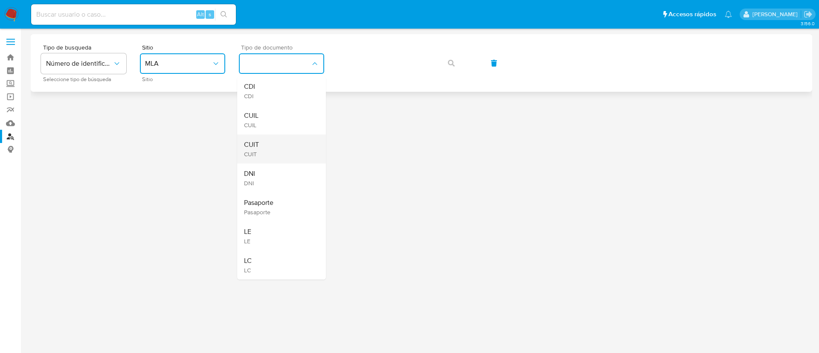
click at [267, 141] on div "CUIT CUIT" at bounding box center [279, 148] width 70 height 29
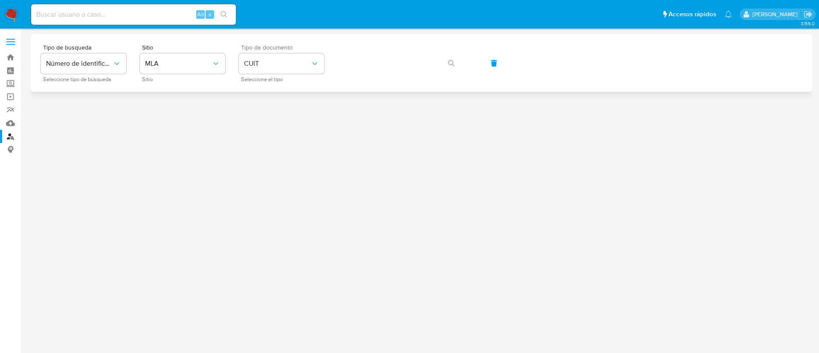
click at [396, 47] on div "Tipo de busqueda Número de identificación Seleccione tipo de búsqueda Sitio MLA…" at bounding box center [421, 62] width 761 height 37
click at [446, 62] on button "button" at bounding box center [451, 63] width 29 height 20
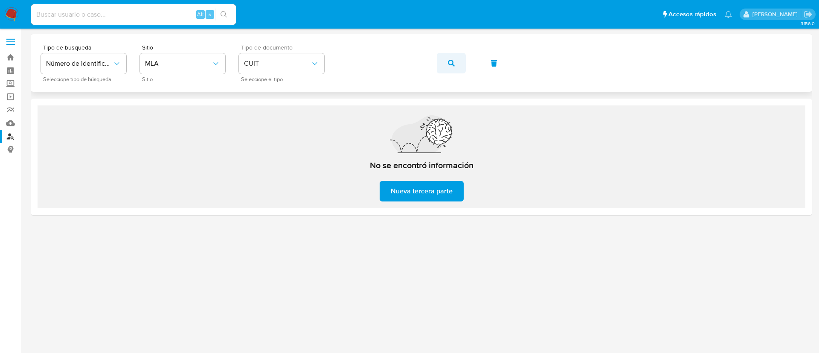
click at [441, 56] on button "button" at bounding box center [451, 63] width 29 height 20
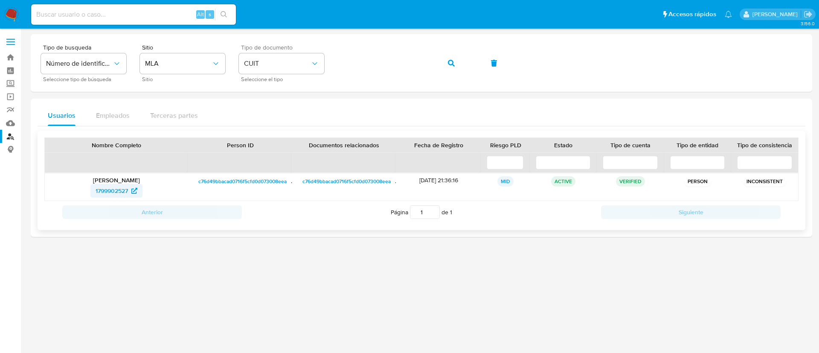
click at [113, 189] on span "1799902527" at bounding box center [112, 191] width 32 height 14
click at [435, 62] on div "Tipo de busqueda Número de identificación Seleccione tipo de búsqueda Sitio MLA…" at bounding box center [421, 62] width 761 height 37
click at [444, 64] on button "button" at bounding box center [451, 63] width 29 height 20
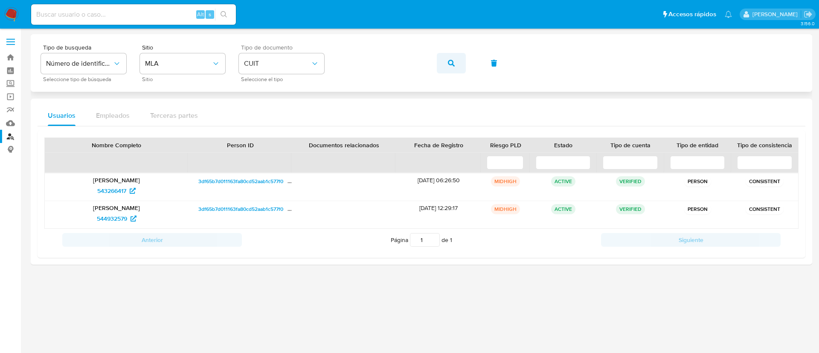
click at [454, 67] on span "button" at bounding box center [451, 63] width 7 height 19
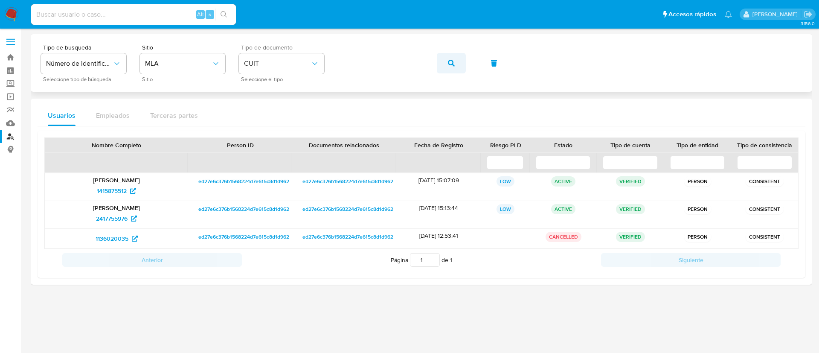
click at [450, 65] on icon "button" at bounding box center [451, 63] width 7 height 7
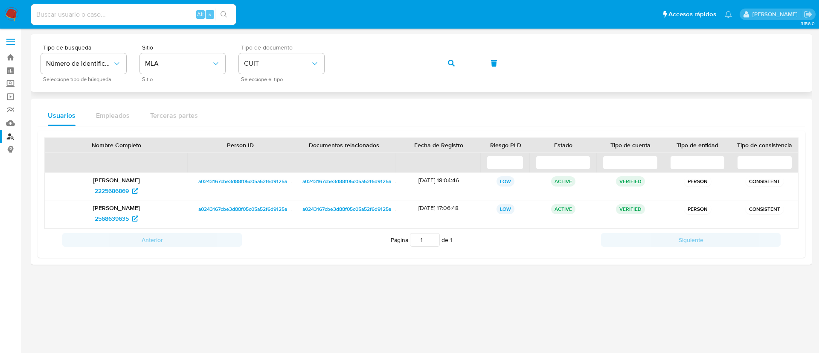
click at [448, 65] on button "button" at bounding box center [451, 63] width 29 height 20
click at [447, 65] on button "button" at bounding box center [451, 63] width 29 height 20
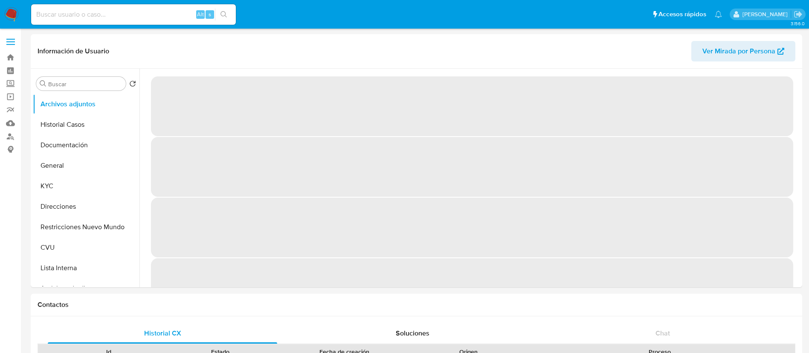
select select "10"
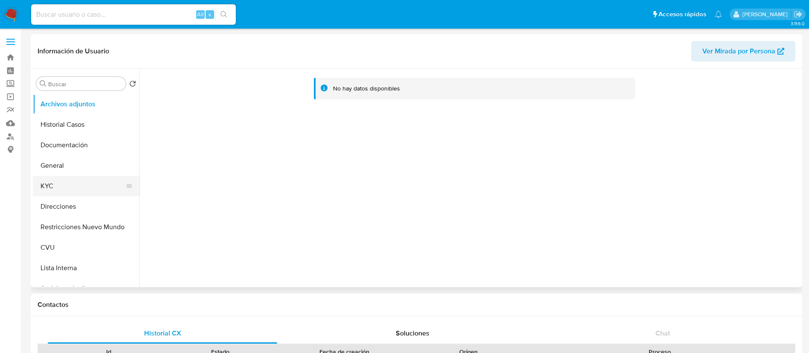
click at [76, 189] on button "KYC" at bounding box center [83, 186] width 100 height 20
